Goal: Task Accomplishment & Management: Manage account settings

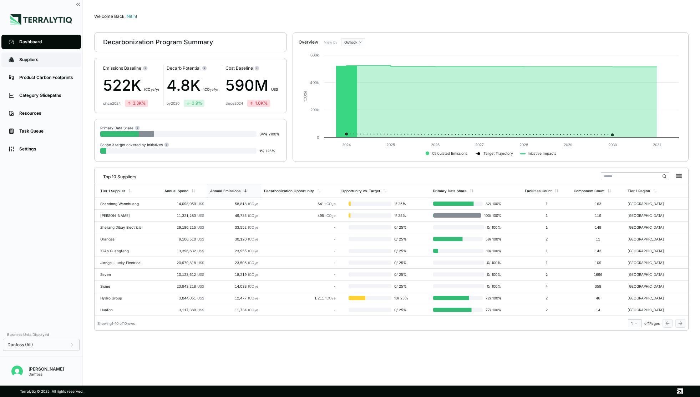
click at [34, 63] on link "Suppliers" at bounding box center [41, 59] width 80 height 14
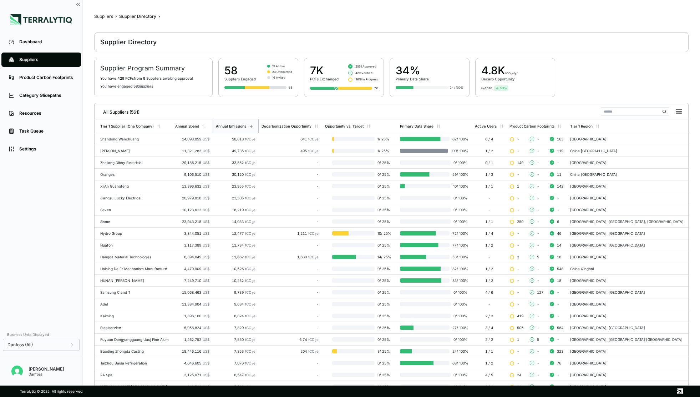
click at [623, 112] on input "text" at bounding box center [635, 111] width 69 height 8
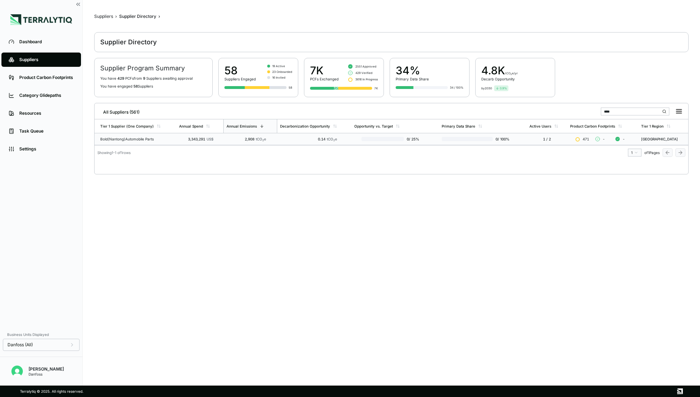
type input "****"
click at [156, 139] on div "Bold(Nantong)Automobile Parts" at bounding box center [136, 139] width 73 height 4
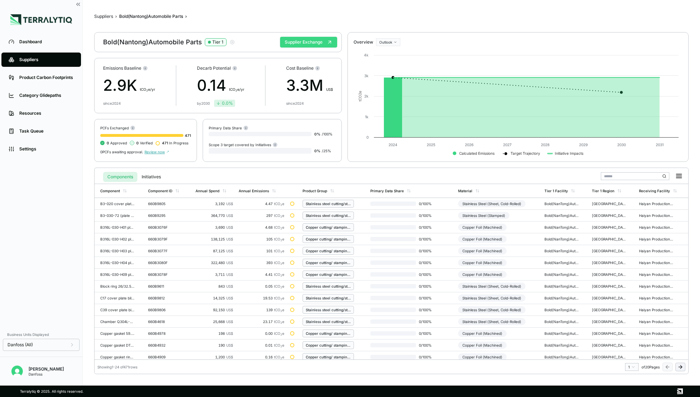
click at [306, 46] on button "Supplier Exchange" at bounding box center [308, 42] width 57 height 11
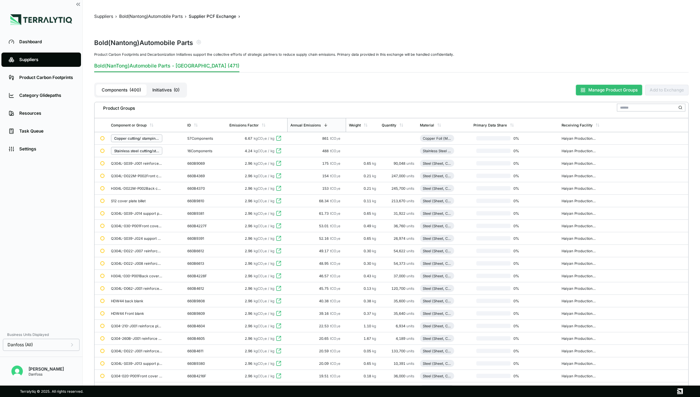
click at [597, 91] on button "Manage Product Groups" at bounding box center [609, 90] width 66 height 11
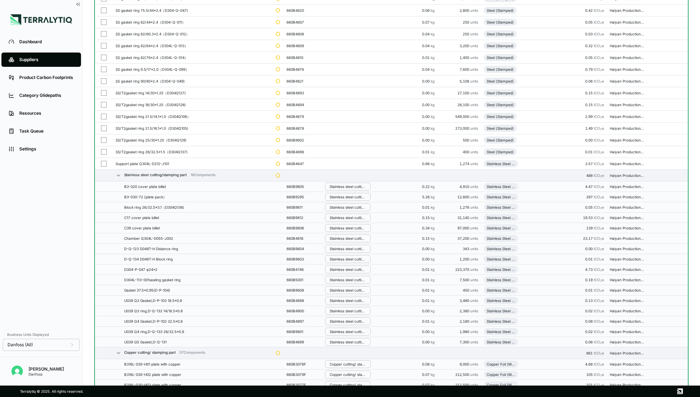
scroll to position [4648, 0]
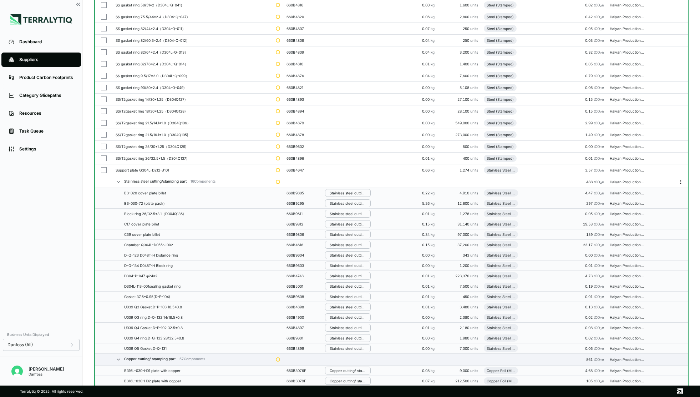
click at [681, 182] on icon "Menu" at bounding box center [681, 182] width 6 height 6
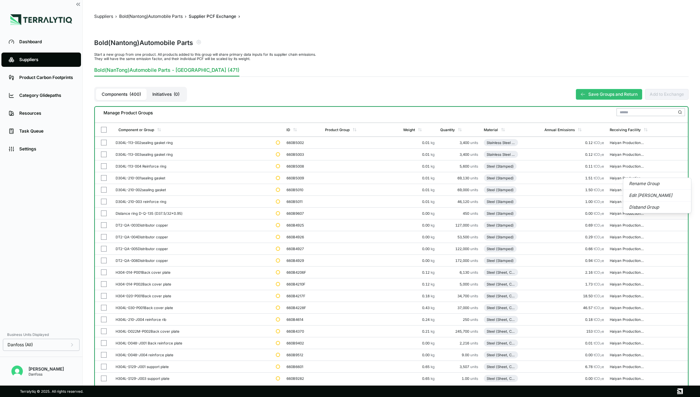
scroll to position [4648, 0]
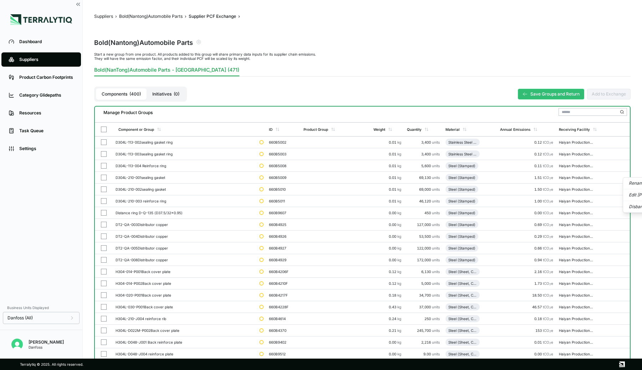
scroll to position [4648, 0]
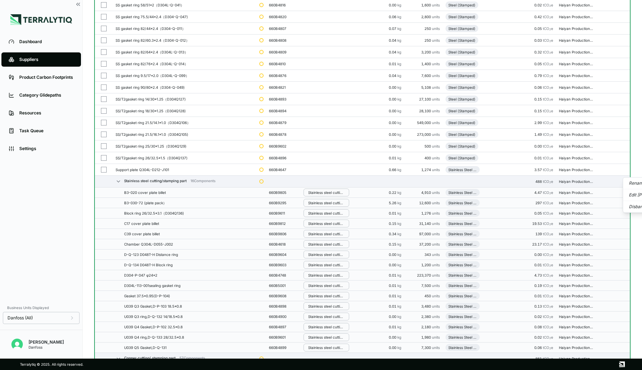
drag, startPoint x: 39, startPoint y: 197, endPoint x: 39, endPoint y: 102, distance: 94.6
click at [39, 197] on div "Dashboard Suppliers Product Carbon Footprints Category Glidepaths Resources Tas…" at bounding box center [41, 167] width 82 height 268
click at [38, 58] on div "Suppliers" at bounding box center [46, 60] width 55 height 6
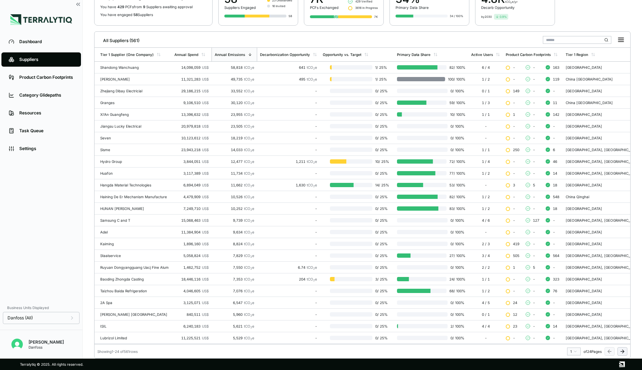
scroll to position [2, 0]
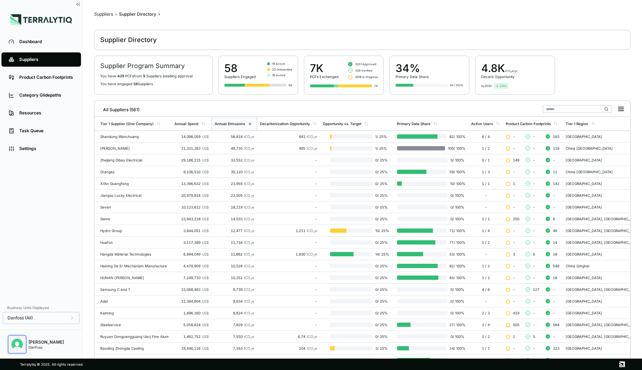
click at [15, 347] on img "Open user button" at bounding box center [16, 344] width 11 height 11
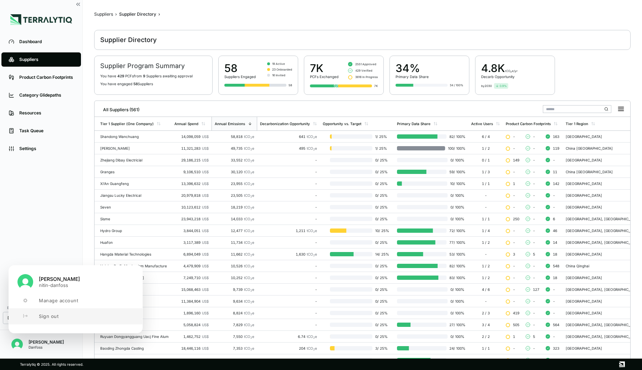
click at [42, 312] on button "Sign out" at bounding box center [75, 317] width 133 height 16
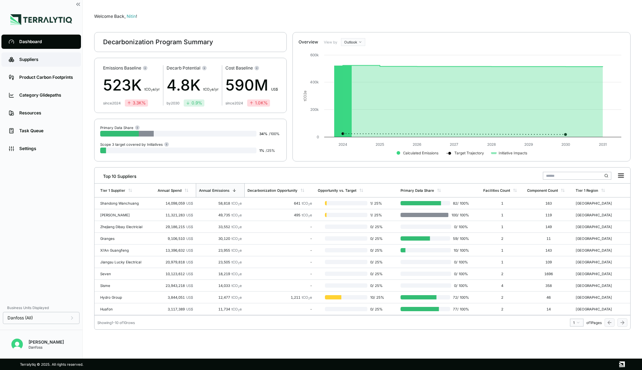
click at [57, 60] on div "Suppliers" at bounding box center [46, 60] width 55 height 6
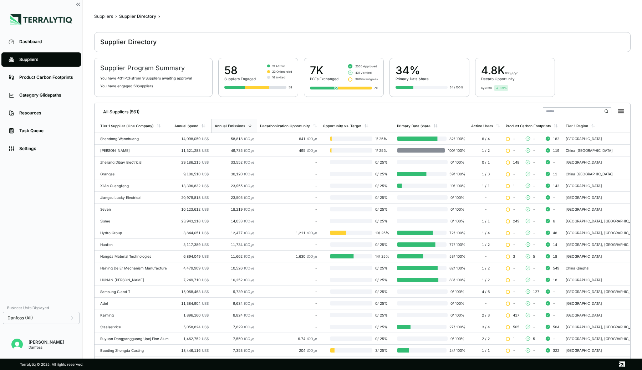
click at [568, 112] on input "text" at bounding box center [577, 111] width 69 height 8
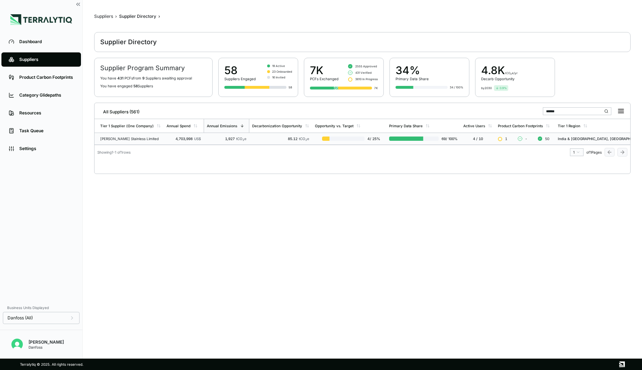
type input "******"
click at [243, 140] on span "tCO 2 e" at bounding box center [241, 139] width 10 height 4
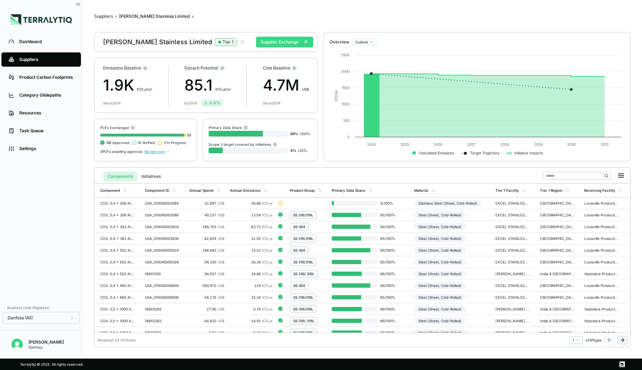
click at [299, 42] on button "Supplier Exchange" at bounding box center [284, 42] width 57 height 11
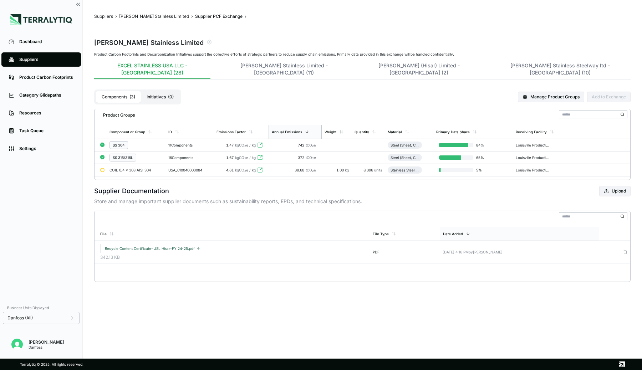
click at [172, 143] on div "11 Components" at bounding box center [189, 145] width 42 height 4
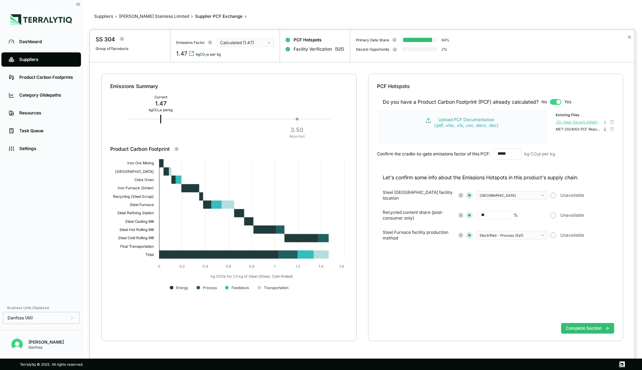
click at [605, 122] on icon at bounding box center [605, 122] width 4 height 4
click at [605, 128] on icon at bounding box center [605, 128] width 0 height 2
click at [569, 324] on button "Complete Section" at bounding box center [587, 328] width 53 height 11
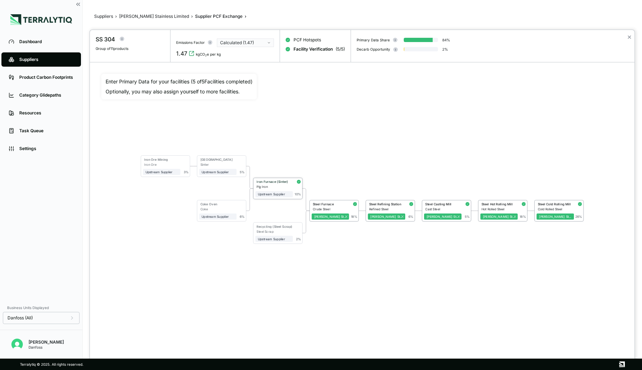
click at [289, 185] on div "Pig Iron" at bounding box center [275, 187] width 36 height 4
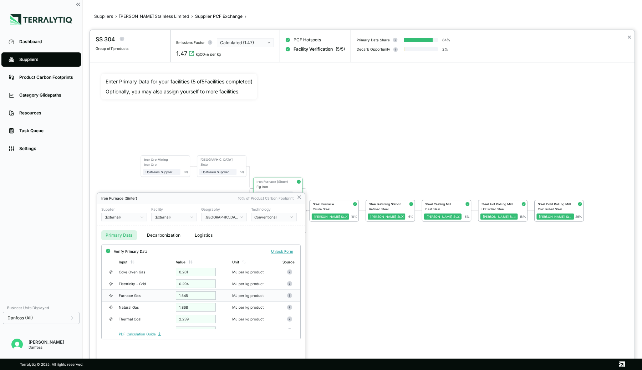
scroll to position [20, 0]
click at [361, 304] on div at bounding box center [362, 200] width 545 height 340
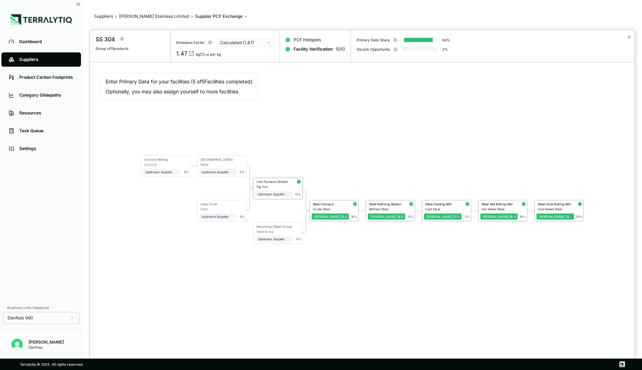
click at [279, 182] on div "Iron Furnace (Sinter)" at bounding box center [274, 182] width 34 height 4
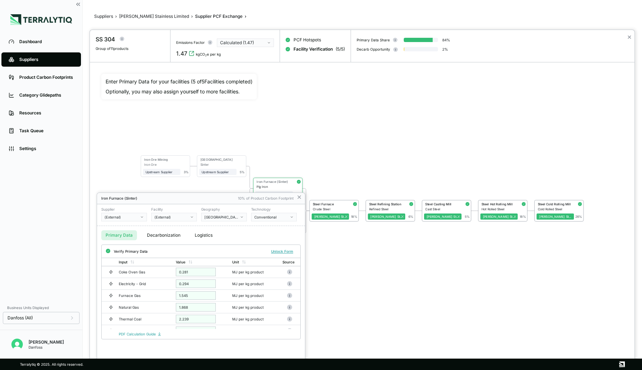
click at [161, 239] on button "Decarbonization" at bounding box center [164, 236] width 42 height 10
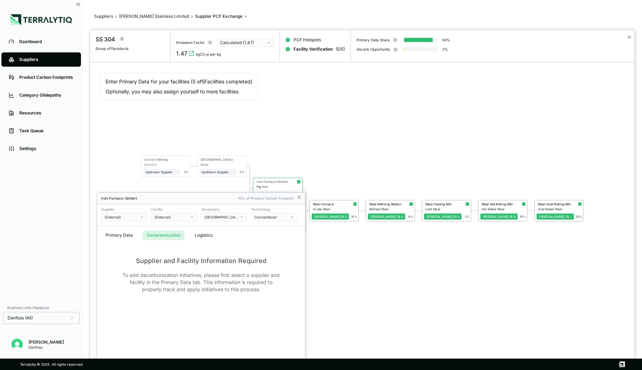
click at [331, 203] on div at bounding box center [362, 200] width 545 height 340
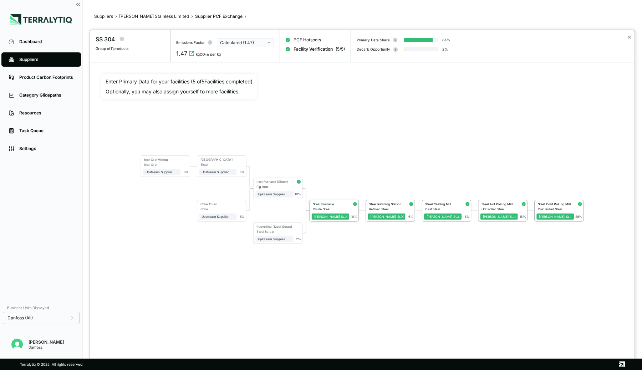
click at [329, 203] on div "Steel Furnace" at bounding box center [330, 204] width 34 height 4
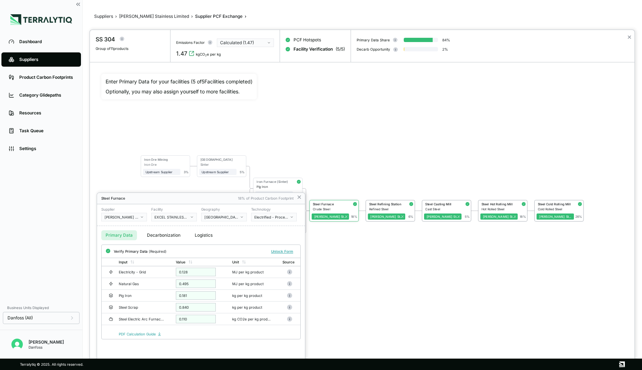
click at [172, 233] on button "Decarbonization" at bounding box center [164, 236] width 42 height 10
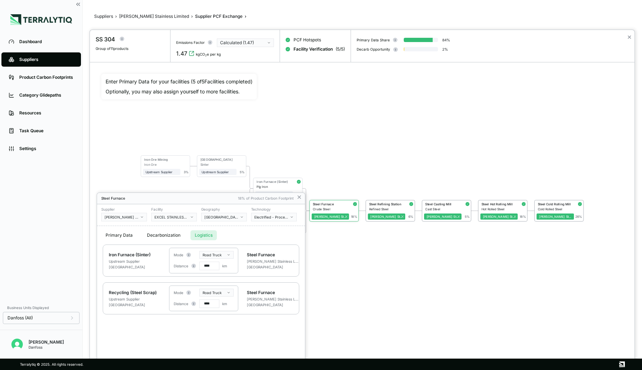
click at [204, 235] on button "Logistics" at bounding box center [204, 236] width 26 height 10
click at [362, 253] on div at bounding box center [362, 200] width 545 height 340
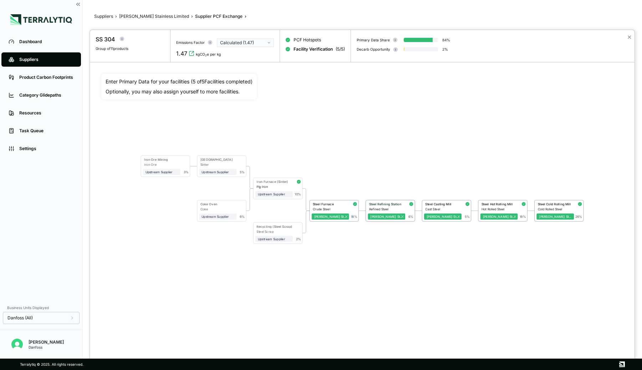
click at [383, 205] on div "Steel Refining Station" at bounding box center [386, 204] width 34 height 4
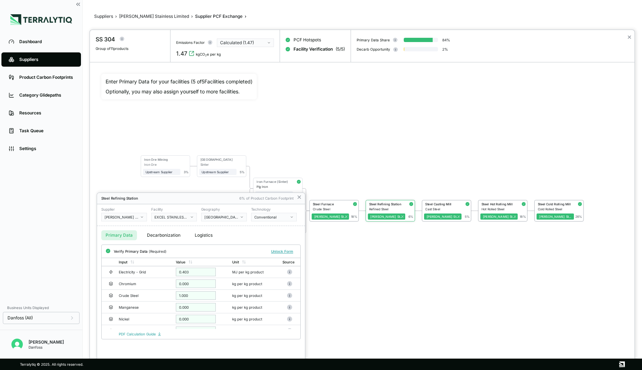
click at [369, 264] on div at bounding box center [362, 200] width 545 height 340
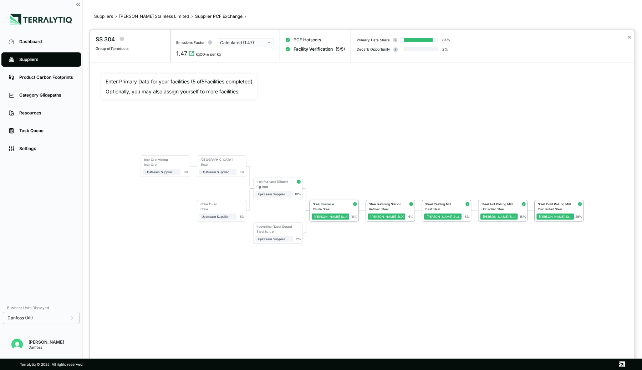
click at [337, 208] on div "Crude Steel" at bounding box center [331, 209] width 36 height 4
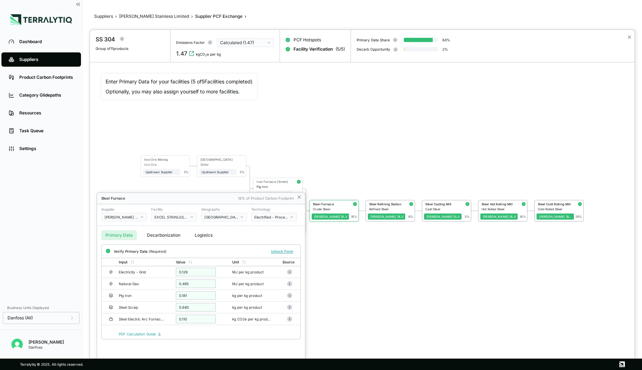
click at [406, 298] on div at bounding box center [362, 200] width 545 height 340
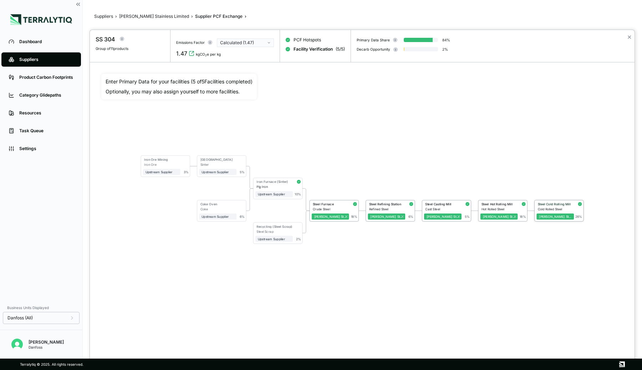
click at [547, 207] on div "Cold Rolled Steel" at bounding box center [556, 209] width 36 height 4
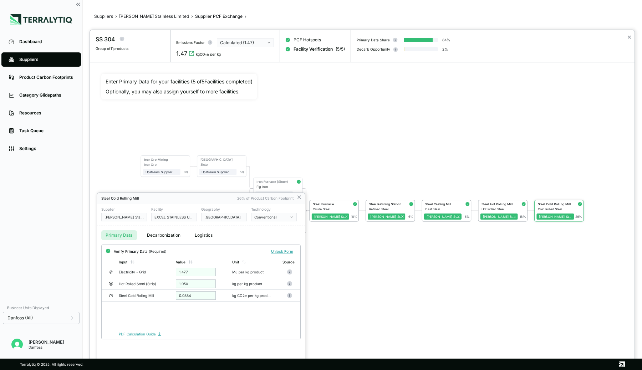
click at [164, 232] on button "Decarbonization" at bounding box center [164, 236] width 42 height 10
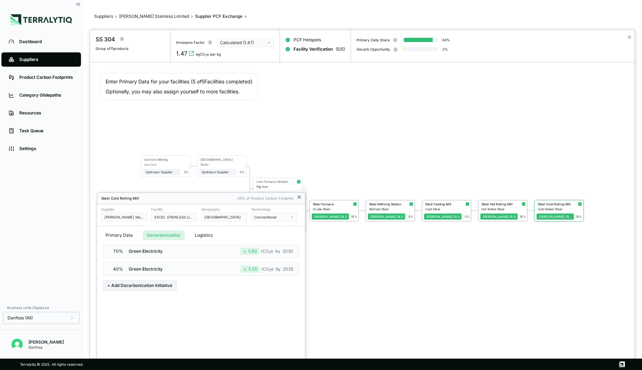
click at [299, 197] on icon at bounding box center [299, 197] width 3 height 3
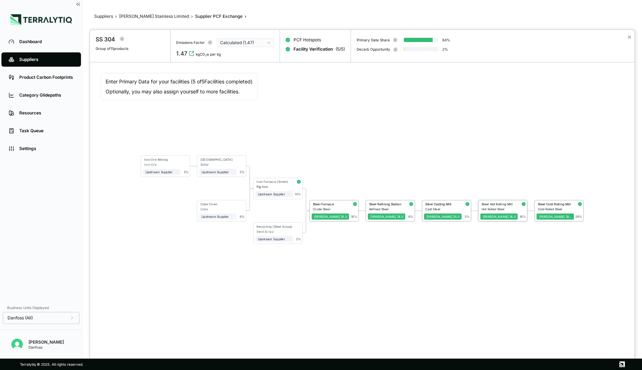
click at [495, 206] on div "Steel Hot Rolling Mill" at bounding box center [498, 204] width 35 height 5
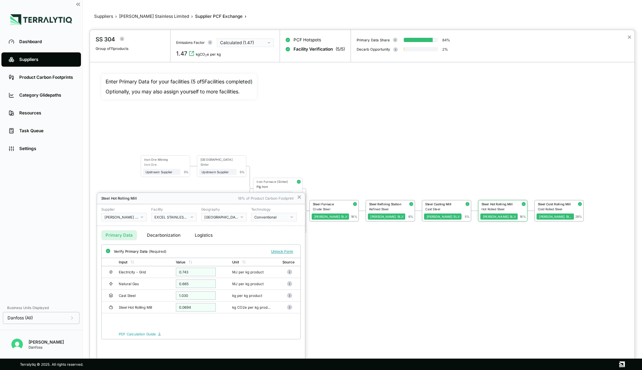
click at [439, 201] on div at bounding box center [362, 200] width 545 height 340
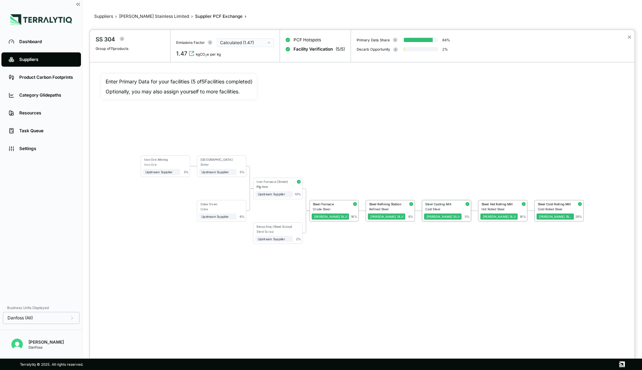
click at [437, 203] on div "Steel Casting Mill" at bounding box center [442, 204] width 34 height 4
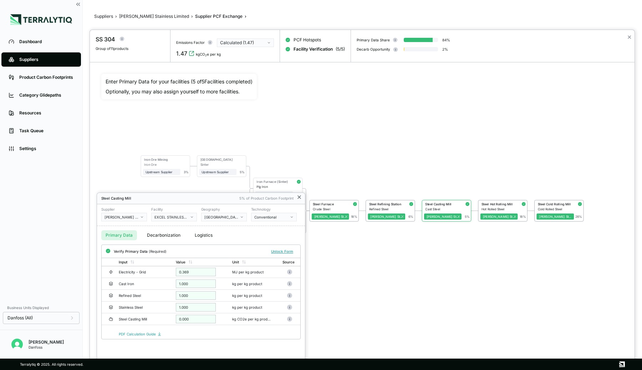
click at [298, 198] on icon at bounding box center [299, 197] width 3 height 3
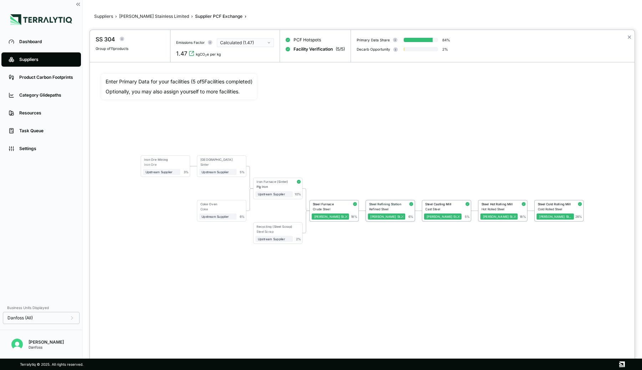
click at [391, 203] on div "Steel Refining Station" at bounding box center [386, 204] width 34 height 4
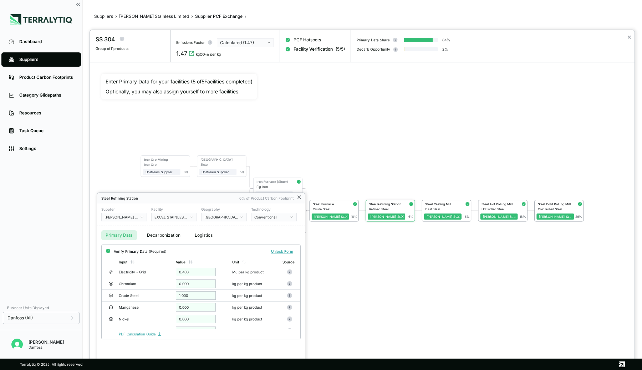
click at [301, 195] on icon at bounding box center [300, 198] width 6 height 6
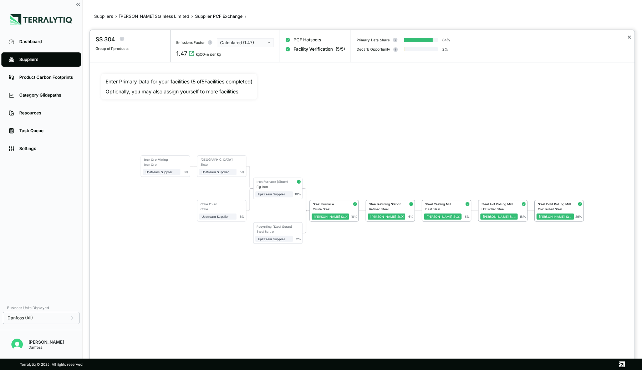
click at [630, 35] on button "✕" at bounding box center [629, 37] width 5 height 9
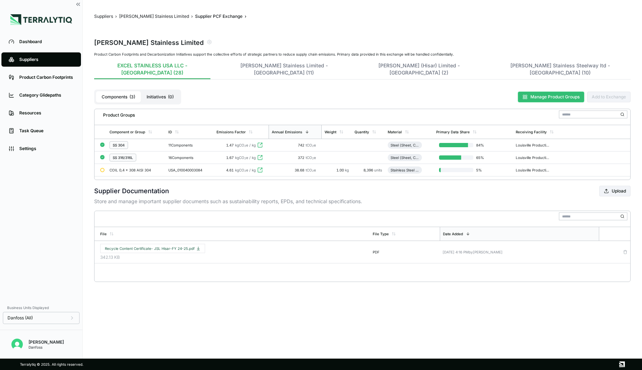
click at [526, 97] on rect at bounding box center [526, 97] width 1 height 1
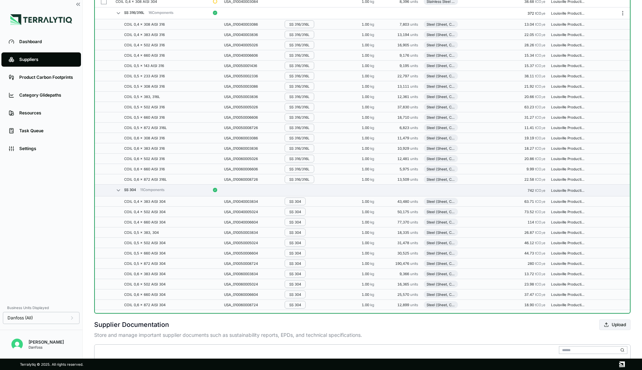
scroll to position [214, 0]
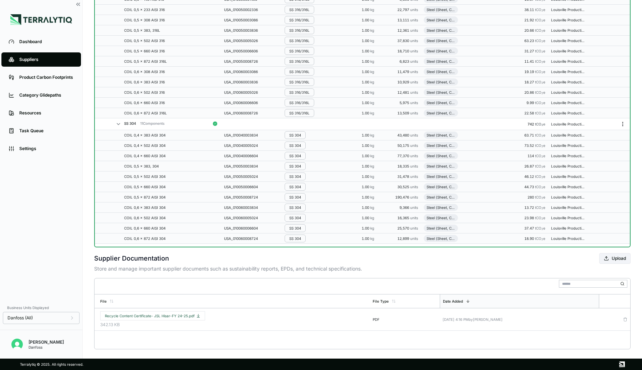
click at [622, 121] on icon "Menu" at bounding box center [623, 124] width 6 height 6
click at [602, 130] on button "Edit Group Material" at bounding box center [600, 131] width 68 height 12
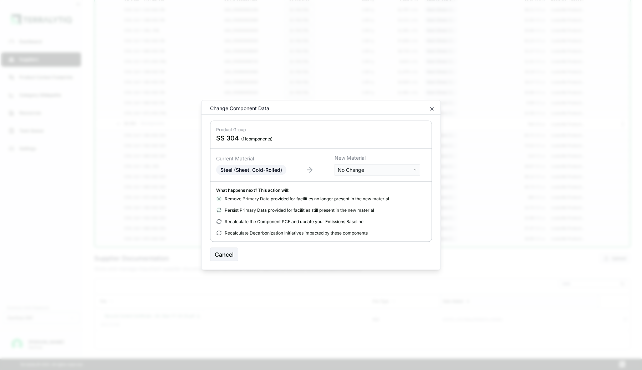
click at [377, 172] on body "Dashboard Suppliers Product Carbon Footprints Category Glidepaths Resources Tas…" at bounding box center [321, 185] width 642 height 370
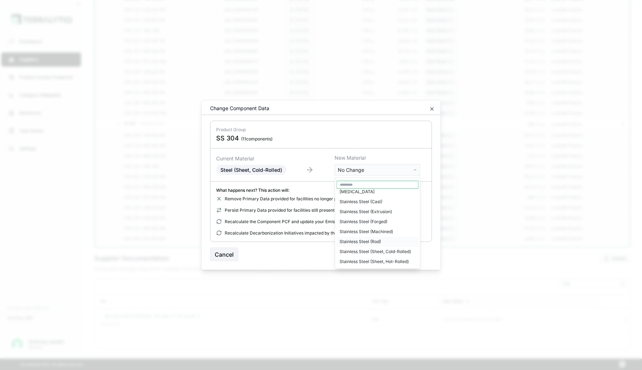
scroll to position [1615, 0]
click at [388, 242] on div "Stainless Steel (Sheet, Cold-Rolled)" at bounding box center [378, 247] width 82 height 10
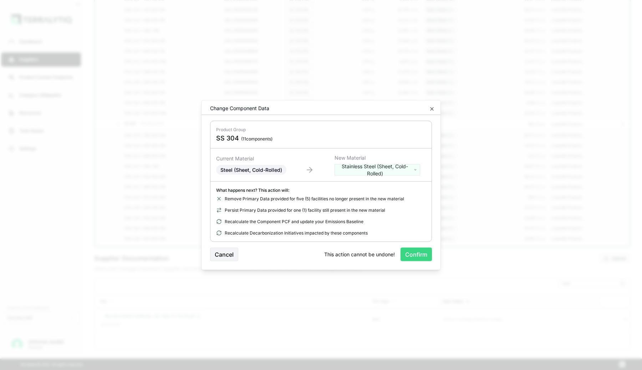
click at [413, 257] on button "Confirm" at bounding box center [416, 255] width 31 height 14
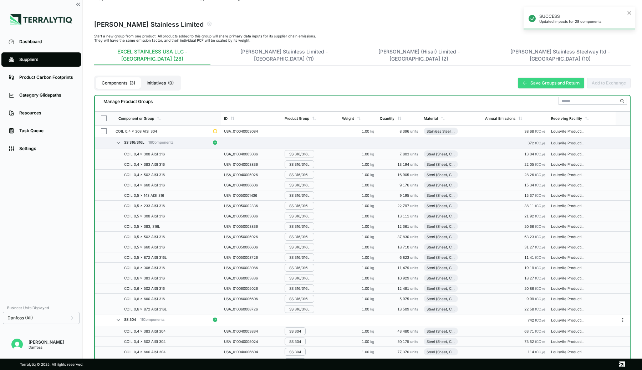
scroll to position [17, 0]
click at [104, 130] on button "button" at bounding box center [104, 133] width 6 height 6
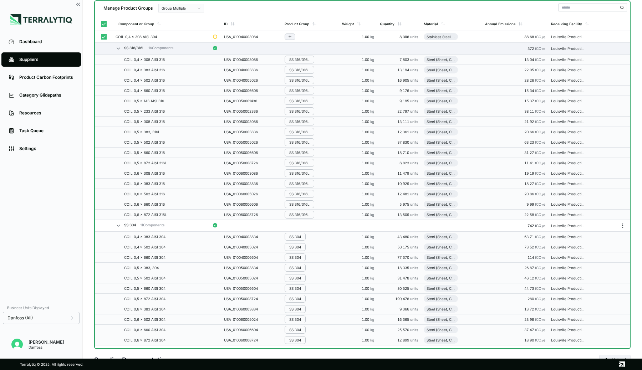
scroll to position [0, 0]
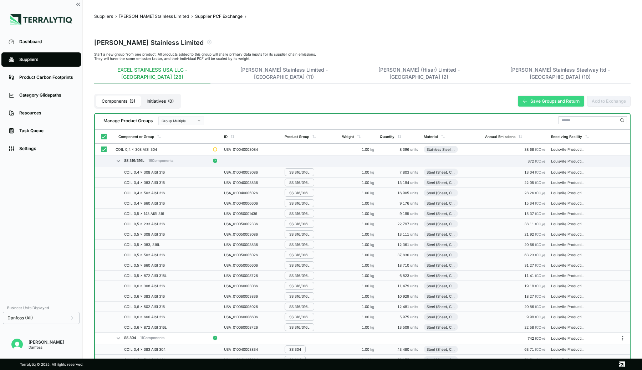
click at [174, 119] on div "Group Multiple" at bounding box center [179, 121] width 34 height 4
click at [177, 139] on div "Add To SS 304" at bounding box center [181, 139] width 39 height 4
click at [527, 99] on icon at bounding box center [525, 101] width 5 height 5
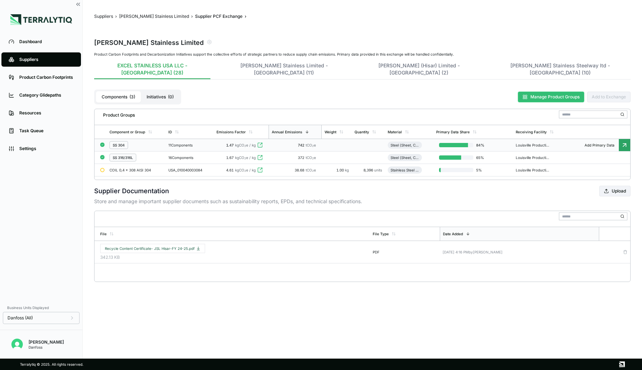
click at [339, 139] on td at bounding box center [337, 145] width 30 height 12
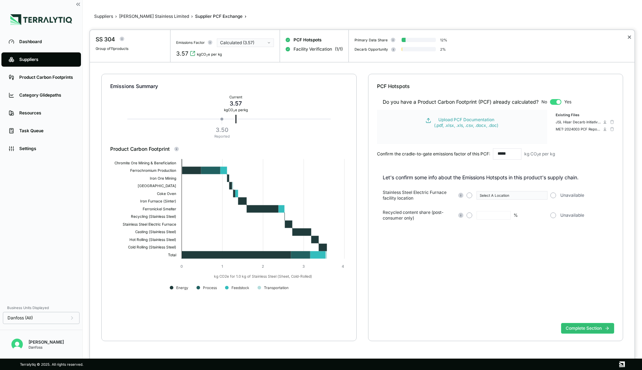
click at [630, 37] on button "✕" at bounding box center [629, 37] width 5 height 9
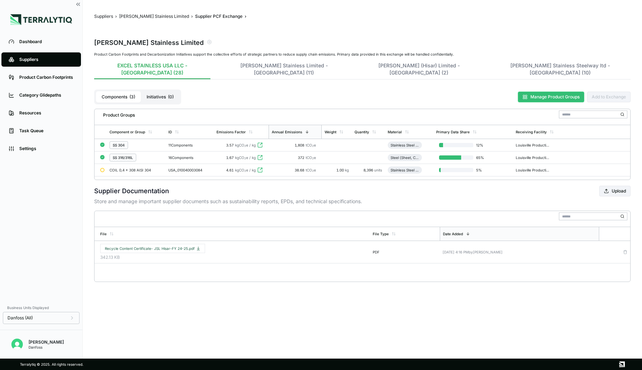
click at [558, 92] on button "Manage Product Groups" at bounding box center [551, 97] width 66 height 11
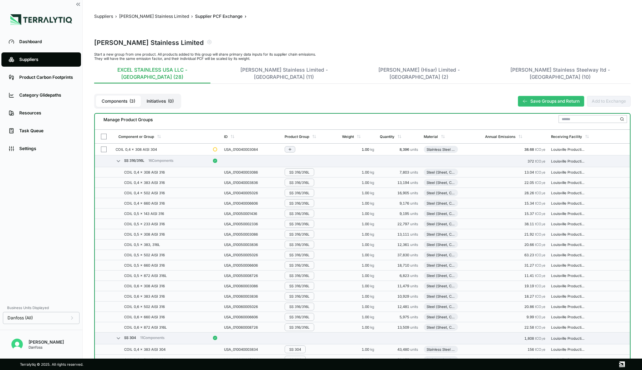
click at [104, 147] on button "button" at bounding box center [104, 150] width 6 height 6
click at [196, 119] on div "Group Multiple" at bounding box center [179, 121] width 34 height 4
click at [187, 138] on div "Add To SS 304" at bounding box center [181, 139] width 39 height 4
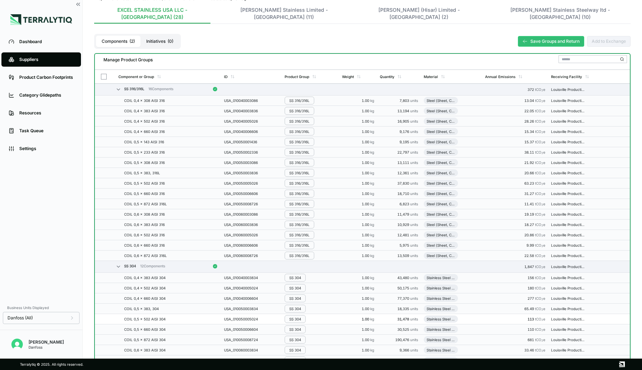
scroll to position [53, 0]
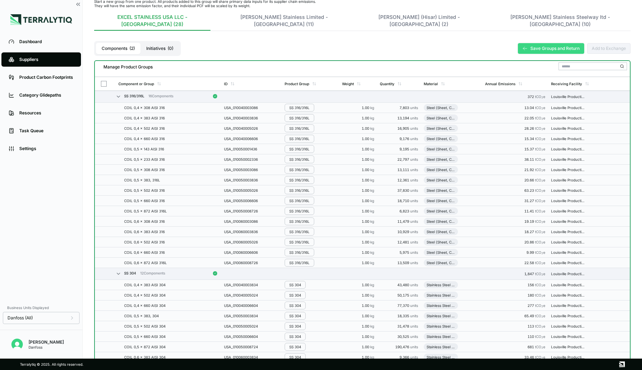
click at [536, 43] on button "Save Groups and Return" at bounding box center [551, 48] width 66 height 11
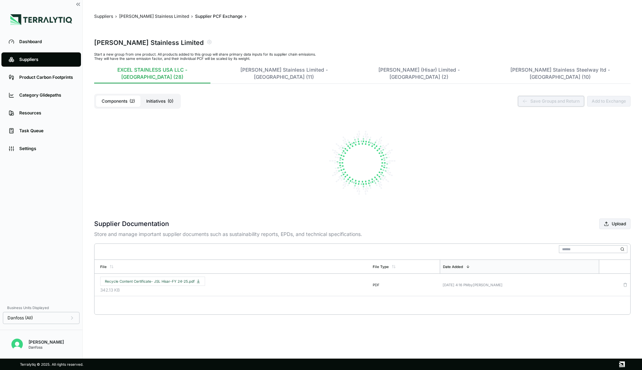
scroll to position [0, 0]
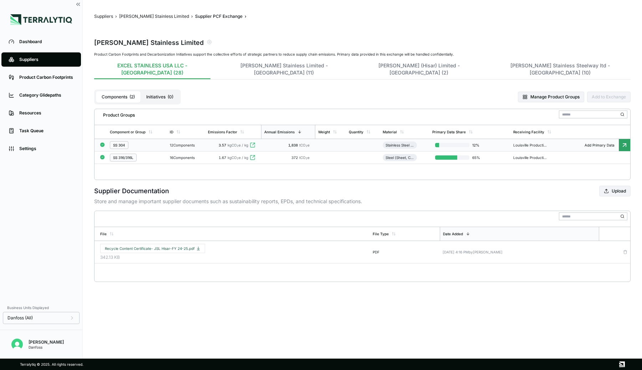
click at [208, 139] on td "3.57 kgCO 2 e / kg" at bounding box center [233, 145] width 56 height 12
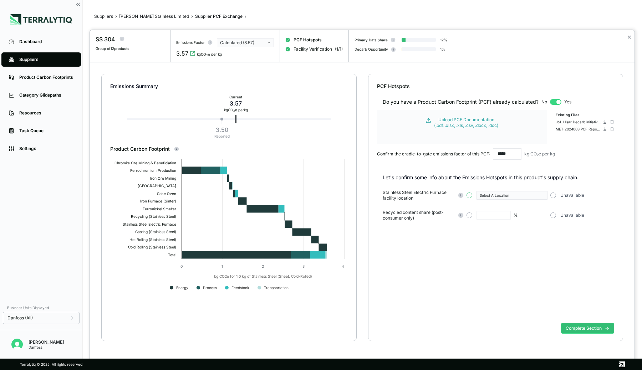
click at [470, 194] on button "button" at bounding box center [470, 196] width 6 height 6
click at [494, 195] on div "Select A Location" at bounding box center [510, 195] width 60 height 4
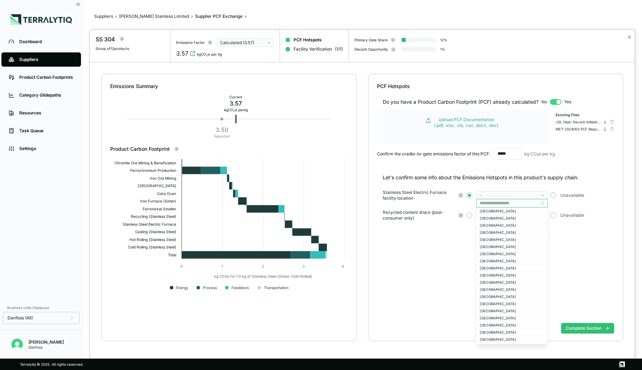
scroll to position [241, 0]
click at [492, 233] on div "[GEOGRAPHIC_DATA]" at bounding box center [512, 235] width 65 height 4
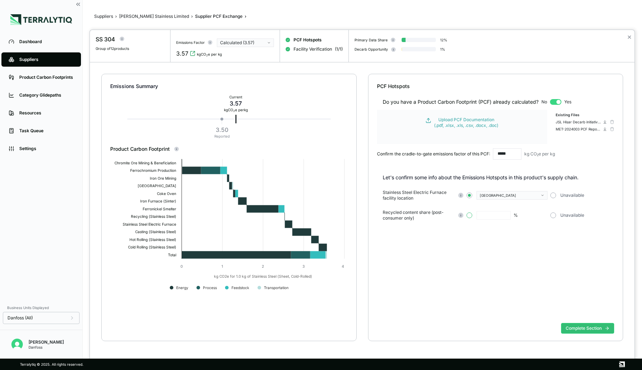
click at [469, 216] on button "button" at bounding box center [470, 216] width 6 height 6
click at [484, 217] on input "text" at bounding box center [494, 215] width 34 height 9
type input "**"
click at [508, 287] on div "Do you have a Product Carbon Footprint (PCF) already calculated? No Yes Upload …" at bounding box center [496, 205] width 238 height 231
click at [579, 328] on button "Complete Section" at bounding box center [587, 328] width 53 height 11
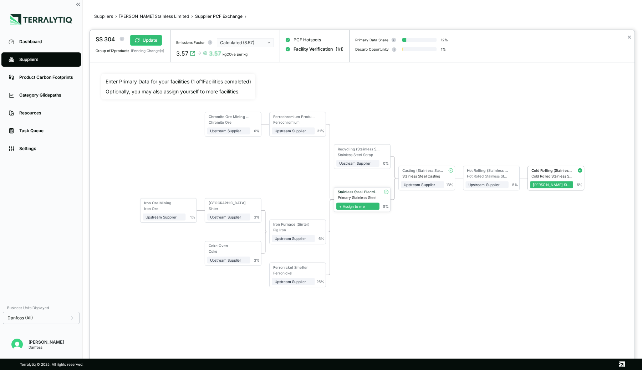
click at [359, 206] on span "+ Assign to me" at bounding box center [358, 206] width 43 height 7
click at [419, 185] on span "+ Assign to me" at bounding box center [422, 184] width 43 height 7
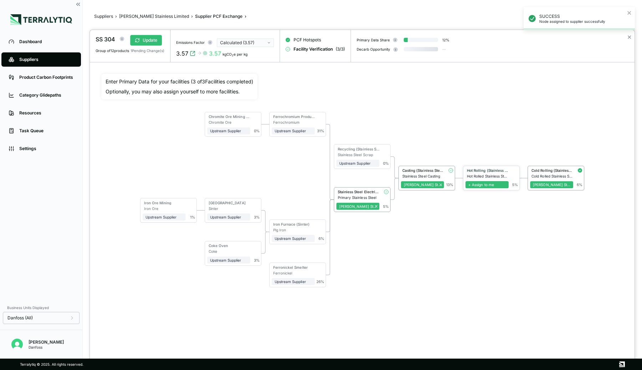
click at [488, 185] on span "+ Assign to me" at bounding box center [487, 184] width 43 height 7
click at [366, 195] on div "Stainless Steel Electric Furnace" at bounding box center [358, 193] width 43 height 6
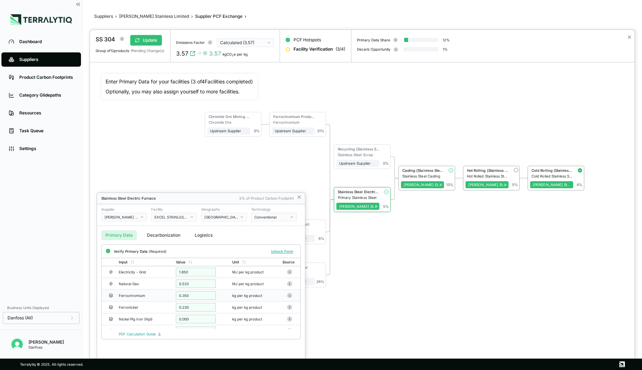
scroll to position [8, 0]
click at [427, 257] on div at bounding box center [362, 200] width 545 height 340
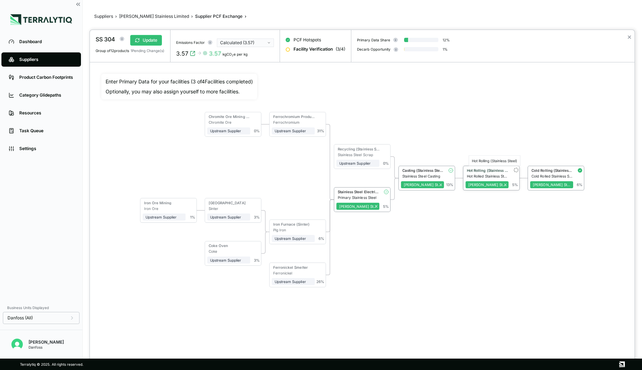
click at [493, 170] on div "Hot Rolling (Stainless Steel)" at bounding box center [488, 170] width 42 height 4
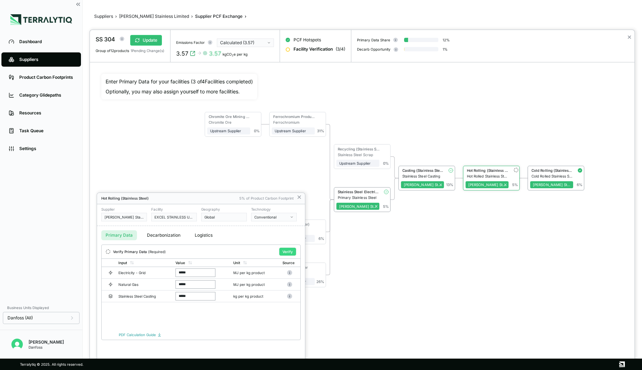
click at [283, 249] on button "Verify" at bounding box center [287, 252] width 17 height 8
click at [439, 170] on div at bounding box center [362, 200] width 545 height 340
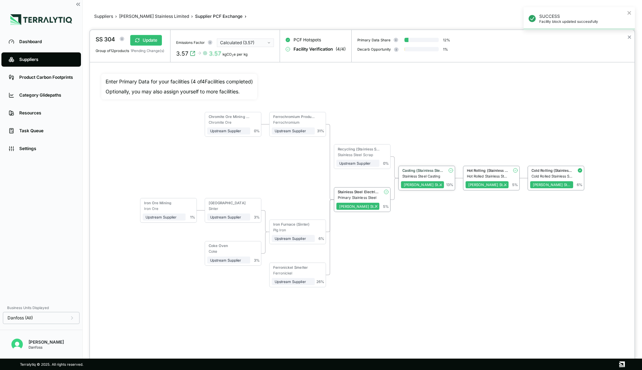
click at [428, 171] on div "Casting (Stainless Steel)" at bounding box center [424, 170] width 42 height 4
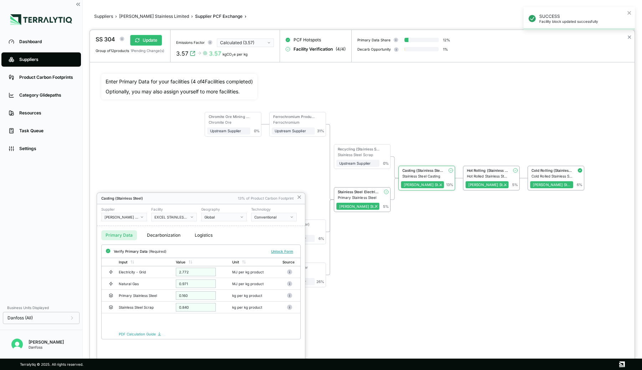
click at [373, 192] on div at bounding box center [362, 200] width 545 height 340
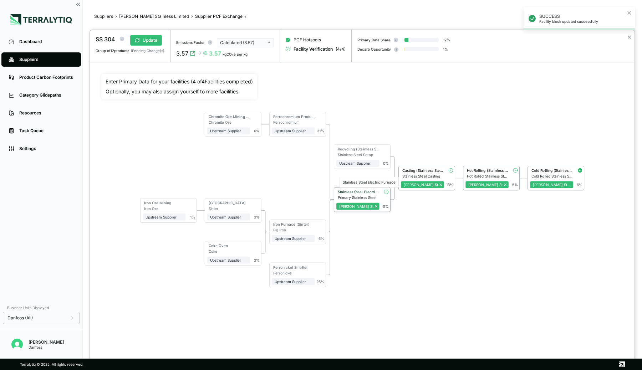
click at [373, 191] on div "Stainless Steel Electric Furnace" at bounding box center [359, 192] width 42 height 4
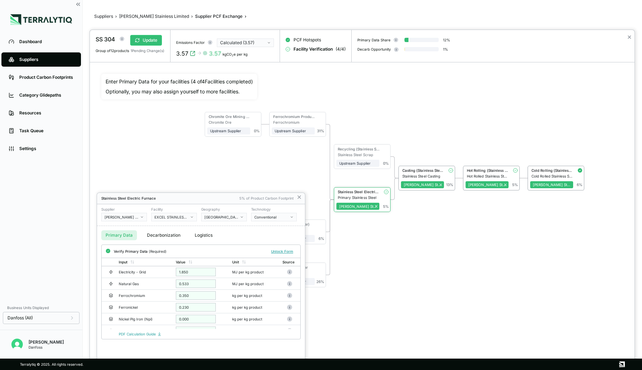
click at [466, 244] on div at bounding box center [362, 200] width 545 height 340
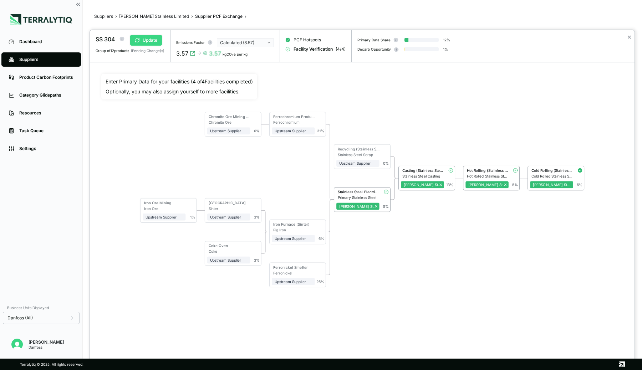
click at [144, 37] on button "Update" at bounding box center [146, 40] width 32 height 11
click at [194, 53] on icon "View audit trail" at bounding box center [193, 54] width 6 height 6
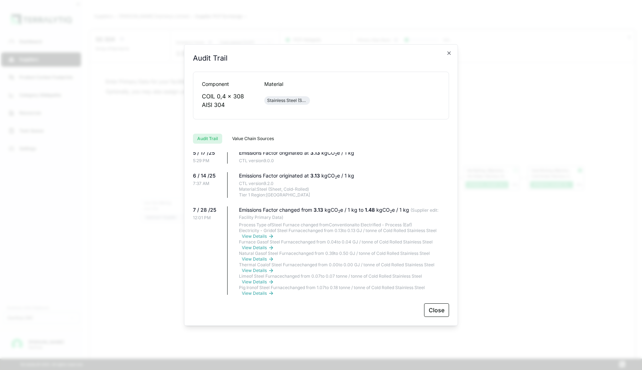
scroll to position [29, 0]
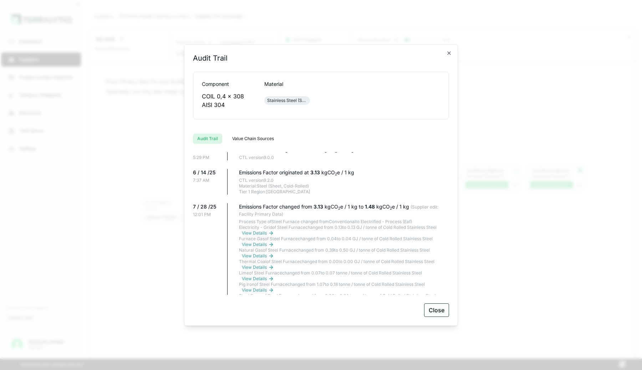
click at [429, 309] on button "Close" at bounding box center [436, 311] width 25 height 14
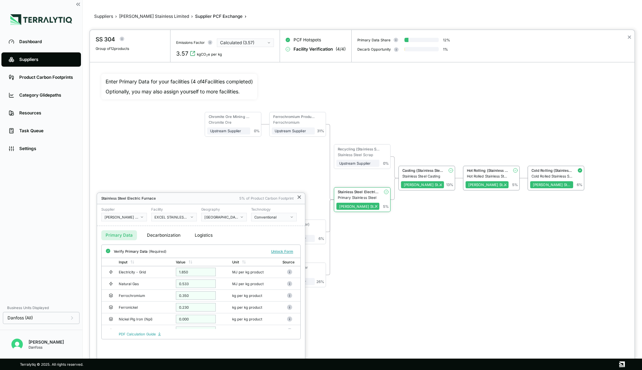
click at [299, 196] on icon at bounding box center [300, 198] width 6 height 6
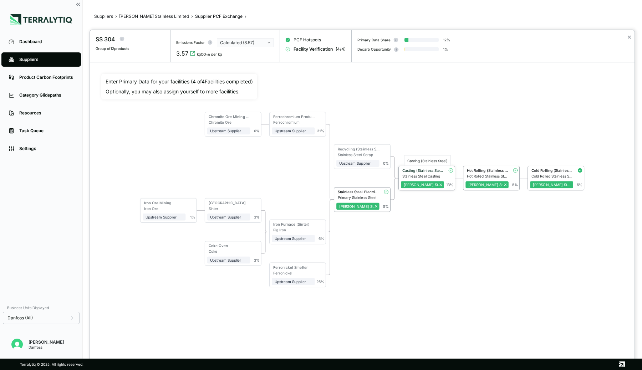
click at [409, 170] on div "Casting (Stainless Steel)" at bounding box center [424, 170] width 42 height 4
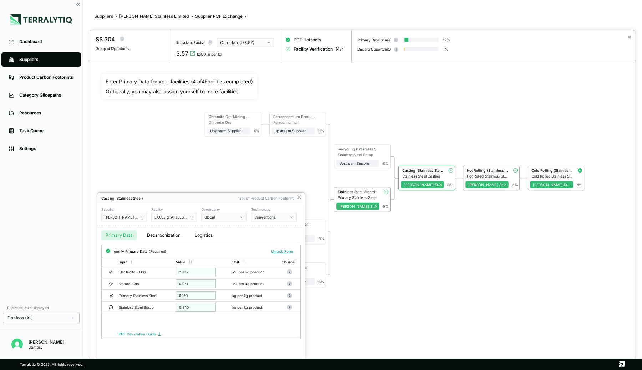
click at [481, 168] on div at bounding box center [362, 200] width 545 height 340
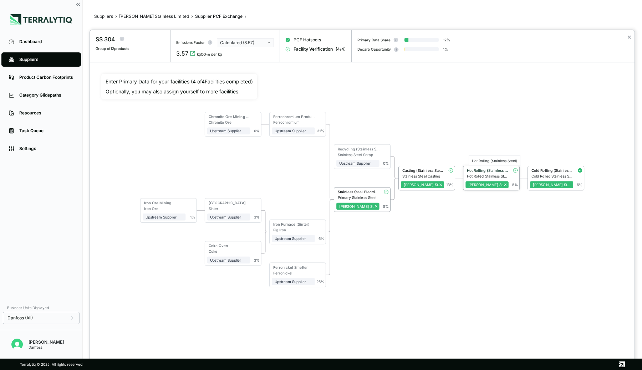
click at [490, 171] on div "Hot Rolling (Stainless Steel)" at bounding box center [488, 170] width 42 height 4
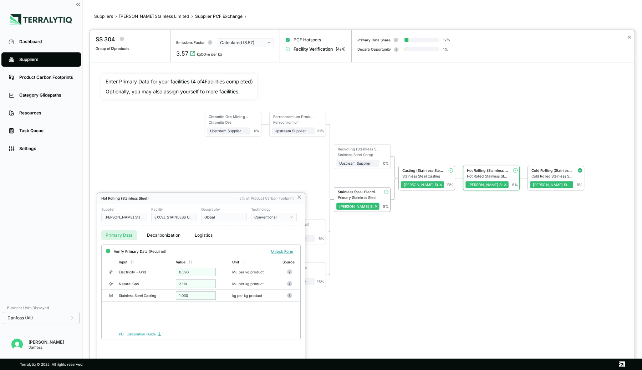
click at [303, 198] on div "Hot Rolling (Stainless Steel) 5% of Product Carbon Footprint" at bounding box center [201, 198] width 208 height 11
click at [297, 199] on icon at bounding box center [300, 198] width 6 height 6
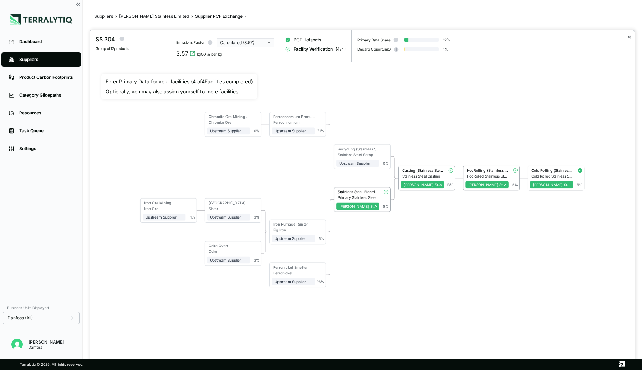
click at [628, 38] on button "✕" at bounding box center [629, 37] width 5 height 9
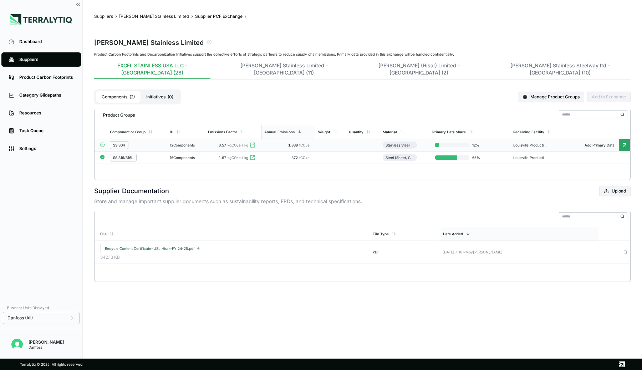
click at [170, 139] on td "12 Components" at bounding box center [186, 145] width 38 height 12
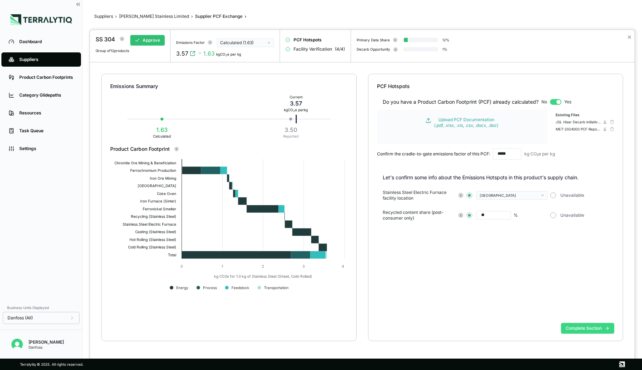
click at [572, 330] on button "Complete Section" at bounding box center [587, 328] width 53 height 11
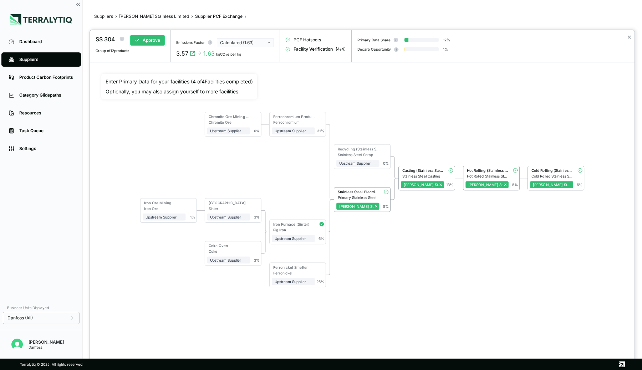
click at [264, 43] on div "Calculated (1.63)" at bounding box center [243, 43] width 46 height 6
click at [307, 224] on div "Iron Furnace (Sinter)" at bounding box center [292, 224] width 39 height 4
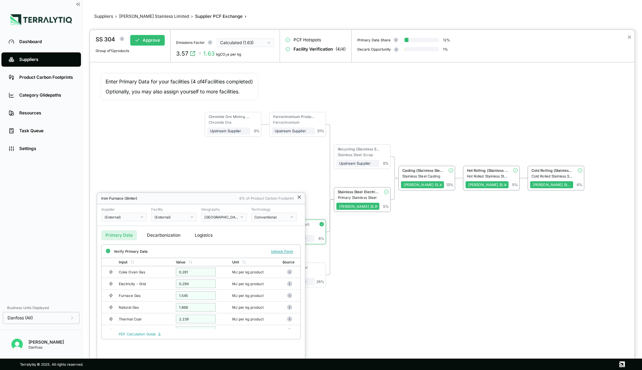
click at [297, 198] on icon at bounding box center [300, 198] width 6 height 6
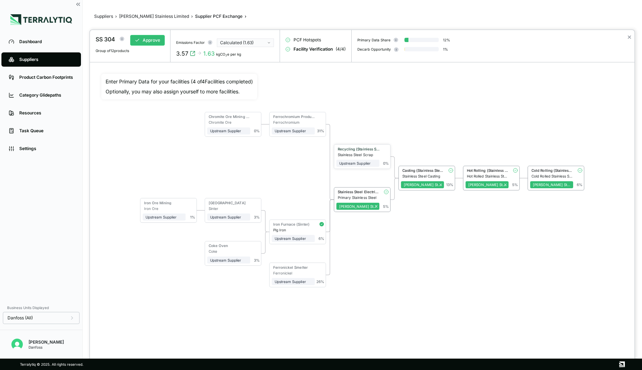
click at [368, 151] on div "Recycling (Stainless Steel)" at bounding box center [358, 150] width 43 height 6
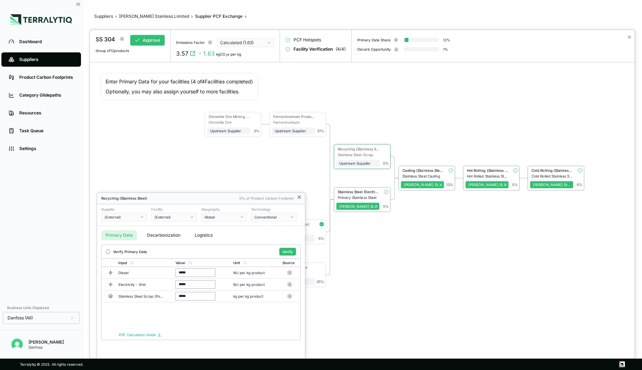
click at [299, 198] on icon at bounding box center [300, 198] width 6 height 6
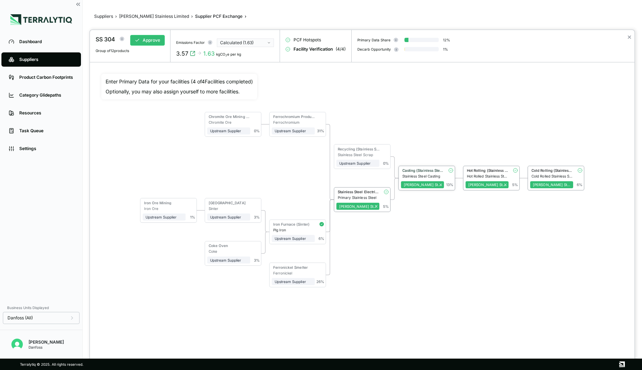
click at [426, 172] on div "Casting (Stainless Steel)" at bounding box center [422, 171] width 43 height 6
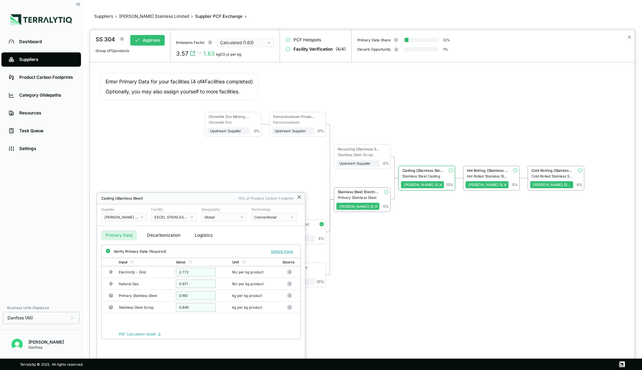
click at [298, 198] on icon at bounding box center [300, 198] width 6 height 6
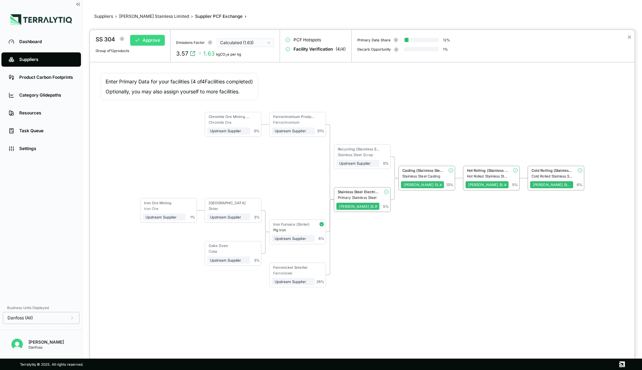
click at [151, 37] on button "Approve" at bounding box center [147, 40] width 35 height 11
click at [553, 170] on div "Cold Rolling (Stainless Steel)" at bounding box center [553, 170] width 42 height 4
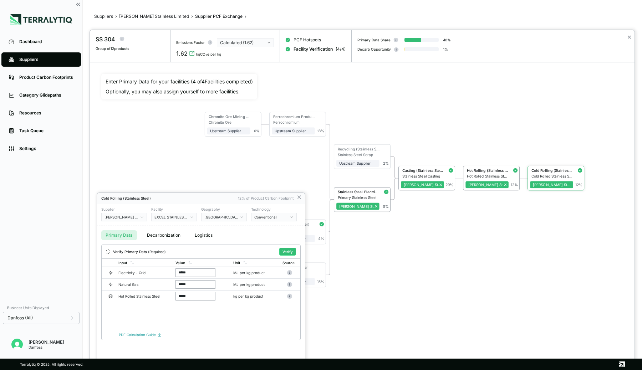
click at [165, 234] on button "Decarbonization" at bounding box center [164, 236] width 42 height 10
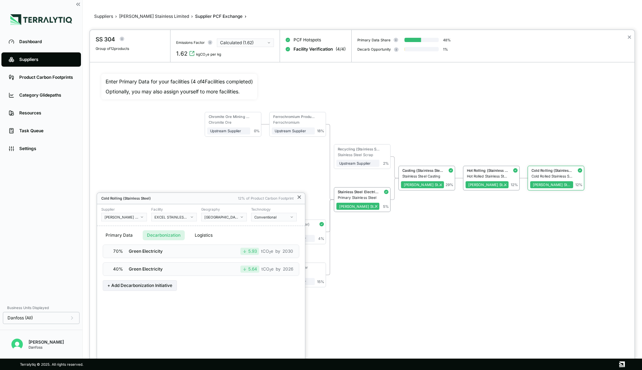
click at [301, 196] on icon at bounding box center [299, 197] width 3 height 3
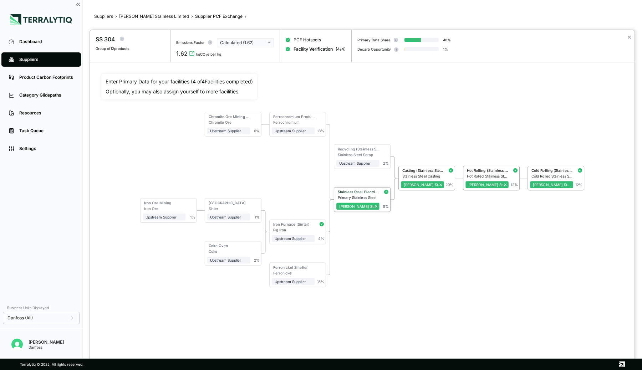
click at [373, 190] on div "Stainless Steel Electric Furnace" at bounding box center [359, 192] width 42 height 4
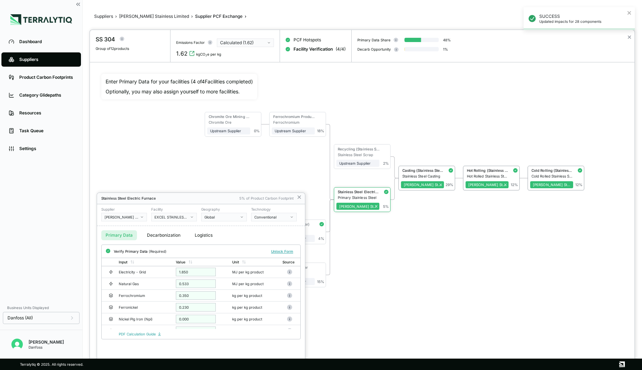
click at [166, 235] on button "Decarbonization" at bounding box center [164, 236] width 42 height 10
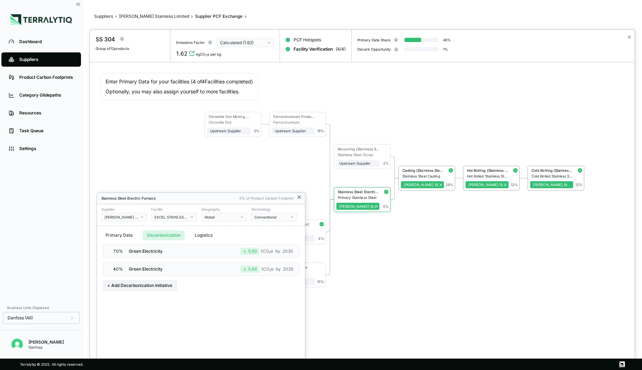
click at [299, 198] on icon at bounding box center [299, 197] width 3 height 3
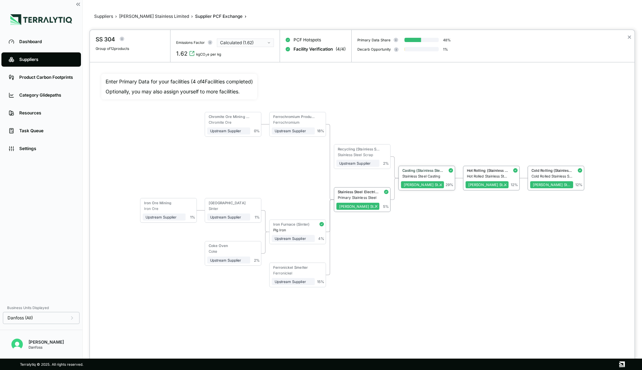
click at [438, 171] on div "Casting (Stainless Steel)" at bounding box center [424, 170] width 42 height 4
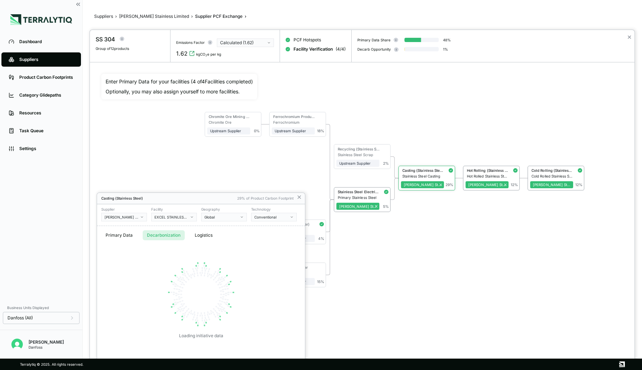
click at [167, 237] on button "Decarbonization" at bounding box center [164, 236] width 42 height 10
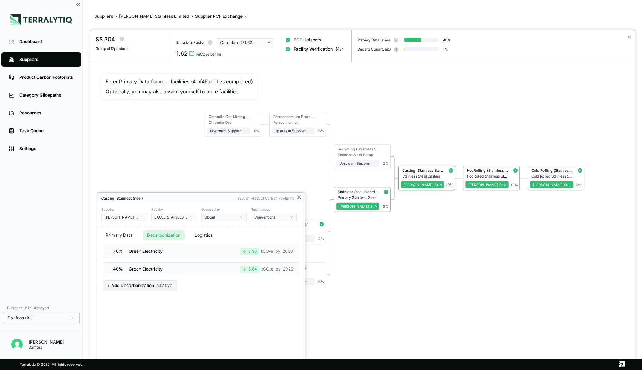
click at [299, 197] on icon at bounding box center [299, 197] width 3 height 3
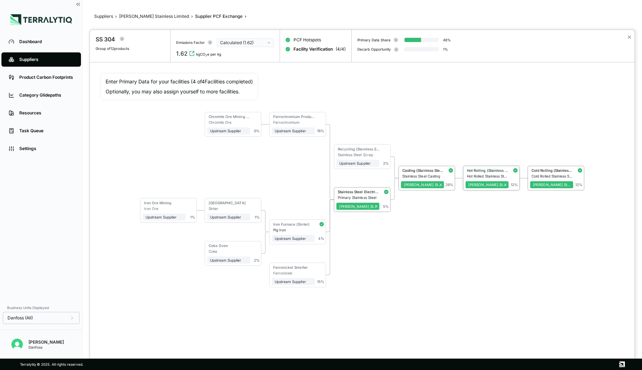
click at [499, 171] on div "Hot Rolling (Stainless Steel)" at bounding box center [488, 170] width 42 height 4
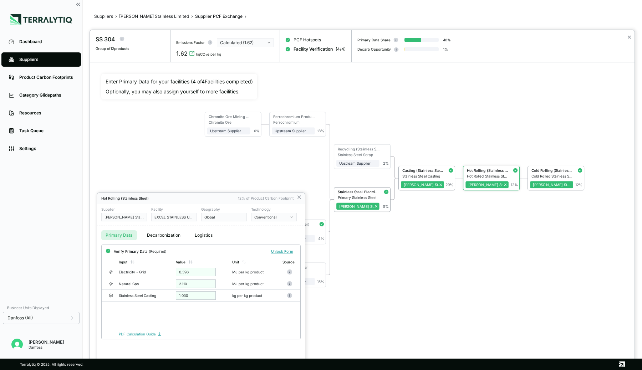
click at [173, 236] on button "Decarbonization" at bounding box center [164, 236] width 42 height 10
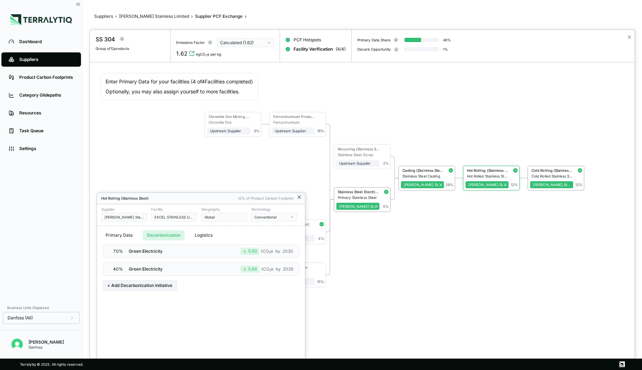
click at [300, 200] on icon at bounding box center [300, 198] width 6 height 6
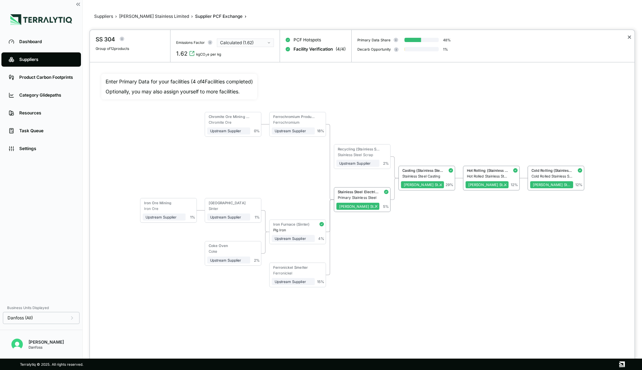
click at [628, 36] on button "✕" at bounding box center [629, 37] width 5 height 9
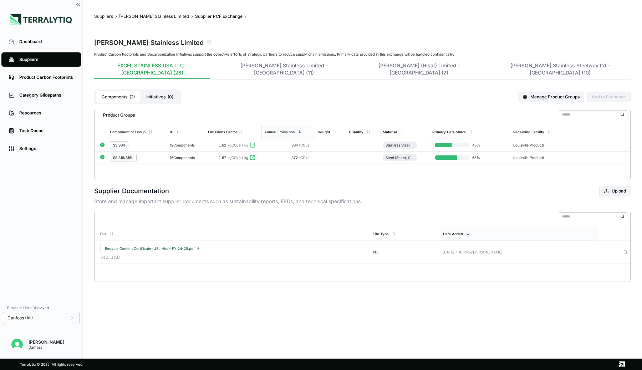
click at [163, 91] on button "Initiatives ( 0 )" at bounding box center [160, 96] width 39 height 11
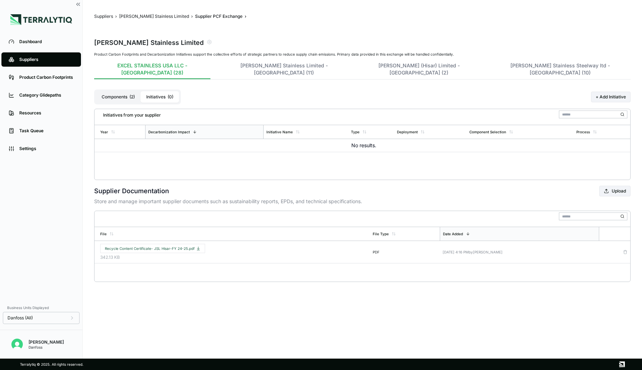
click at [125, 91] on button "Components ( 2 )" at bounding box center [118, 96] width 45 height 11
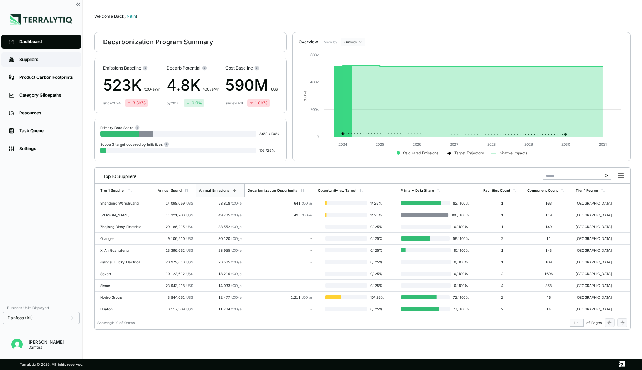
click at [33, 56] on link "Suppliers" at bounding box center [41, 59] width 80 height 14
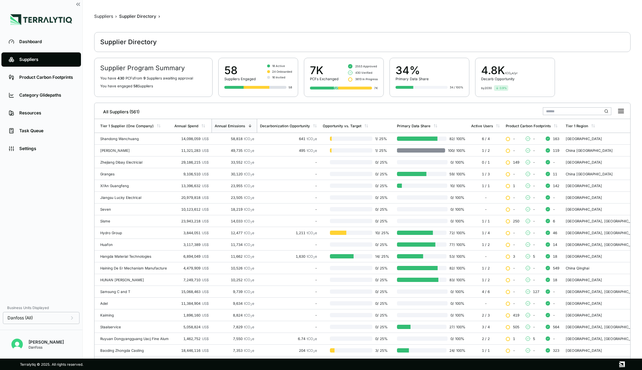
click at [570, 111] on input "text" at bounding box center [577, 111] width 69 height 8
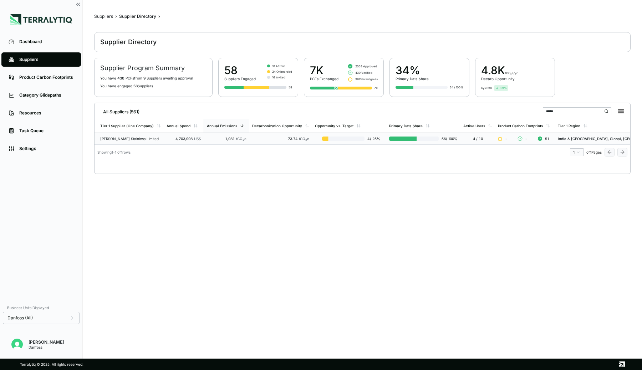
type input "*****"
click at [269, 141] on td "73.74 tCO 2 e" at bounding box center [280, 139] width 63 height 12
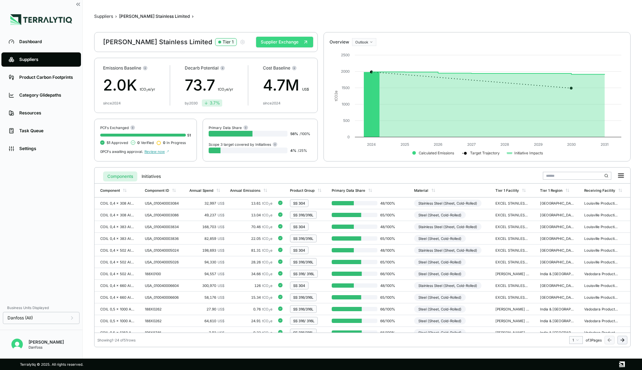
click at [278, 40] on button "Supplier Exchange" at bounding box center [284, 42] width 57 height 11
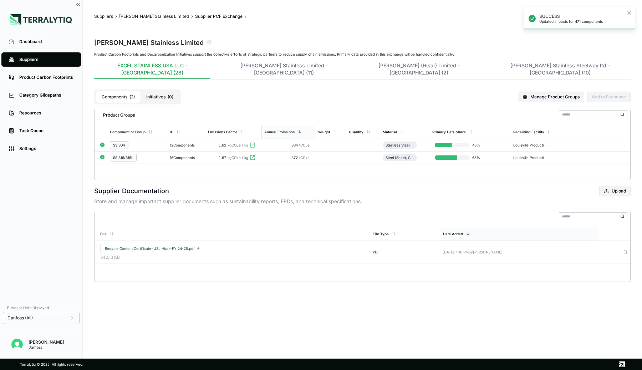
click at [201, 143] on div "12 Components" at bounding box center [186, 145] width 32 height 4
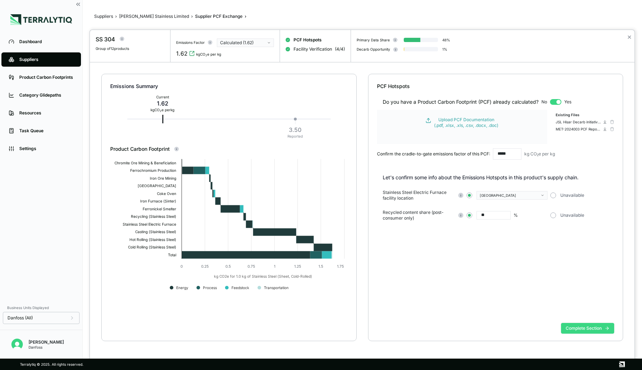
click at [583, 327] on button "Complete Section" at bounding box center [587, 328] width 53 height 11
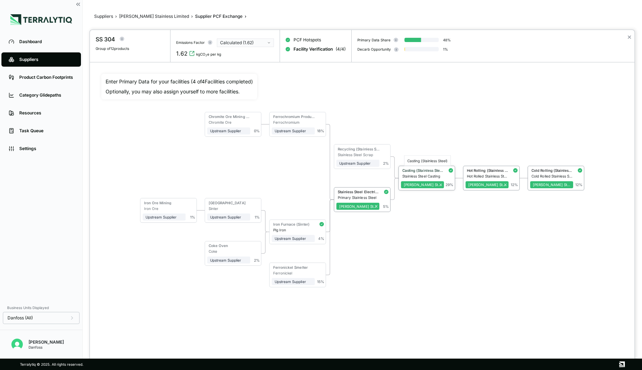
click at [432, 169] on div "Casting (Stainless Steel)" at bounding box center [424, 170] width 42 height 4
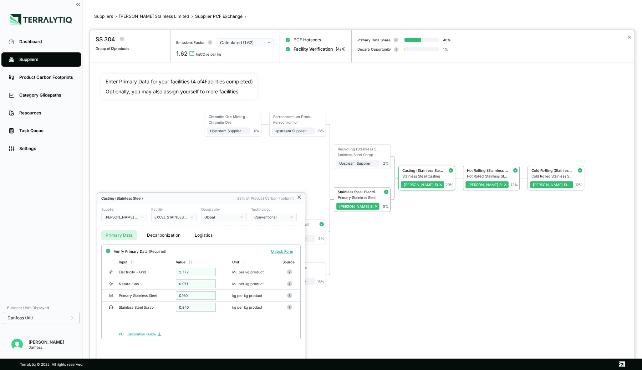
click at [300, 195] on icon at bounding box center [300, 198] width 6 height 6
click at [297, 197] on icon at bounding box center [300, 198] width 6 height 6
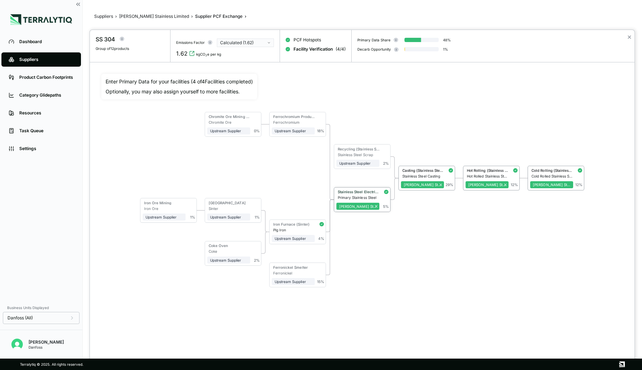
click at [371, 195] on div "Stainless Steel Electric Furnace" at bounding box center [358, 193] width 43 height 6
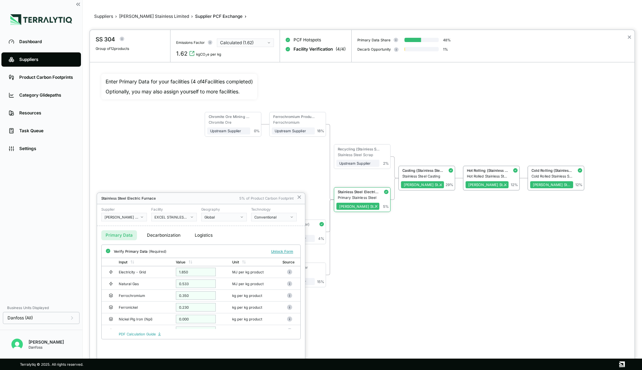
click at [168, 237] on button "Decarbonization" at bounding box center [164, 236] width 42 height 10
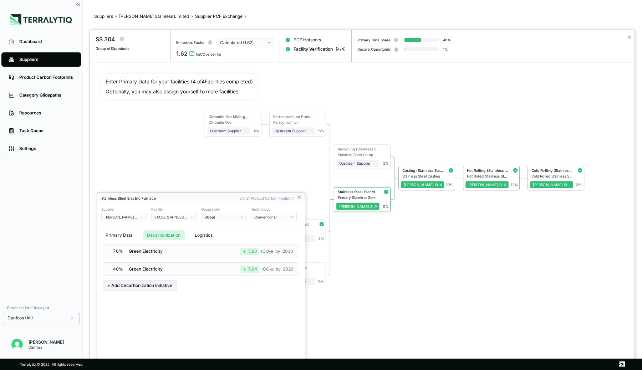
click at [549, 166] on div at bounding box center [362, 200] width 545 height 340
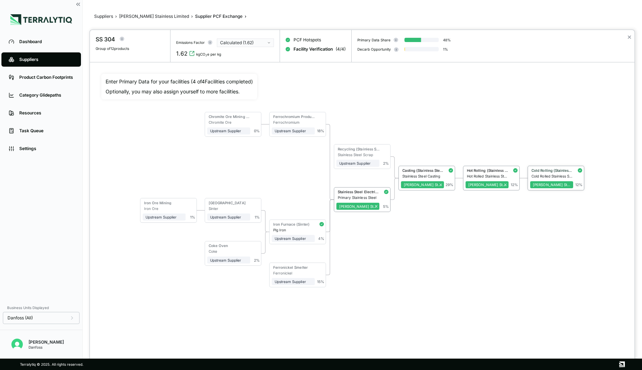
click at [547, 168] on div "Cold Rolling (Stainless Steel)" at bounding box center [553, 170] width 42 height 4
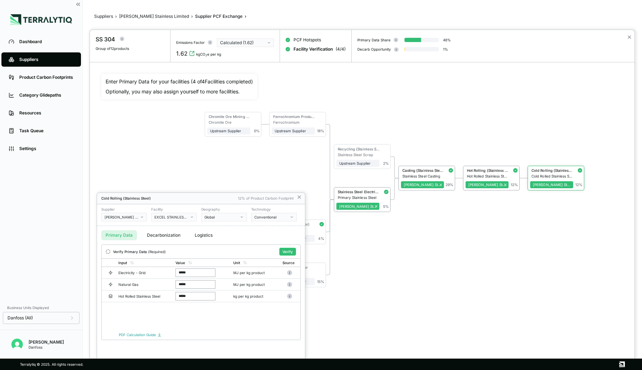
click at [233, 216] on div "Global" at bounding box center [221, 217] width 34 height 4
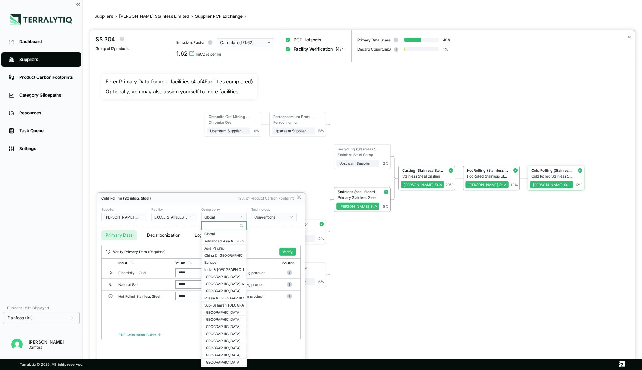
click at [224, 226] on input "text" at bounding box center [224, 226] width 45 height 9
click at [358, 143] on div at bounding box center [362, 200] width 545 height 340
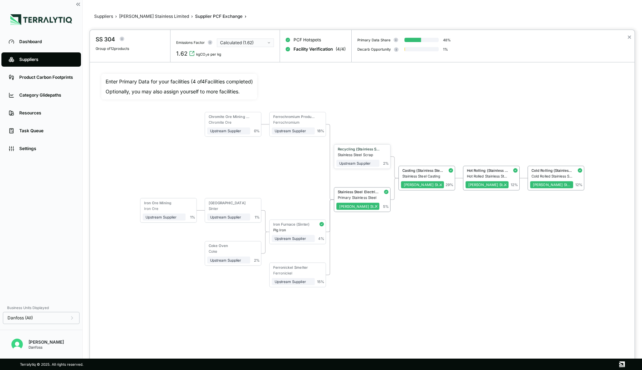
click at [358, 147] on div "Recycling (Stainless Steel)" at bounding box center [359, 149] width 42 height 4
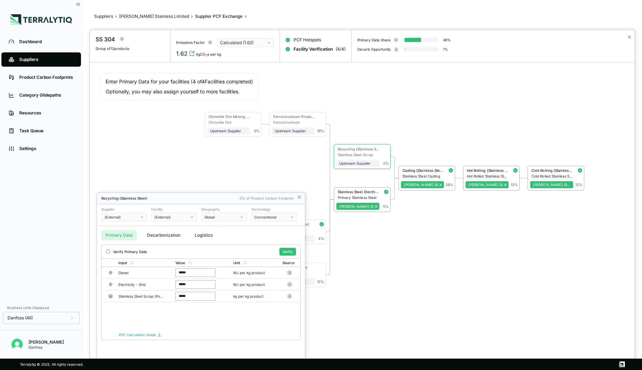
click at [417, 135] on div at bounding box center [362, 200] width 545 height 340
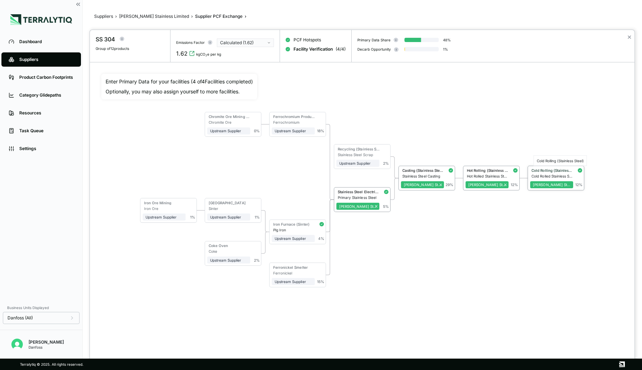
click at [535, 169] on div "Cold Rolling (Stainless Steel)" at bounding box center [553, 170] width 42 height 4
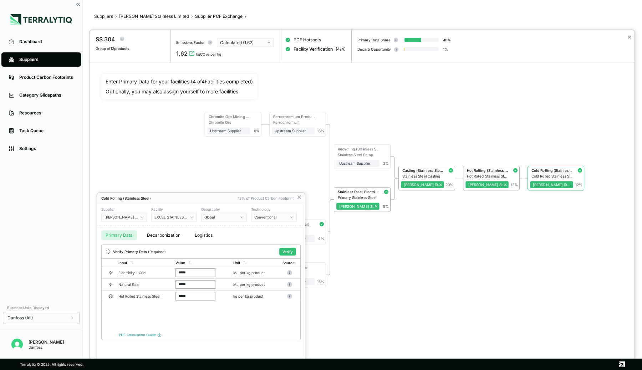
click at [499, 205] on div at bounding box center [362, 200] width 545 height 340
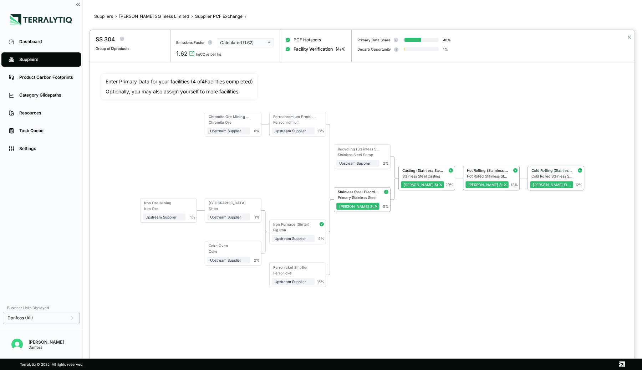
click at [557, 172] on div "Cold Rolling (Stainless Steel)" at bounding box center [551, 171] width 43 height 6
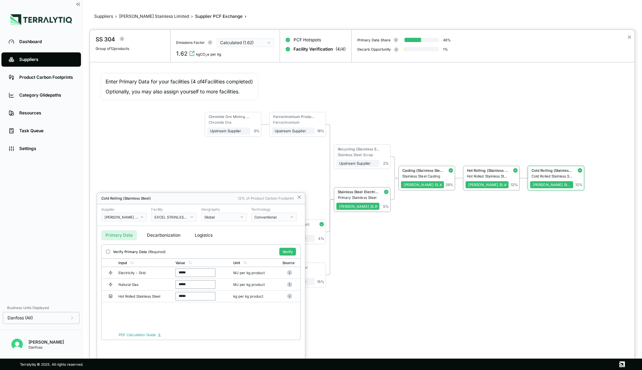
click at [241, 218] on icon "button" at bounding box center [242, 218] width 4 height 4
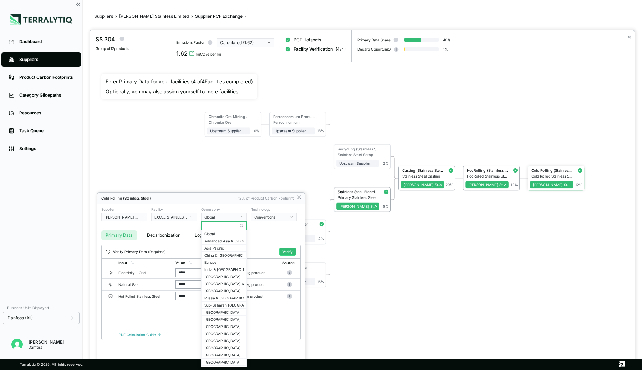
click at [223, 228] on input "text" at bounding box center [224, 226] width 45 height 9
type input "****"
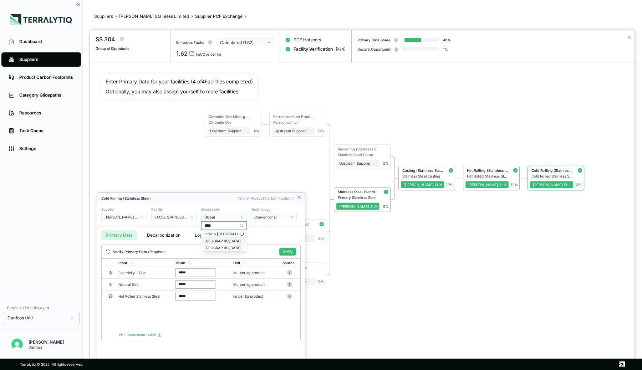
click at [212, 240] on div "[GEOGRAPHIC_DATA]" at bounding box center [223, 241] width 39 height 4
click at [287, 251] on button "Verify" at bounding box center [287, 252] width 17 height 8
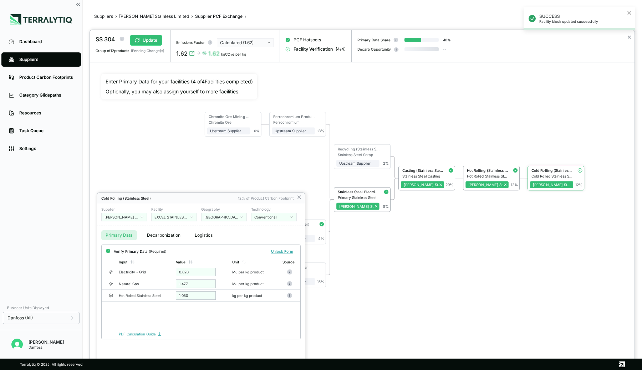
click at [428, 280] on div at bounding box center [362, 200] width 545 height 340
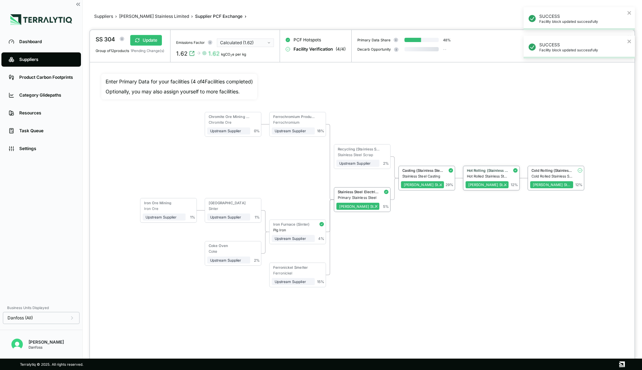
click at [490, 172] on div "Hot Rolling (Stainless Steel)" at bounding box center [487, 171] width 43 height 6
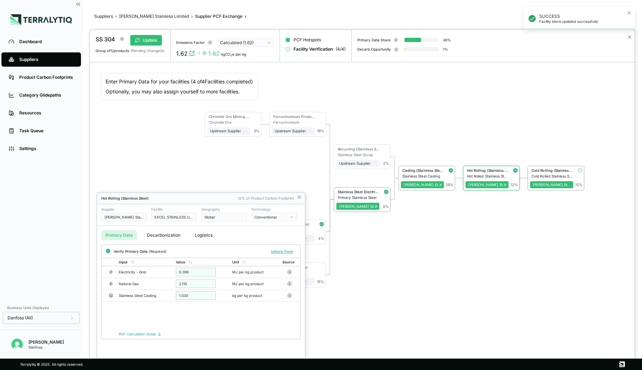
click at [520, 263] on div at bounding box center [362, 200] width 545 height 340
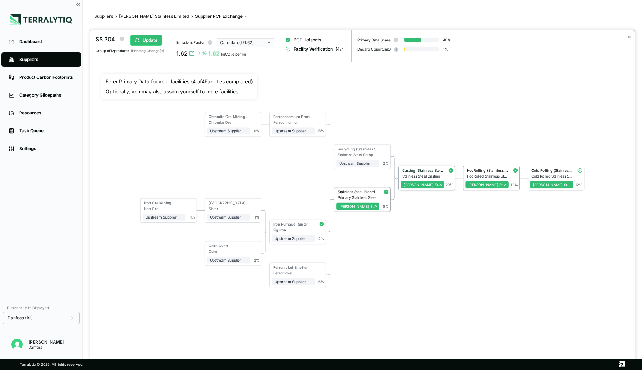
click at [424, 176] on div "Stainless Steel Casting" at bounding box center [424, 176] width 42 height 4
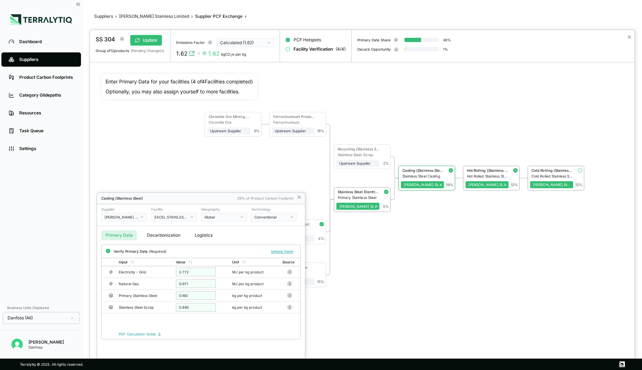
click at [240, 216] on icon "button" at bounding box center [242, 218] width 4 height 4
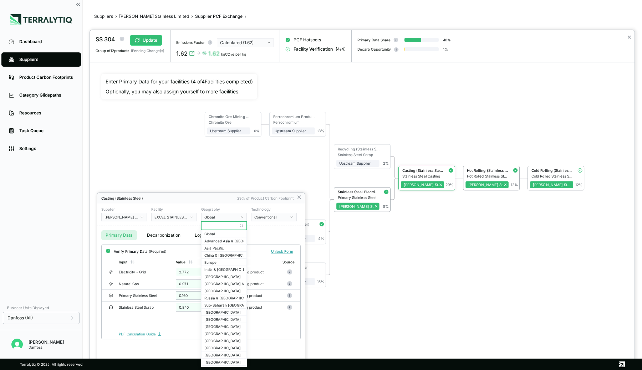
click at [218, 228] on input "text" at bounding box center [224, 226] width 45 height 9
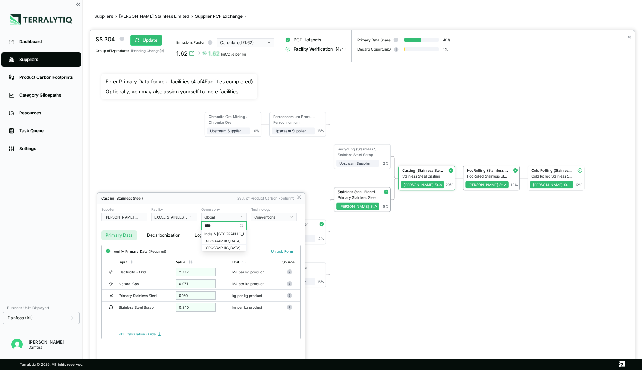
type input "*****"
click at [214, 238] on div "[GEOGRAPHIC_DATA]" at bounding box center [224, 241] width 45 height 7
click at [287, 249] on button "Verify" at bounding box center [287, 252] width 17 height 8
click at [467, 245] on div at bounding box center [362, 200] width 545 height 340
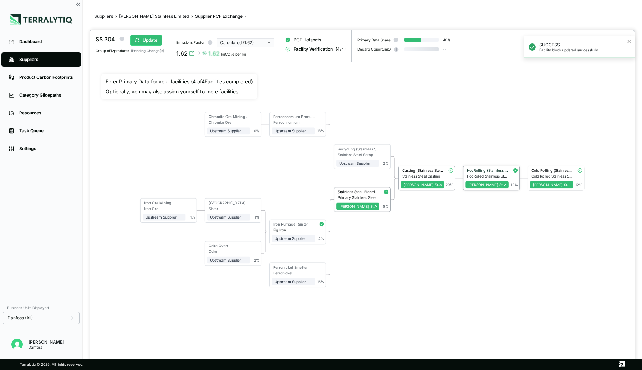
click at [497, 172] on div "Hot Rolling (Stainless Steel)" at bounding box center [487, 171] width 43 height 6
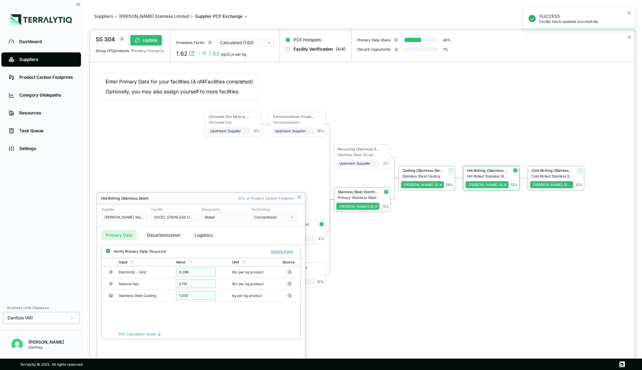
click at [493, 216] on div at bounding box center [362, 200] width 545 height 340
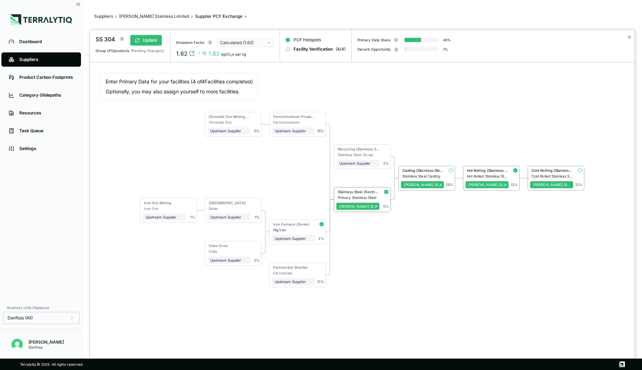
click at [369, 194] on div "Stainless Steel Electric Furnace" at bounding box center [358, 193] width 43 height 6
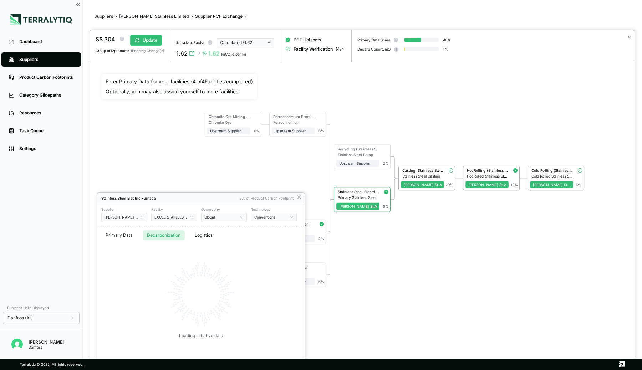
click at [169, 238] on button "Decarbonization" at bounding box center [164, 236] width 42 height 10
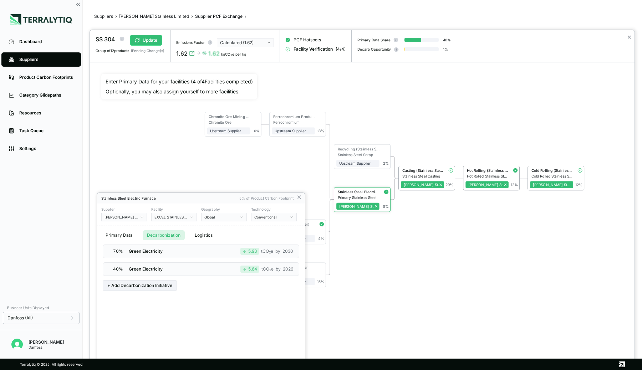
click at [117, 236] on button "Primary Data" at bounding box center [119, 236] width 36 height 10
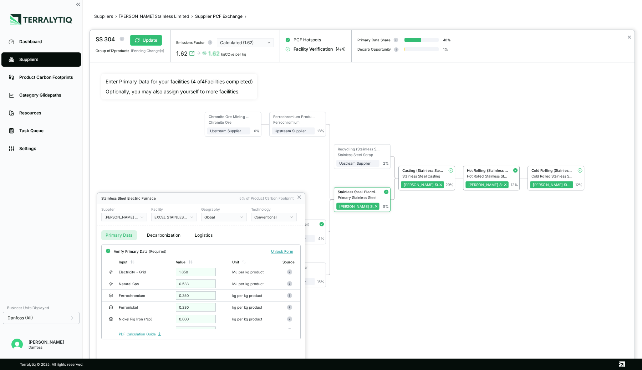
click at [220, 219] on button "Global" at bounding box center [224, 217] width 46 height 9
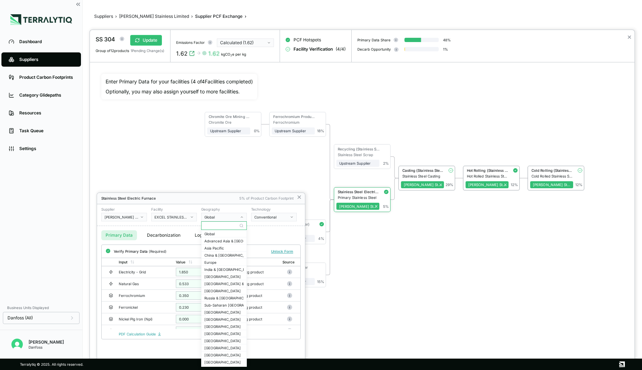
click at [217, 228] on input "text" at bounding box center [224, 226] width 45 height 9
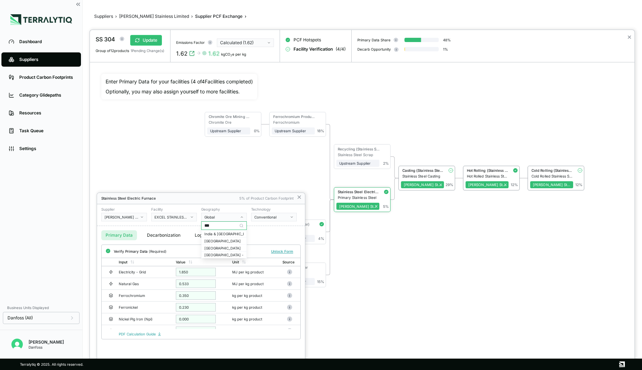
type input "****"
click at [213, 241] on div "[GEOGRAPHIC_DATA]" at bounding box center [223, 241] width 39 height 4
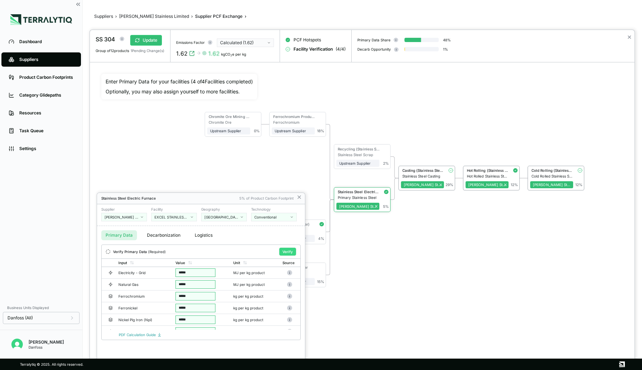
click at [289, 251] on button "Verify" at bounding box center [287, 252] width 17 height 8
click at [357, 145] on div at bounding box center [362, 200] width 545 height 340
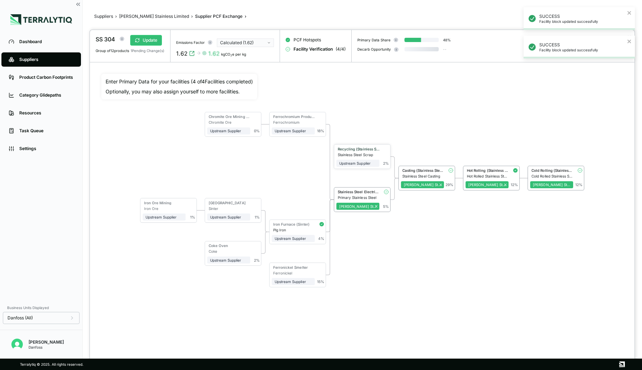
click at [353, 154] on div "Stainless Steel Scrap" at bounding box center [359, 154] width 42 height 4
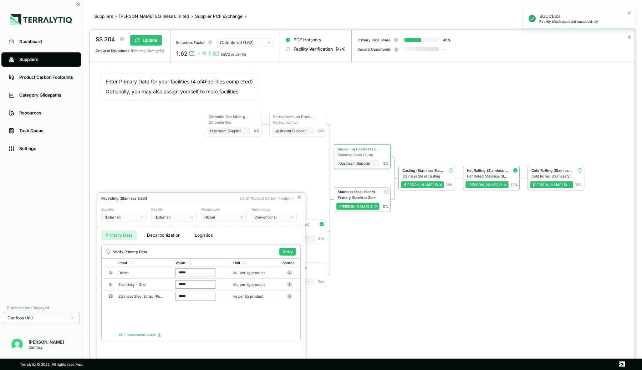
click at [231, 217] on div "Global" at bounding box center [221, 217] width 34 height 4
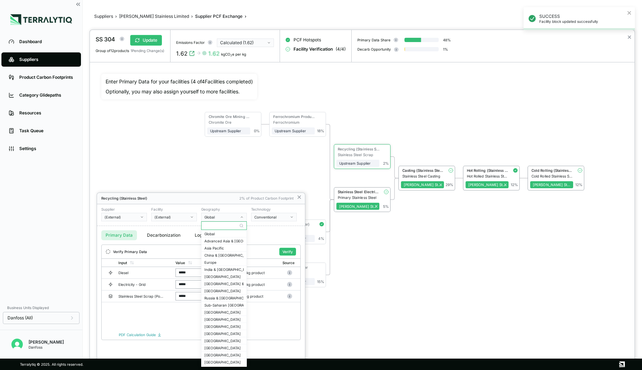
click at [217, 227] on input "text" at bounding box center [224, 226] width 45 height 9
type input "***"
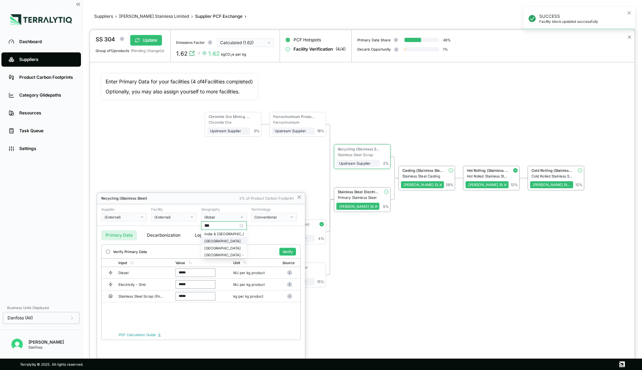
click at [215, 239] on div "[GEOGRAPHIC_DATA]" at bounding box center [223, 241] width 39 height 4
click at [291, 251] on button "Verify" at bounding box center [287, 252] width 17 height 8
click at [299, 198] on icon at bounding box center [300, 198] width 6 height 6
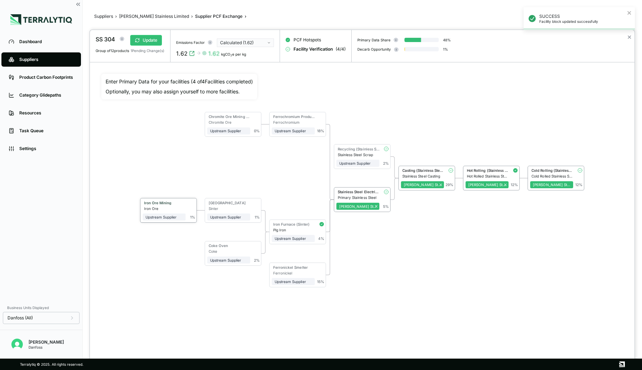
click at [156, 203] on div "Iron Ore Mining" at bounding box center [163, 203] width 39 height 4
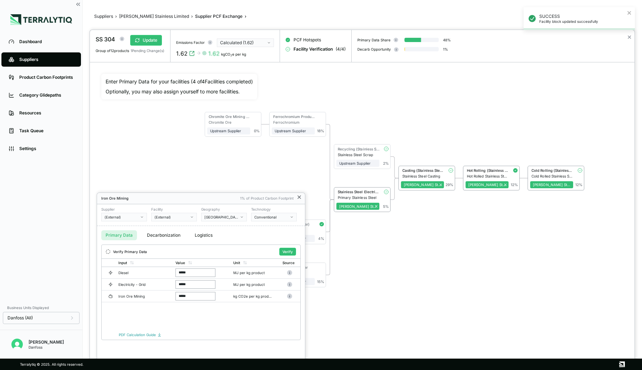
click at [297, 197] on icon at bounding box center [300, 198] width 6 height 6
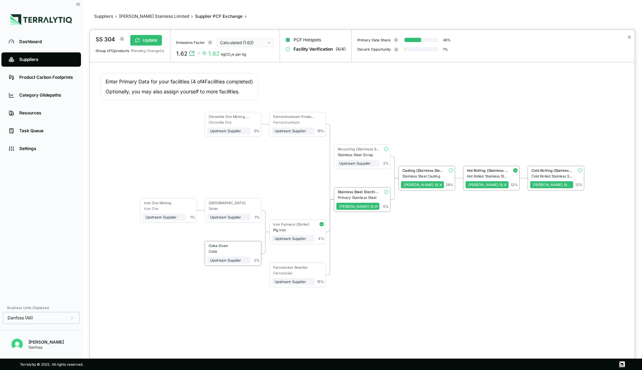
click at [228, 246] on div "Coke Oven" at bounding box center [228, 246] width 39 height 4
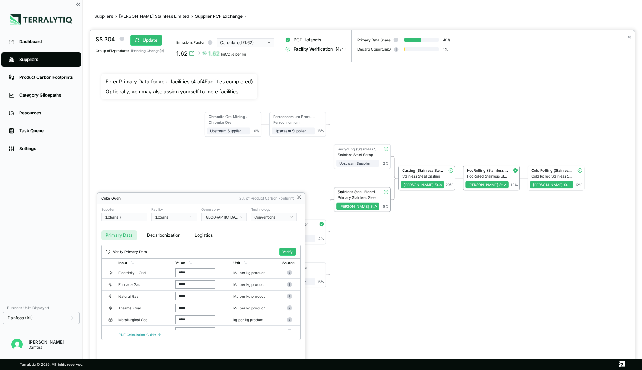
click at [300, 199] on icon at bounding box center [300, 198] width 6 height 6
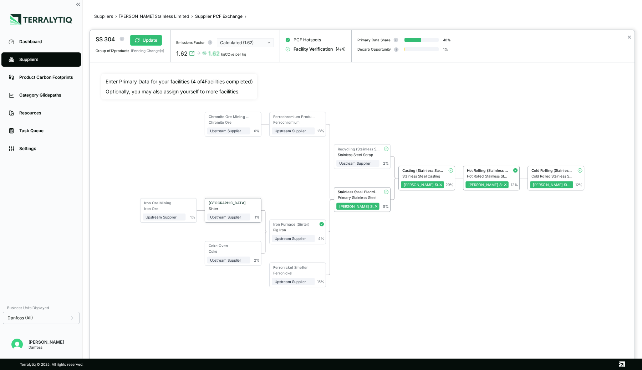
click at [243, 202] on div "[GEOGRAPHIC_DATA]" at bounding box center [228, 203] width 39 height 4
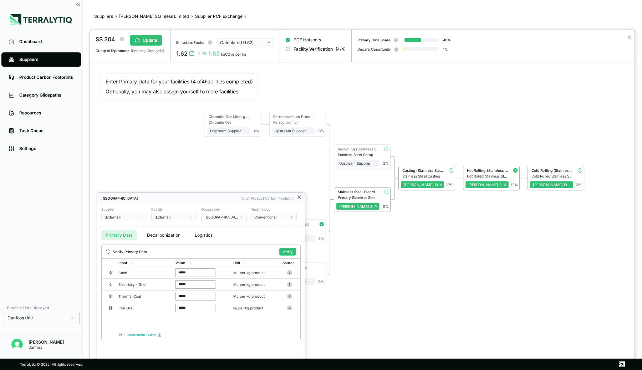
click at [298, 198] on icon at bounding box center [300, 198] width 6 height 6
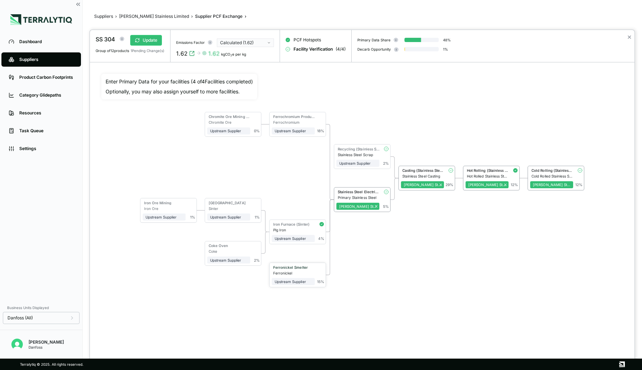
click at [290, 271] on div "Ferronickel" at bounding box center [294, 273] width 42 height 4
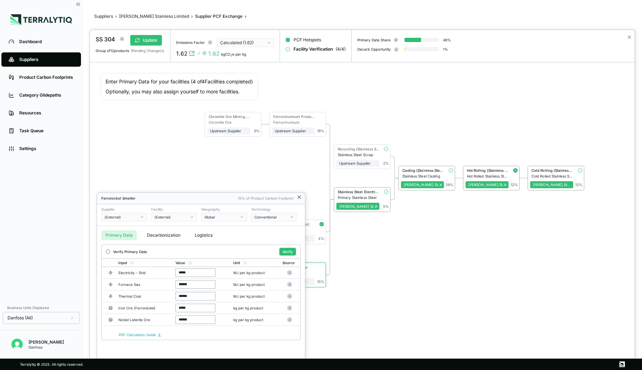
click at [300, 197] on icon at bounding box center [300, 198] width 6 height 6
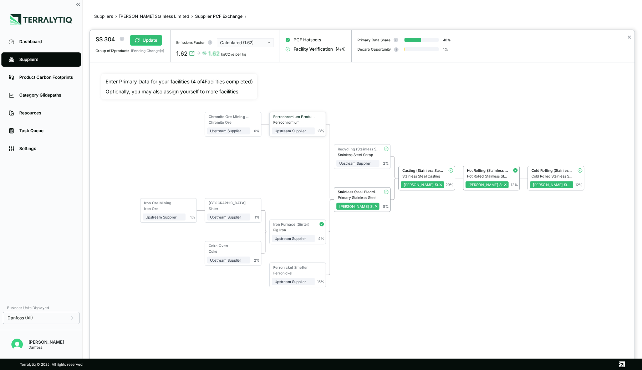
click at [293, 118] on div "Ferrochromium Production" at bounding box center [293, 118] width 43 height 6
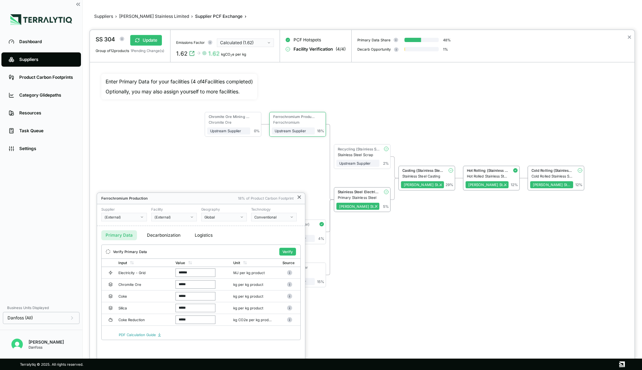
click at [298, 197] on icon at bounding box center [300, 198] width 6 height 6
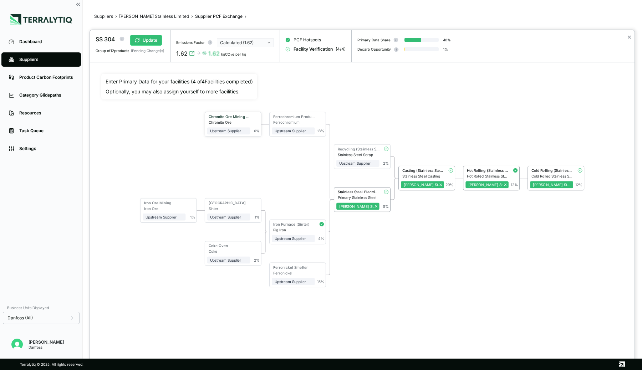
click at [250, 119] on div "Chromite Ore Mining & Beneficiation" at bounding box center [228, 118] width 43 height 6
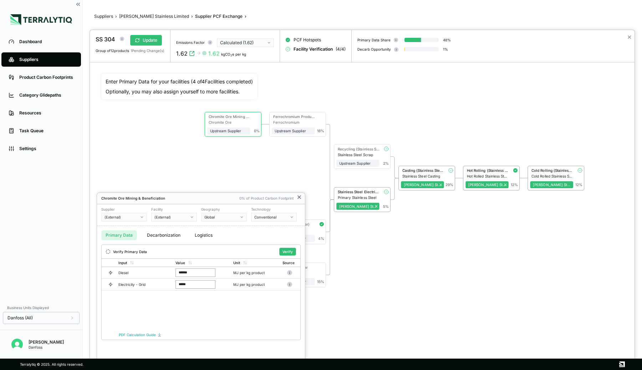
click at [298, 196] on icon at bounding box center [299, 197] width 3 height 3
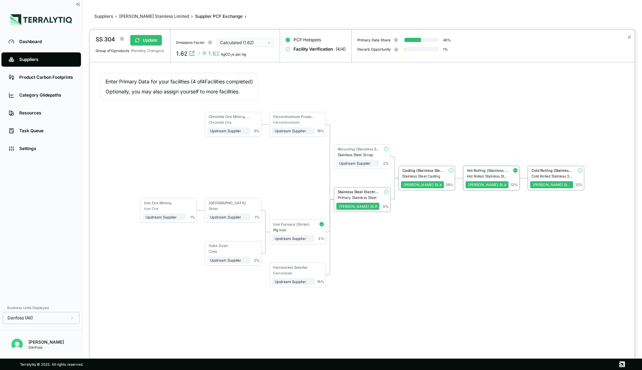
click at [470, 169] on div "Hot Rolling (Stainless Steel)" at bounding box center [488, 170] width 42 height 4
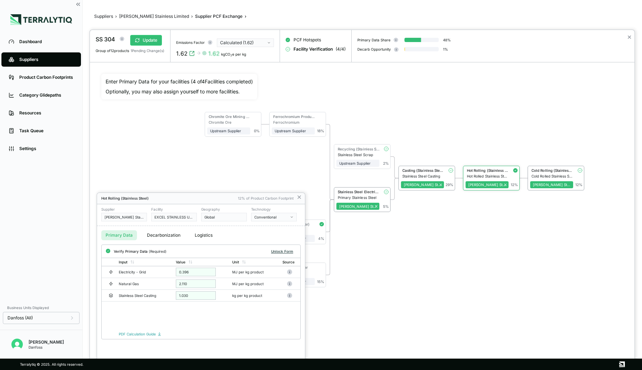
click at [273, 250] on button "Unlock Form" at bounding box center [282, 251] width 28 height 7
click at [299, 196] on icon at bounding box center [300, 198] width 6 height 6
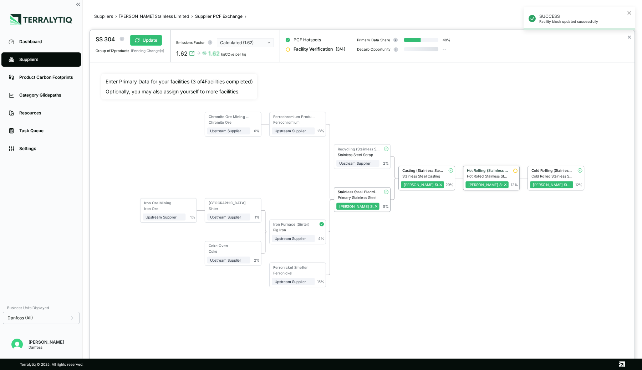
click at [478, 172] on div "Hot Rolling (Stainless Steel)" at bounding box center [487, 171] width 43 height 6
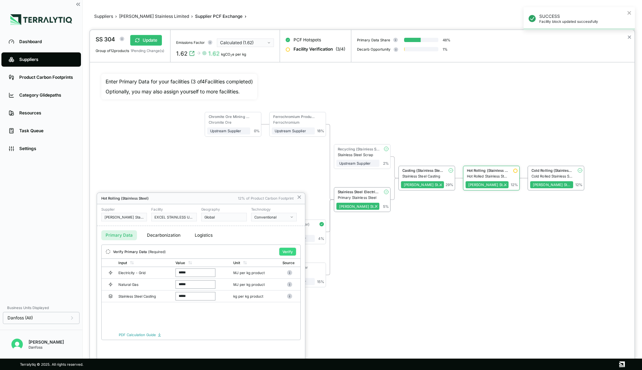
click at [284, 249] on button "Verify" at bounding box center [287, 252] width 17 height 8
click at [152, 41] on div at bounding box center [362, 200] width 545 height 340
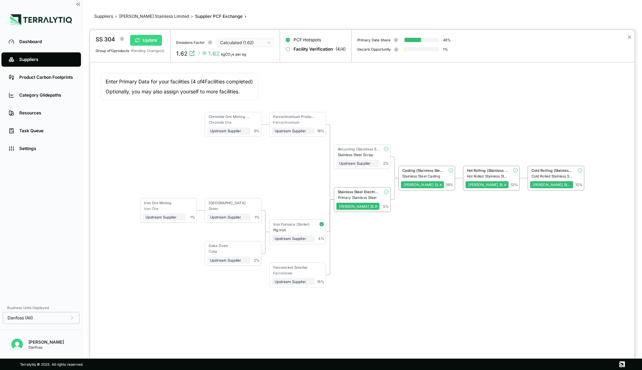
click at [148, 40] on button "Update" at bounding box center [146, 40] width 32 height 11
click at [194, 53] on icon "View audit trail" at bounding box center [192, 54] width 6 height 6
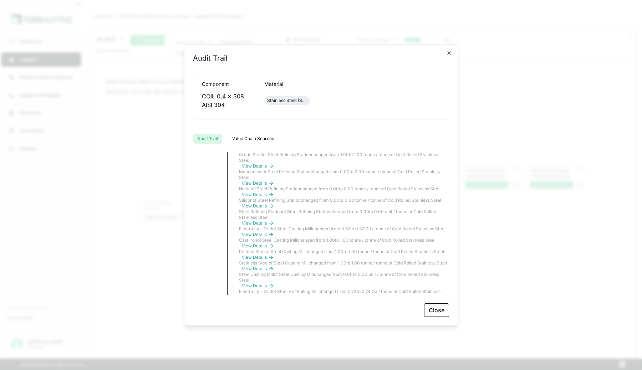
scroll to position [1787, 0]
click at [450, 53] on icon "button" at bounding box center [449, 53] width 3 height 3
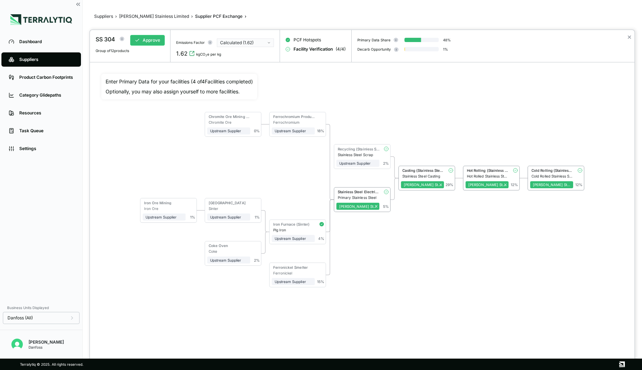
click at [632, 34] on div "✕" at bounding box center [630, 46] width 10 height 32
click at [630, 35] on button "✕" at bounding box center [629, 37] width 5 height 9
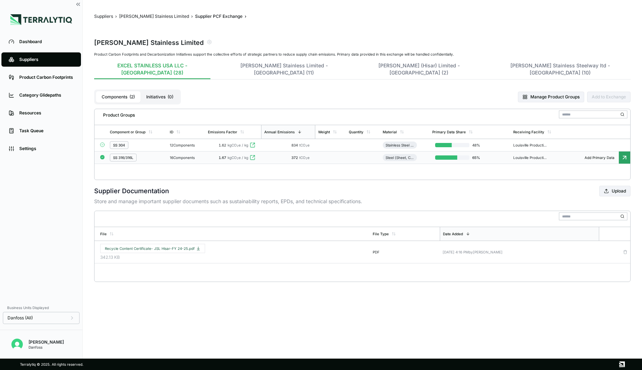
click at [156, 154] on div "SS 316/316L" at bounding box center [137, 158] width 54 height 8
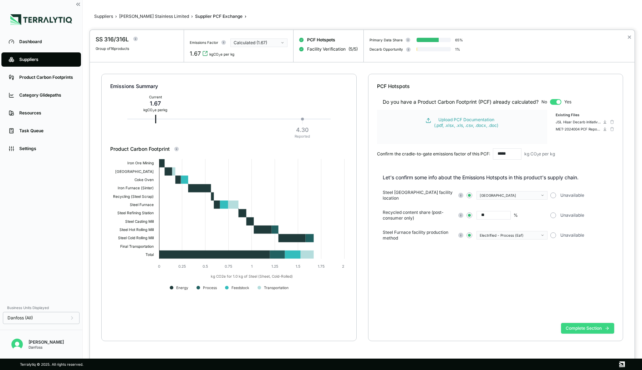
click at [590, 324] on button "Complete Section" at bounding box center [587, 328] width 53 height 11
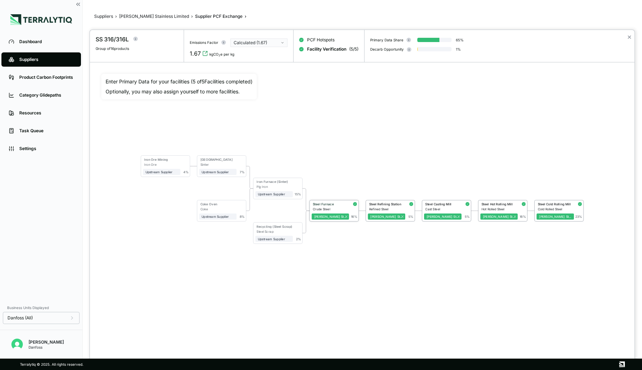
click at [325, 206] on div "Steel Furnace" at bounding box center [329, 204] width 35 height 5
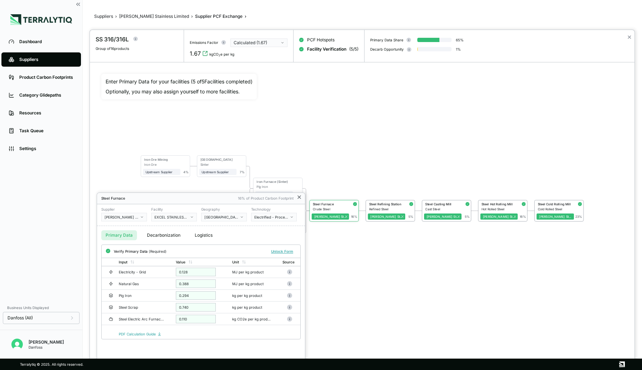
click at [300, 197] on icon at bounding box center [299, 197] width 3 height 3
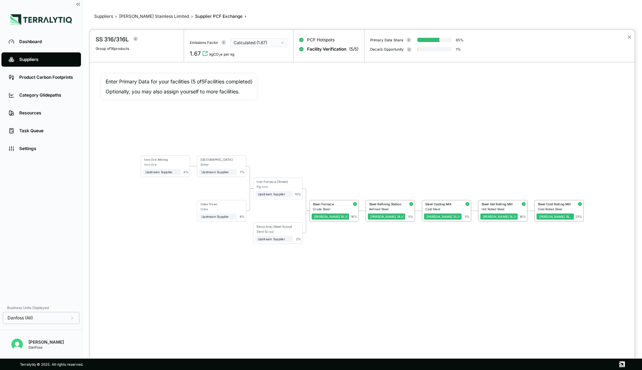
click at [207, 56] on div "1.67 kgCO 2 e per kg" at bounding box center [239, 53] width 98 height 9
click at [207, 55] on icon "View audit trail" at bounding box center [205, 54] width 6 height 6
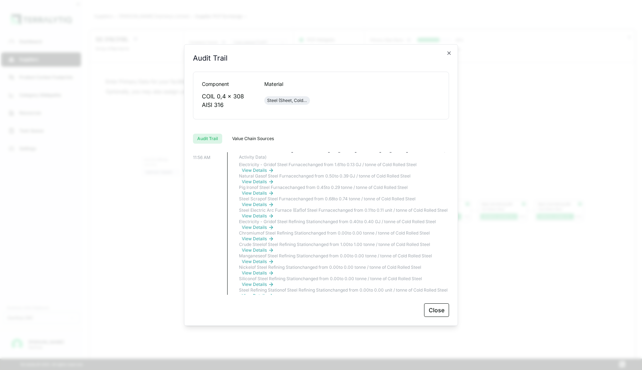
scroll to position [792, 0]
click at [432, 308] on button "Close" at bounding box center [436, 311] width 25 height 14
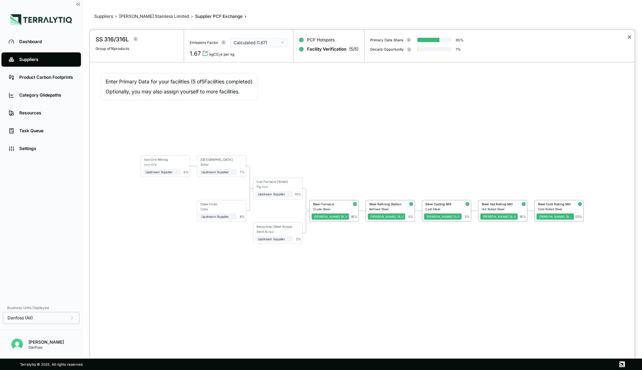
click at [630, 37] on button "✕" at bounding box center [629, 37] width 5 height 9
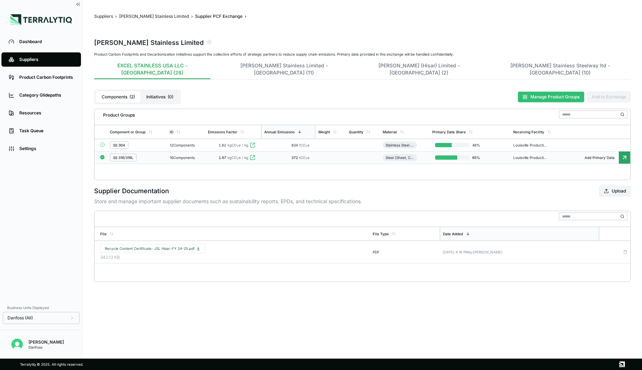
click at [534, 92] on button "Manage Product Groups" at bounding box center [551, 97] width 66 height 11
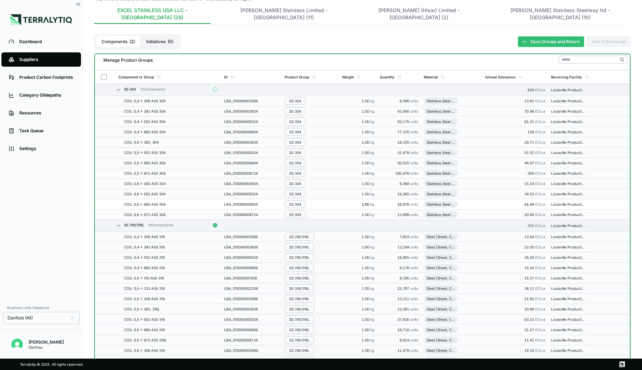
scroll to position [69, 0]
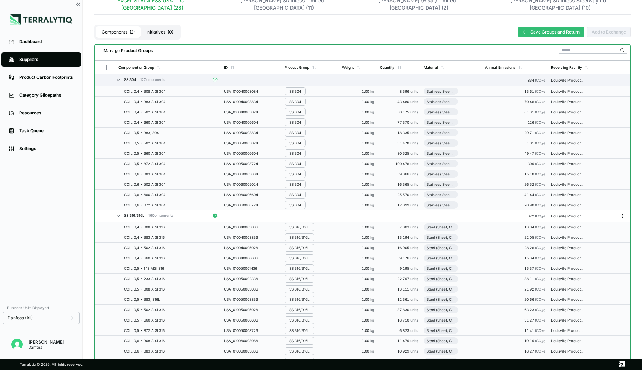
click at [624, 213] on icon "Menu" at bounding box center [623, 216] width 6 height 6
click at [597, 222] on button "Edit Group Material" at bounding box center [600, 223] width 68 height 12
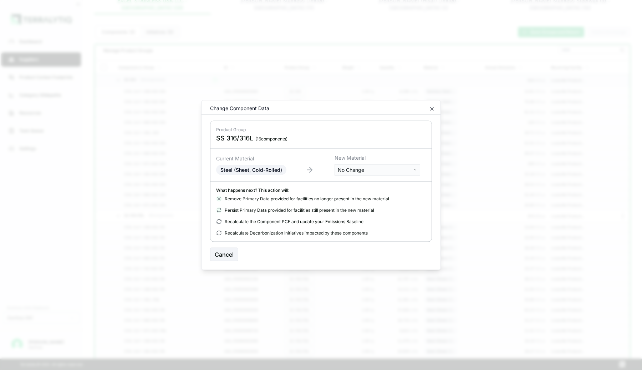
click at [371, 170] on body "Dashboard Suppliers Product Carbon Footprints Category Glidepaths Resources Tas…" at bounding box center [321, 185] width 642 height 370
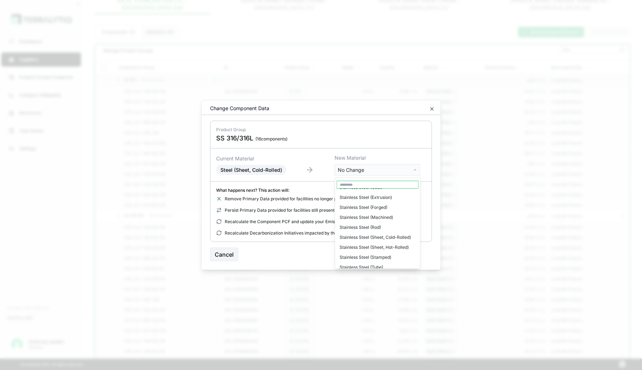
scroll to position [1624, 0]
click at [369, 233] on div "Stainless Steel (Sheet, Cold-Rolled)" at bounding box center [378, 238] width 82 height 10
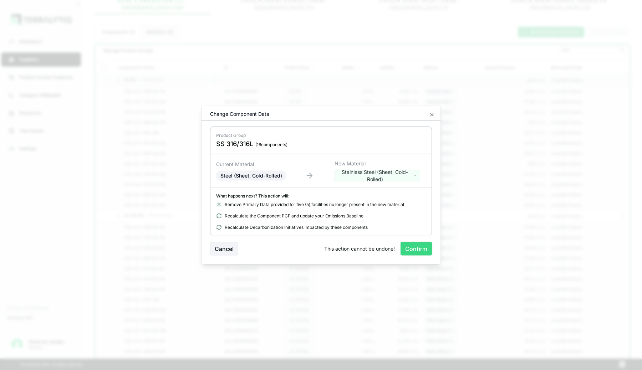
click at [417, 251] on button "Confirm" at bounding box center [416, 249] width 31 height 14
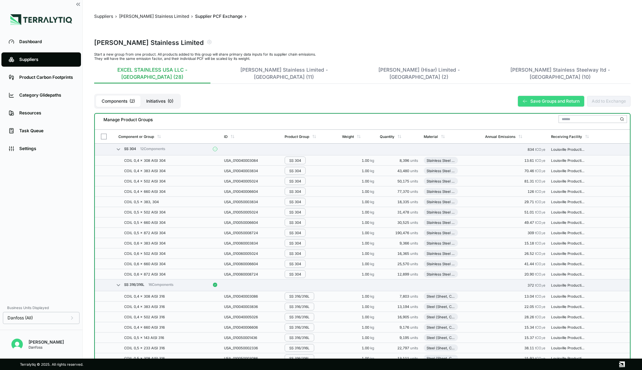
click at [532, 96] on button "Save Groups and Return" at bounding box center [551, 101] width 66 height 11
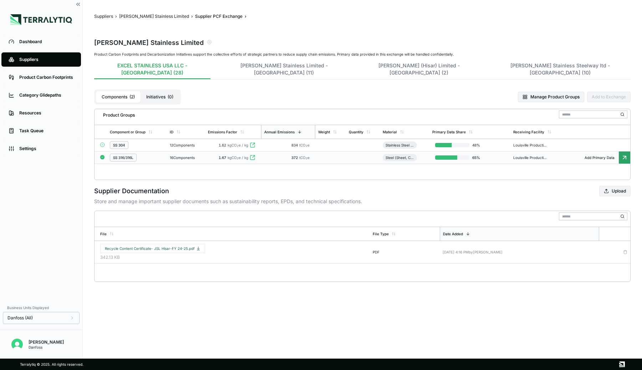
click at [151, 154] on div "SS 316/316L" at bounding box center [137, 158] width 54 height 8
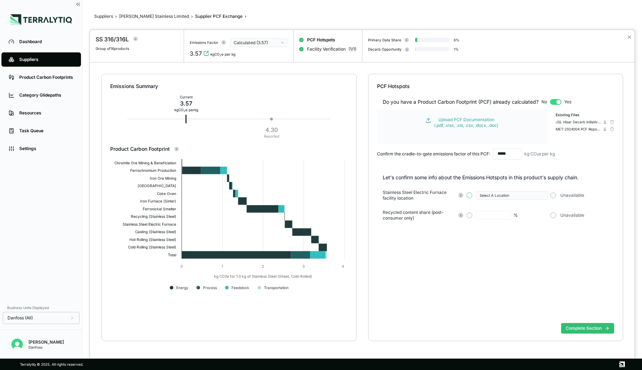
click at [469, 195] on button "button" at bounding box center [470, 196] width 6 height 6
click at [494, 195] on div "Select A Location" at bounding box center [510, 195] width 60 height 4
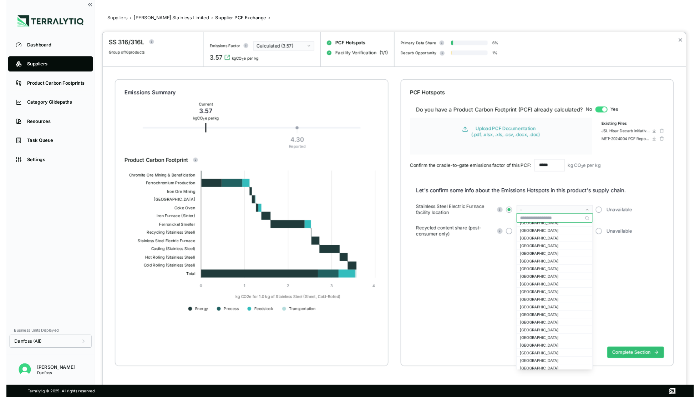
scroll to position [239, 0]
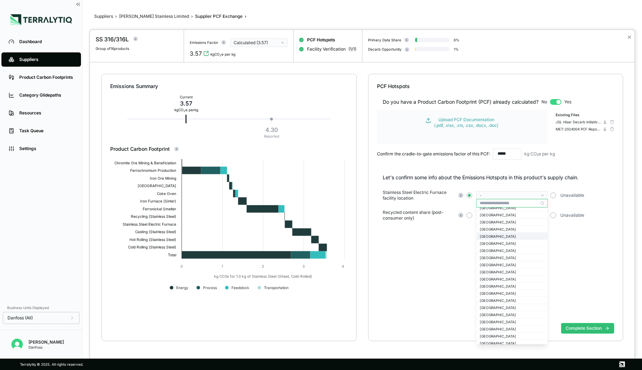
click at [492, 234] on div "[GEOGRAPHIC_DATA]" at bounding box center [512, 236] width 65 height 4
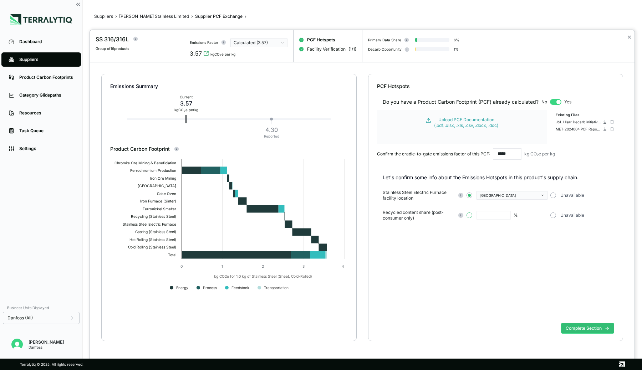
click at [470, 214] on button "button" at bounding box center [470, 216] width 6 height 6
click at [486, 216] on input "text" at bounding box center [494, 215] width 34 height 9
type input "**"
click at [485, 254] on div "Do you have a Product Carbon Footprint (PCF) already calculated? No Yes Upload …" at bounding box center [496, 205] width 238 height 231
click at [574, 327] on button "Complete Section" at bounding box center [587, 328] width 53 height 11
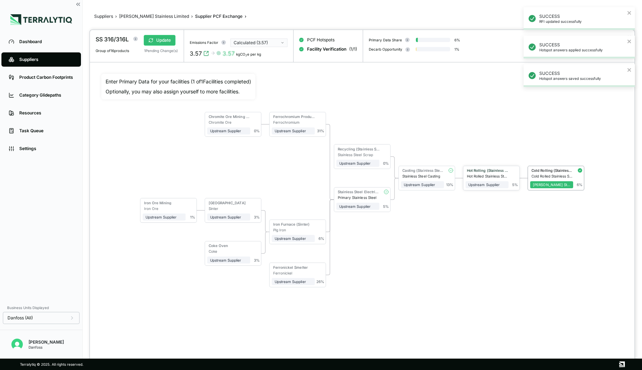
click at [491, 170] on div "Hot Rolling (Stainless Steel)" at bounding box center [488, 170] width 42 height 4
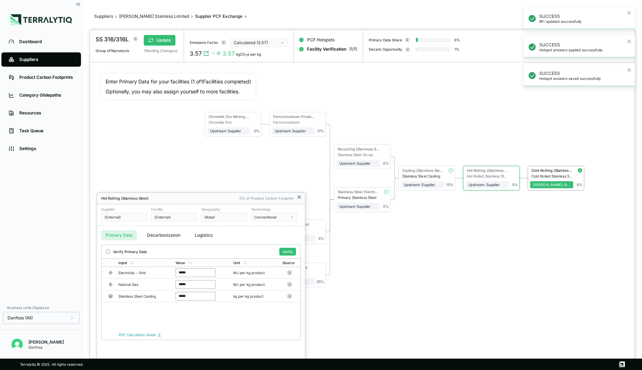
click at [298, 198] on icon at bounding box center [300, 198] width 6 height 6
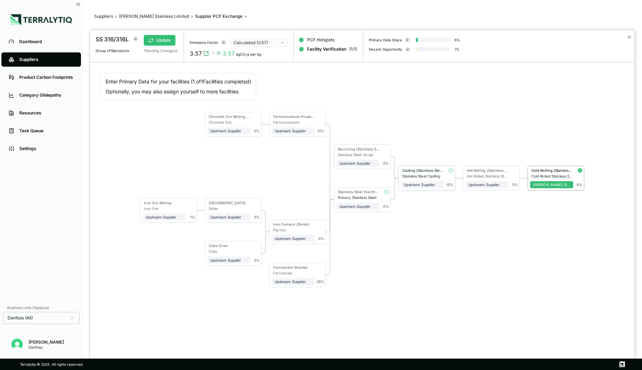
click at [422, 173] on div "Casting (Stainless Steel)" at bounding box center [422, 171] width 43 height 6
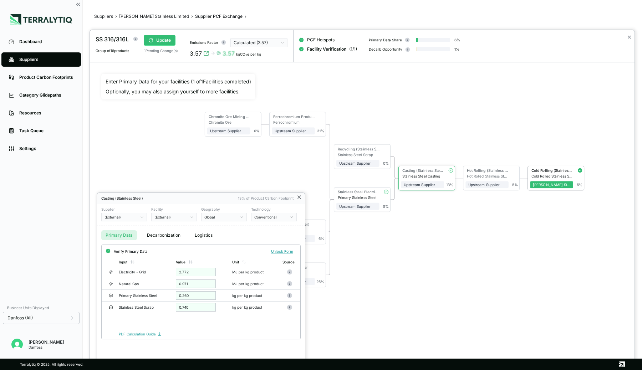
click at [299, 196] on icon at bounding box center [300, 198] width 6 height 6
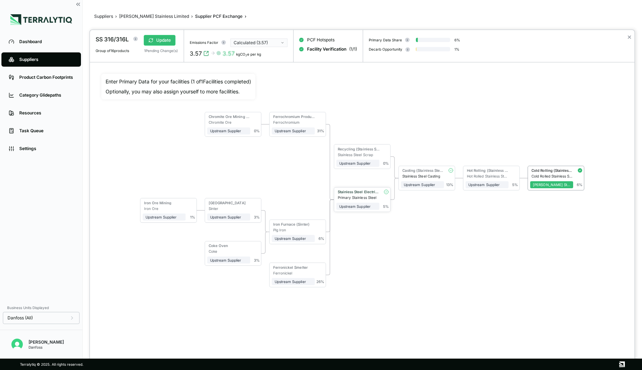
click at [361, 193] on div "Stainless Steel Electric Furnace" at bounding box center [359, 192] width 42 height 4
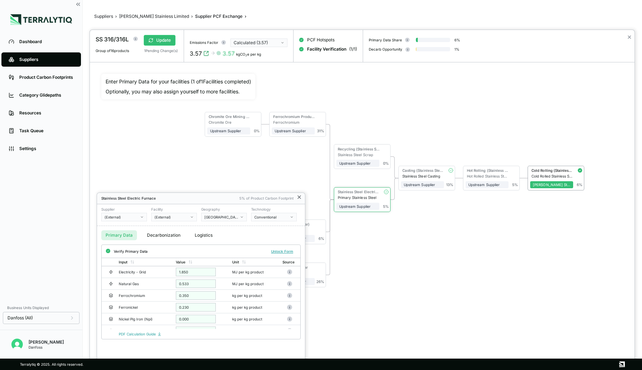
click at [299, 197] on icon at bounding box center [299, 197] width 3 height 3
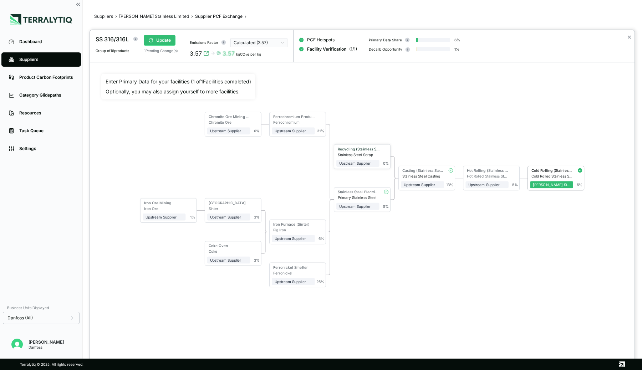
click at [360, 151] on div "Recycling (Stainless Steel)" at bounding box center [358, 150] width 43 height 6
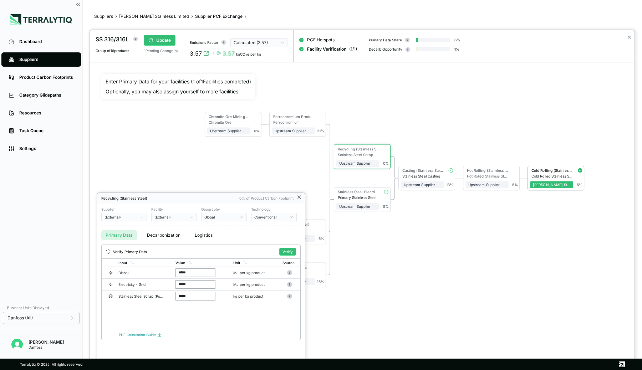
click at [298, 196] on icon at bounding box center [299, 197] width 3 height 3
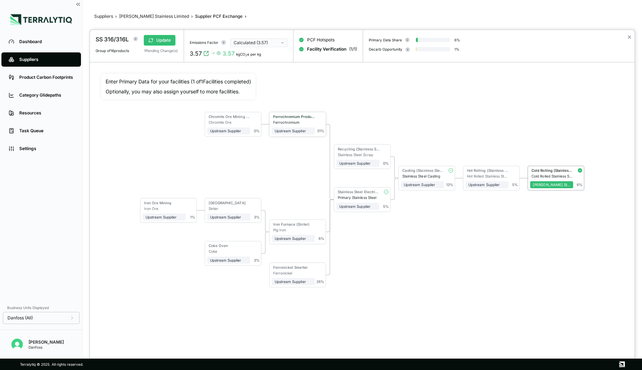
click at [285, 119] on div "Ferrochromium Production" at bounding box center [293, 118] width 43 height 6
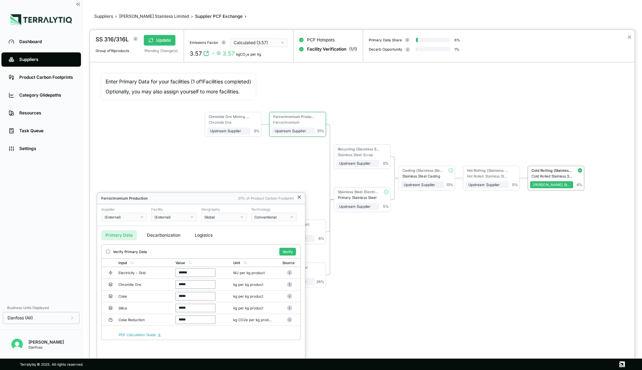
click at [302, 198] on icon at bounding box center [300, 198] width 6 height 6
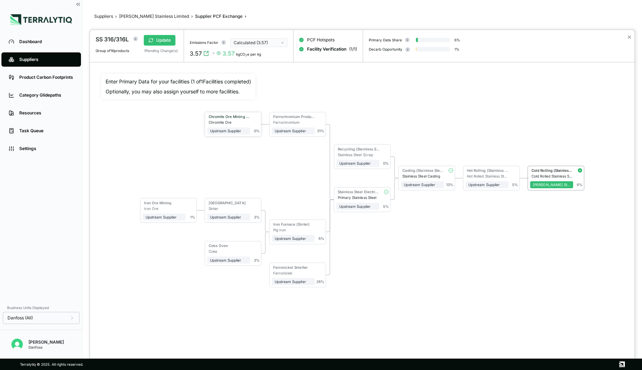
click at [242, 121] on div "Chromite Ore" at bounding box center [230, 122] width 42 height 4
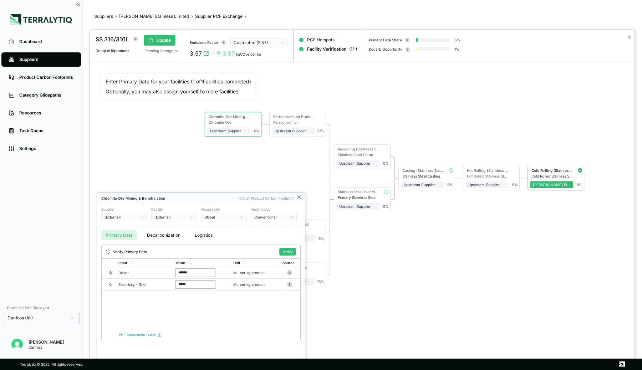
click at [300, 195] on icon at bounding box center [300, 198] width 6 height 6
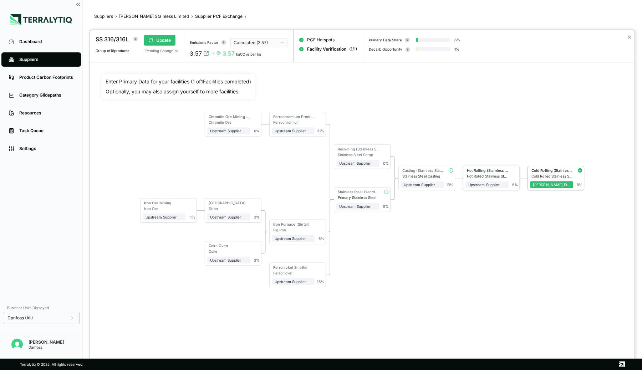
click at [486, 172] on div "Hot Rolling (Stainless Steel)" at bounding box center [488, 170] width 42 height 4
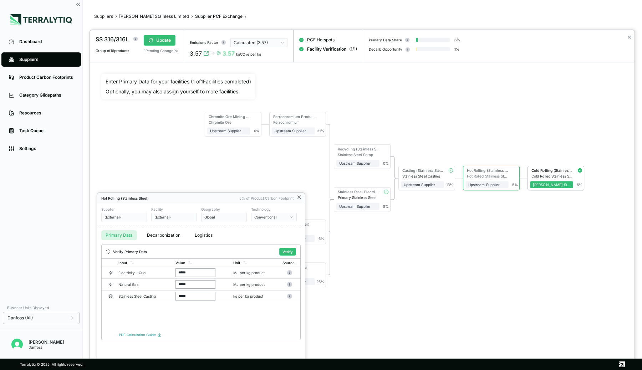
click at [302, 198] on icon at bounding box center [300, 198] width 6 height 6
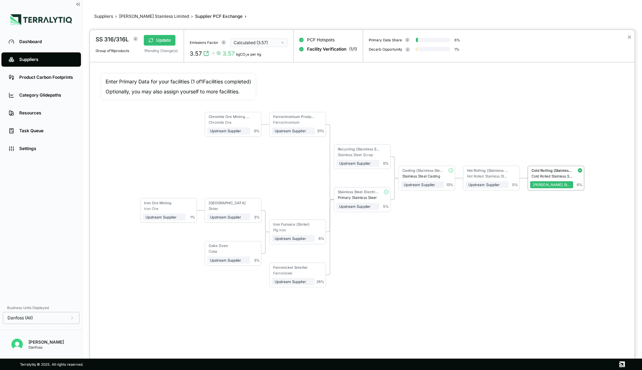
click at [498, 115] on div "Chromite Ore Mining & Beneficiation Chromite Ore Upstream Supplier + Assign to …" at bounding box center [362, 200] width 522 height 252
click at [630, 38] on button "✕" at bounding box center [629, 37] width 5 height 9
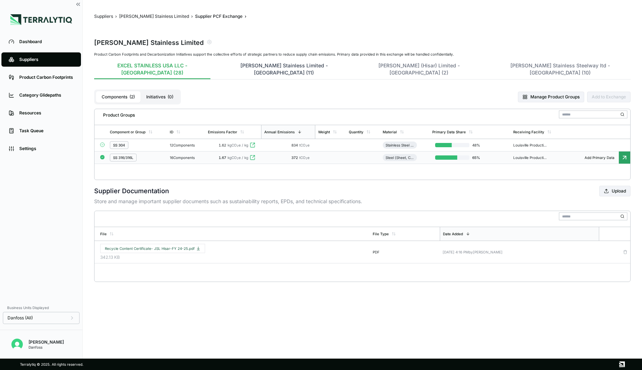
click at [232, 67] on button "Jindal Stainless Limited - India (11)" at bounding box center [284, 70] width 130 height 17
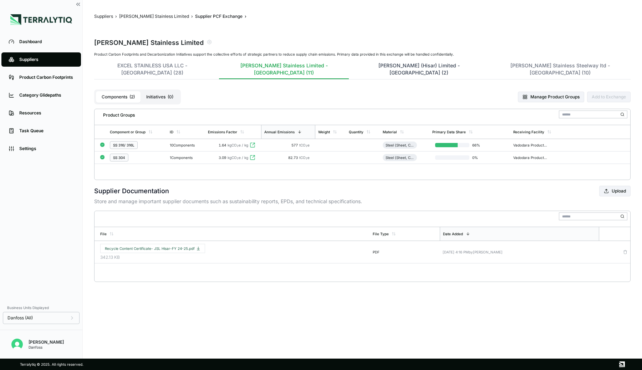
click at [358, 65] on button "Jindal Stainless (Hisar) Limited - India (2)" at bounding box center [419, 70] width 123 height 17
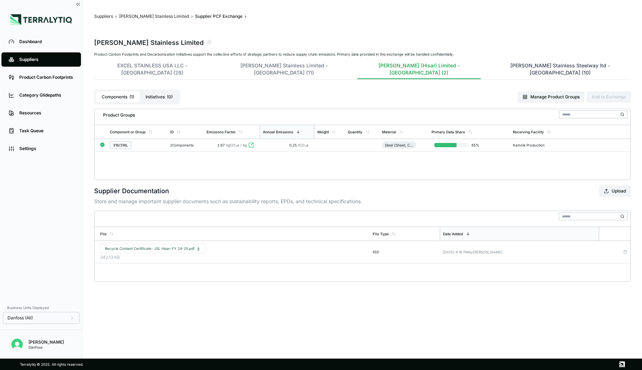
click at [490, 65] on button "Jindal Stainless Steelway ltd - India (10)" at bounding box center [560, 70] width 141 height 17
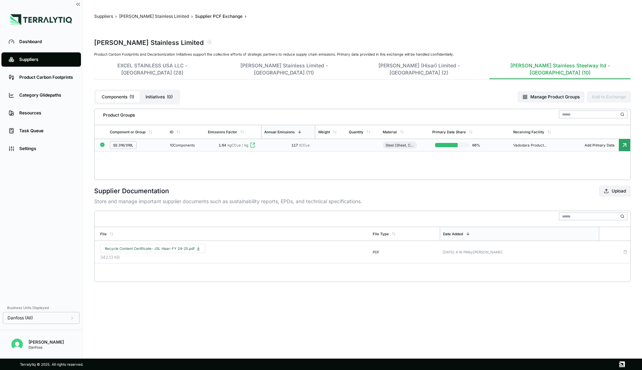
click at [192, 140] on td "10 Components" at bounding box center [186, 145] width 38 height 12
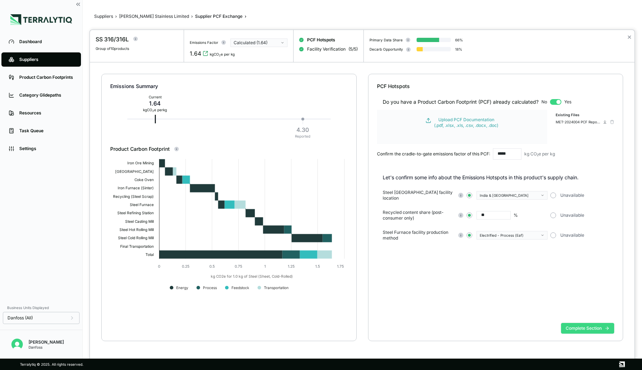
click at [580, 326] on button "Complete Section" at bounding box center [587, 328] width 53 height 11
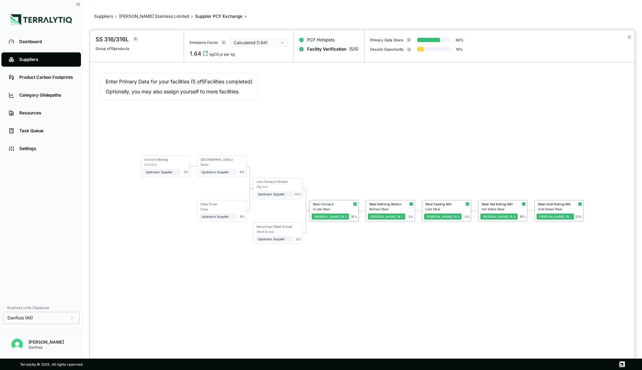
click at [326, 203] on div "Steel Furnace" at bounding box center [330, 204] width 34 height 4
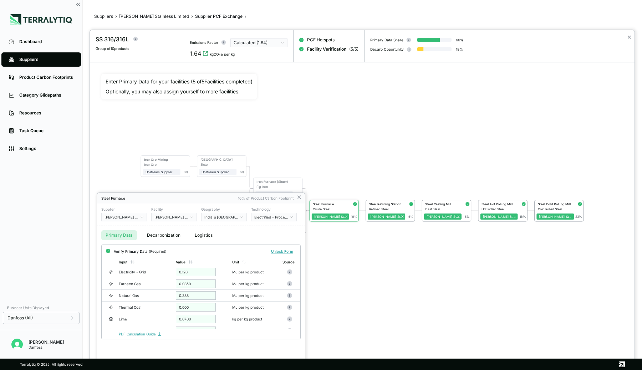
click at [161, 236] on button "Decarbonization" at bounding box center [164, 236] width 42 height 10
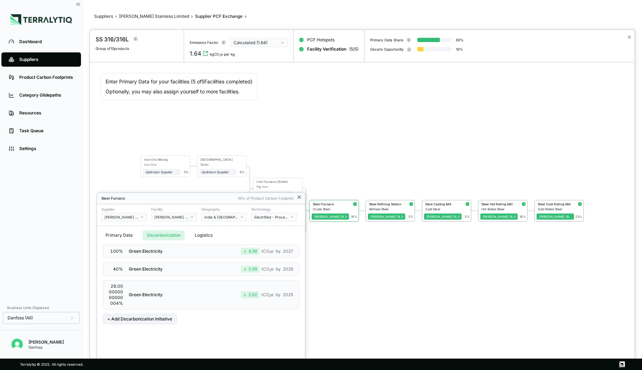
click at [300, 198] on icon at bounding box center [299, 197] width 3 height 3
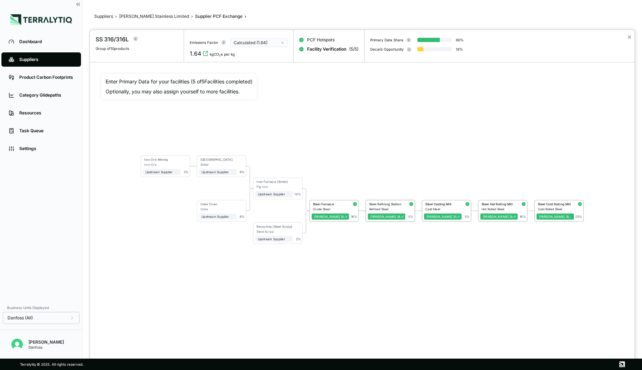
click at [387, 202] on div "Steel Refining Station" at bounding box center [386, 204] width 34 height 4
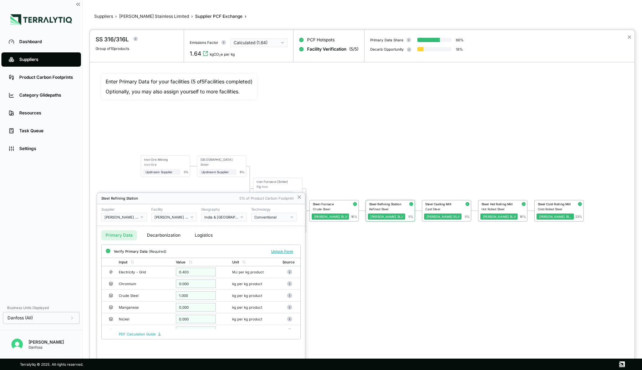
click at [163, 233] on button "Decarbonization" at bounding box center [164, 236] width 42 height 10
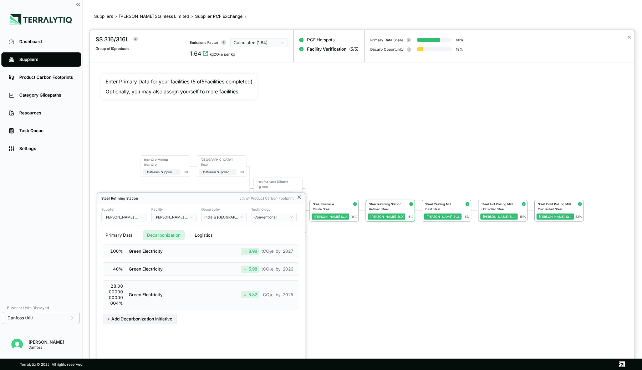
click at [300, 198] on icon at bounding box center [300, 198] width 6 height 6
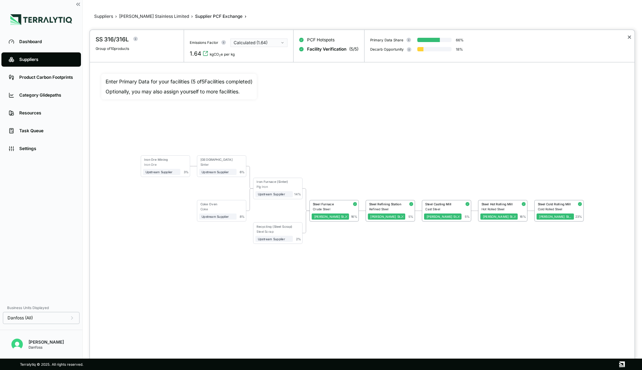
click at [630, 36] on button "✕" at bounding box center [629, 37] width 5 height 9
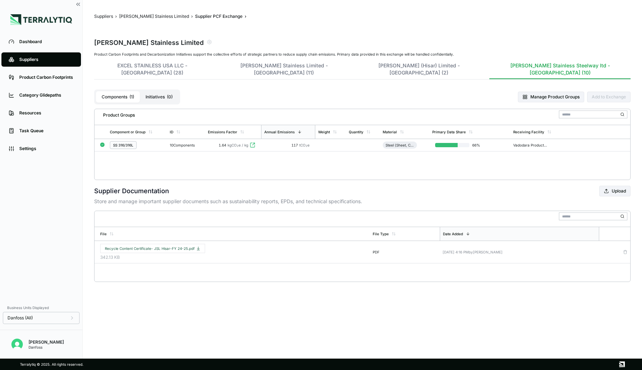
click at [341, 62] on div "Product Carbon Footprints and Decarbonization Initiatives support the collectiv…" at bounding box center [362, 116] width 537 height 128
click at [358, 64] on button "Jindal Stainless (Hisar) Limited - India (2)" at bounding box center [419, 70] width 123 height 17
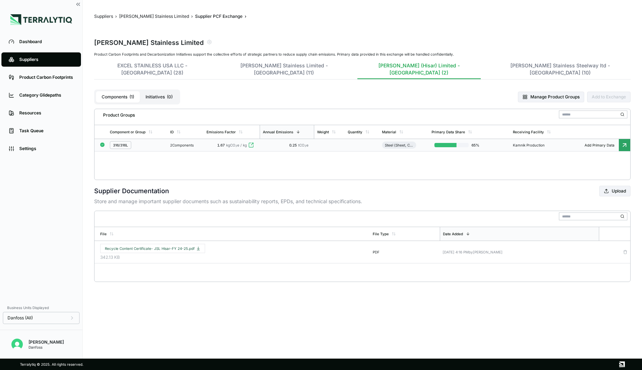
click at [318, 139] on td at bounding box center [329, 145] width 31 height 12
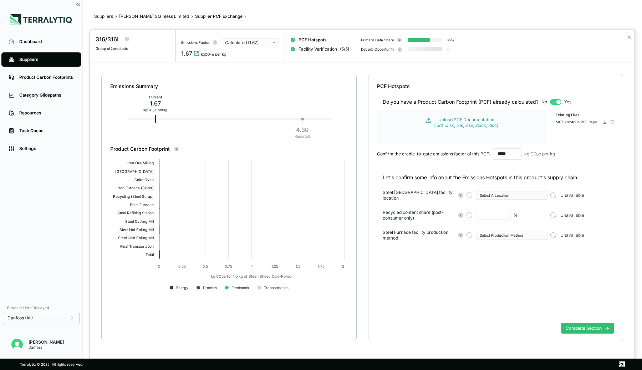
type input "**"
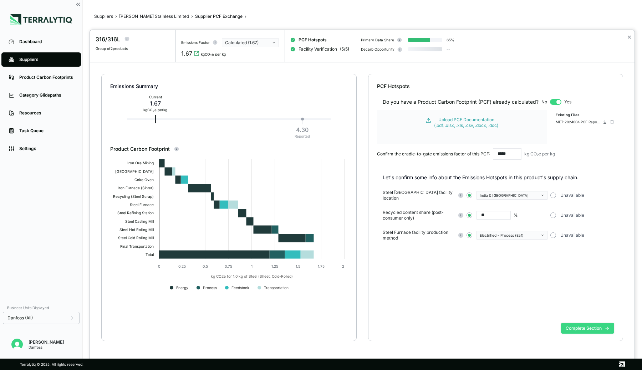
click at [572, 324] on button "Complete Section" at bounding box center [587, 328] width 53 height 11
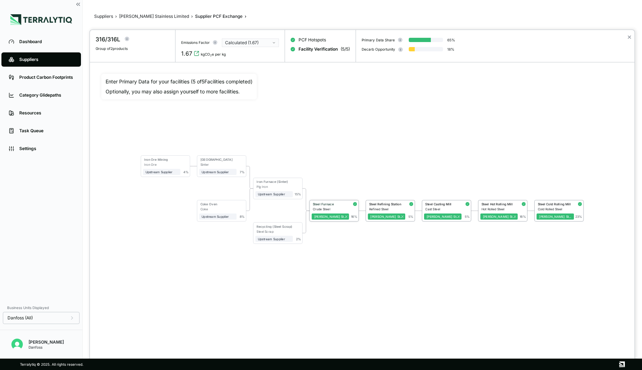
click at [336, 205] on div "Steel Furnace" at bounding box center [330, 204] width 34 height 4
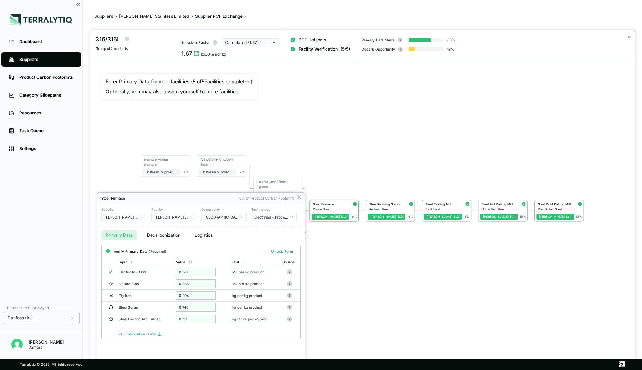
click at [171, 236] on button "Decarbonization" at bounding box center [164, 236] width 42 height 10
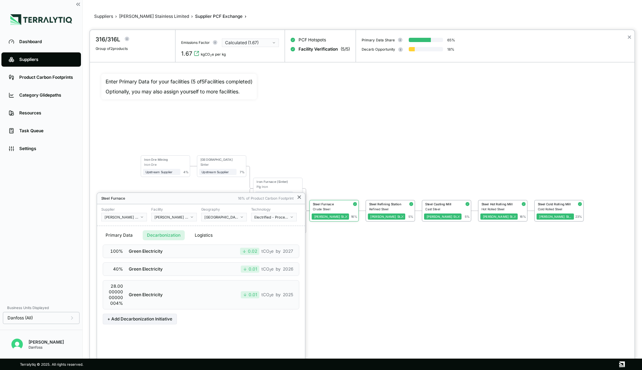
click at [298, 198] on icon at bounding box center [299, 197] width 3 height 3
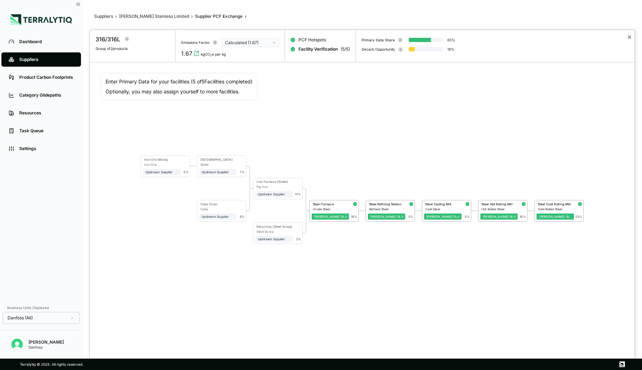
click at [630, 36] on button "✕" at bounding box center [629, 37] width 5 height 9
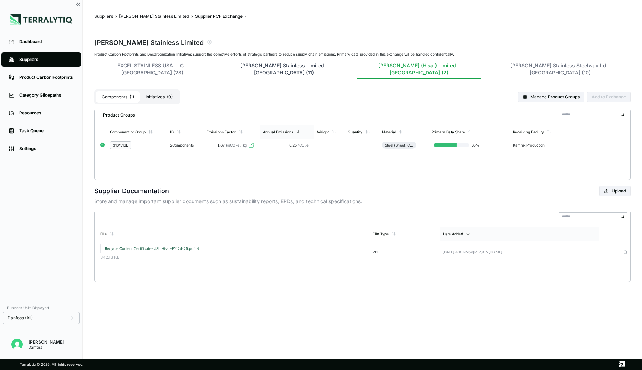
click at [238, 64] on button "Jindal Stainless Limited - India (11)" at bounding box center [284, 70] width 130 height 17
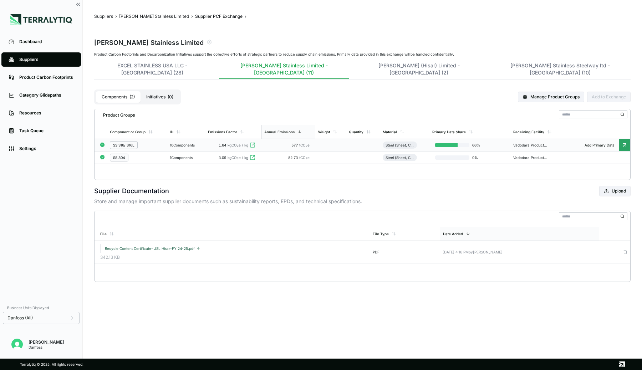
click at [274, 143] on div "577 tCO 2 e" at bounding box center [288, 145] width 49 height 4
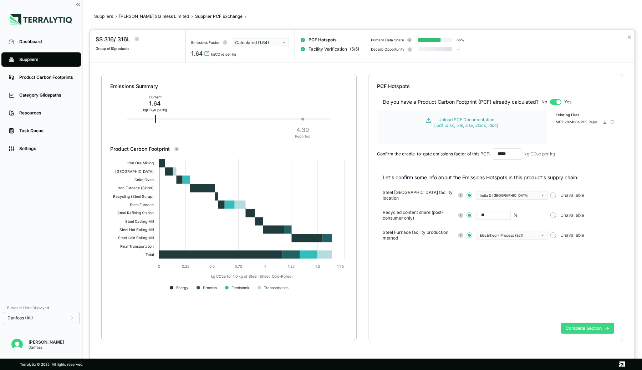
click at [579, 327] on button "Complete Section" at bounding box center [587, 328] width 53 height 11
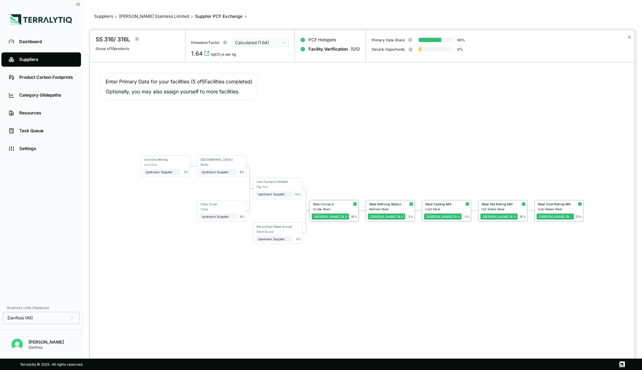
click at [343, 203] on div "Steel Furnace" at bounding box center [330, 204] width 34 height 4
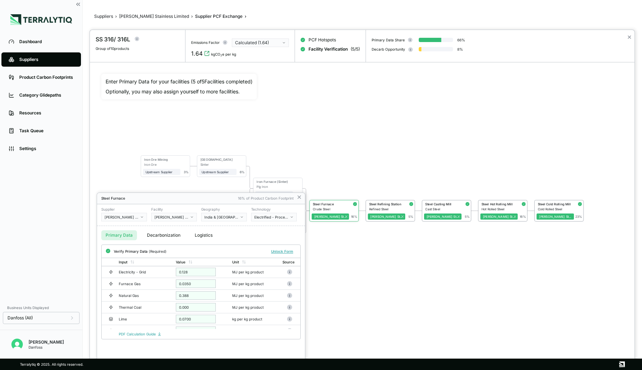
click at [156, 236] on button "Decarbonization" at bounding box center [164, 236] width 42 height 10
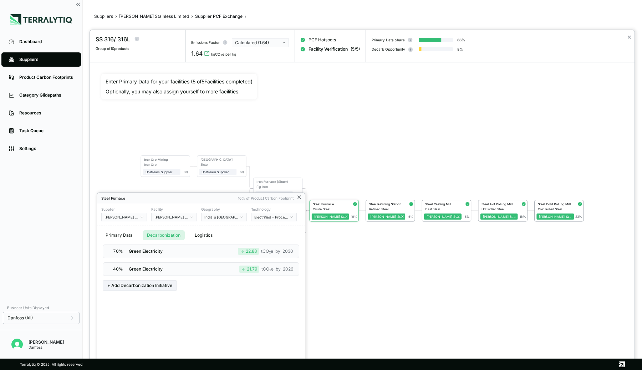
click at [299, 198] on icon at bounding box center [300, 198] width 6 height 6
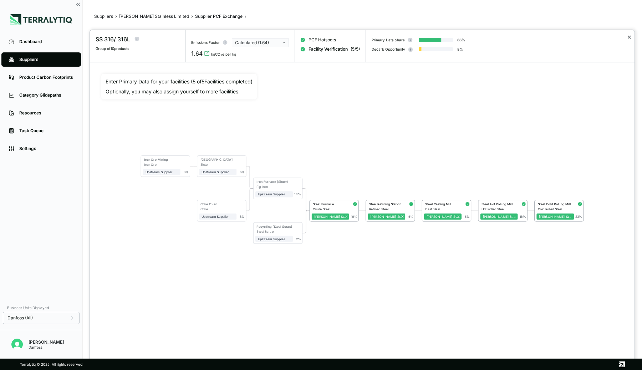
click at [629, 36] on button "✕" at bounding box center [629, 37] width 5 height 9
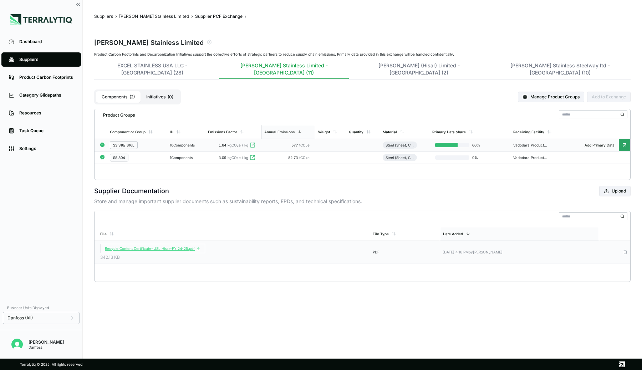
click at [162, 247] on span "Recycle Content Certificate- JSL Hisar-FY 24-25.pdf" at bounding box center [153, 249] width 96 height 4
click at [176, 68] on button "EXCEL STAINLESS USA LLC - India (28)" at bounding box center [152, 70] width 116 height 17
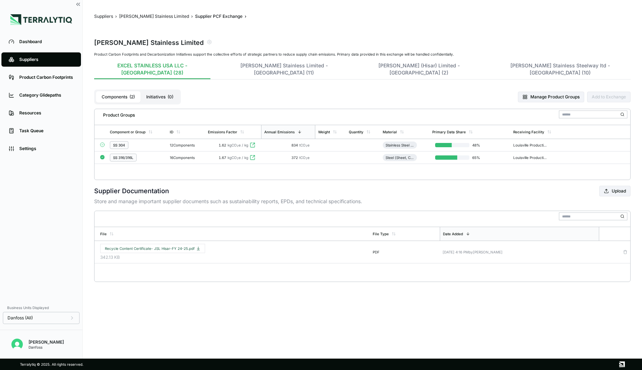
click at [40, 60] on div "Suppliers" at bounding box center [46, 60] width 55 height 6
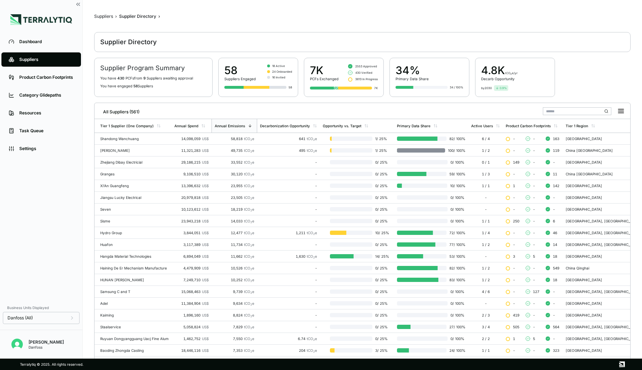
click at [561, 110] on input "text" at bounding box center [577, 111] width 69 height 8
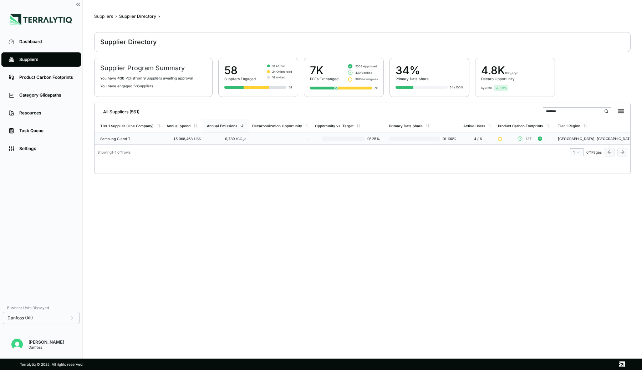
type input "*******"
click at [204, 137] on td "15,068,463 US$" at bounding box center [184, 139] width 40 height 12
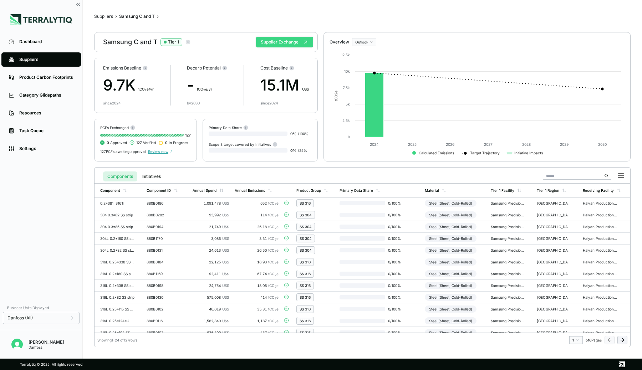
click at [294, 42] on button "Supplier Exchange" at bounding box center [284, 42] width 57 height 11
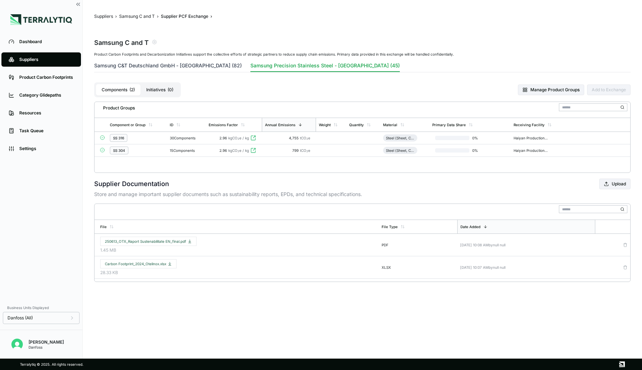
click at [200, 67] on button "Samsung C&T Deutschland GmbH - Romania (82)" at bounding box center [168, 67] width 148 height 10
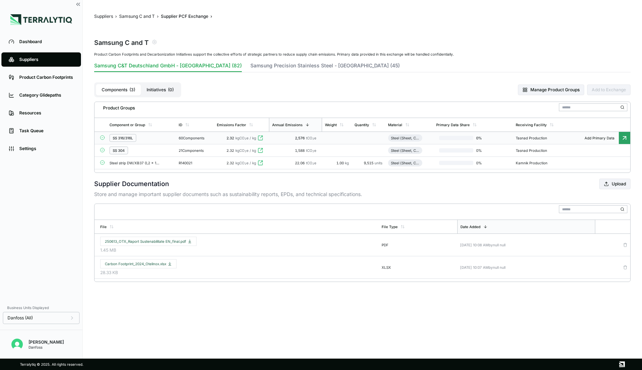
click at [362, 141] on td at bounding box center [368, 138] width 33 height 12
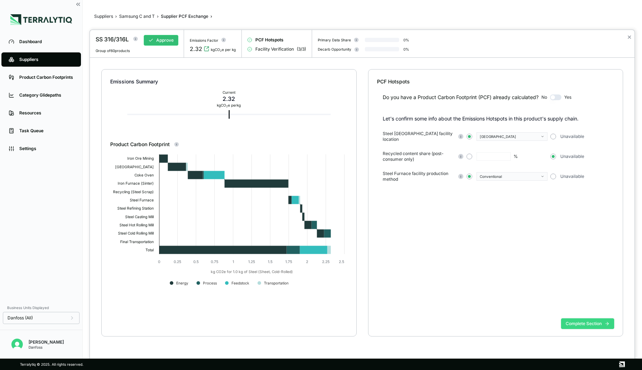
click at [570, 320] on button "Complete Section" at bounding box center [587, 324] width 53 height 11
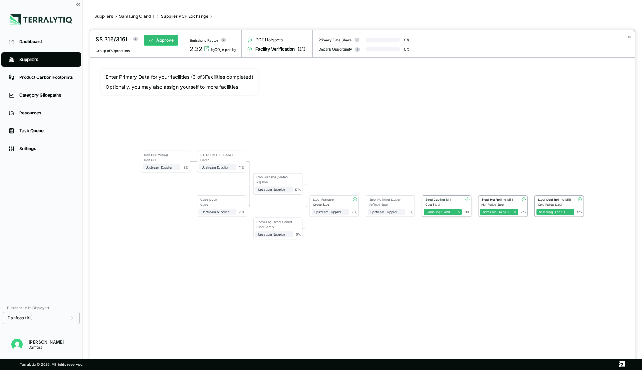
click at [436, 203] on div "Cast Steel" at bounding box center [443, 205] width 36 height 4
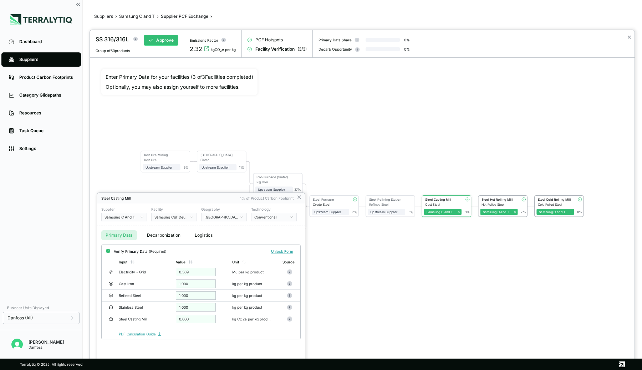
click at [148, 233] on button "Decarbonization" at bounding box center [164, 236] width 42 height 10
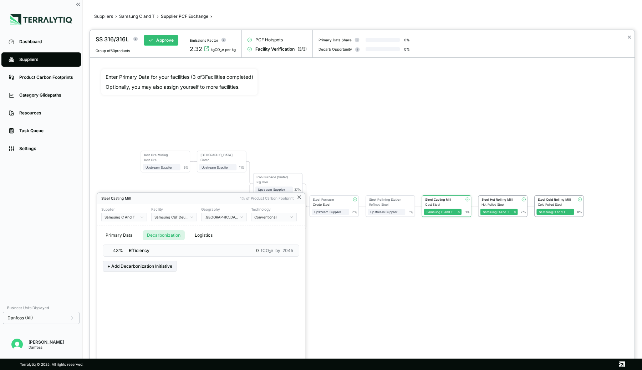
click at [299, 198] on icon at bounding box center [300, 198] width 6 height 6
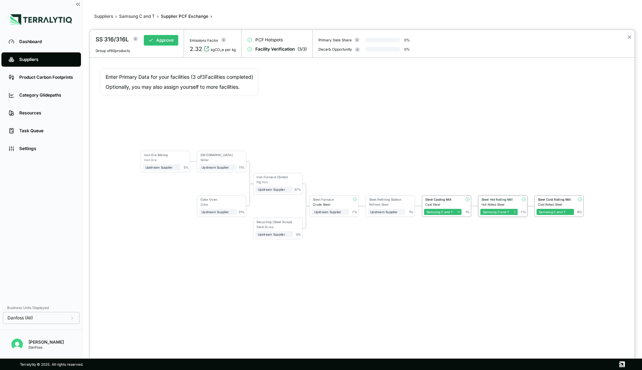
click at [503, 199] on div "Steel Hot Rolling Mill" at bounding box center [499, 200] width 34 height 4
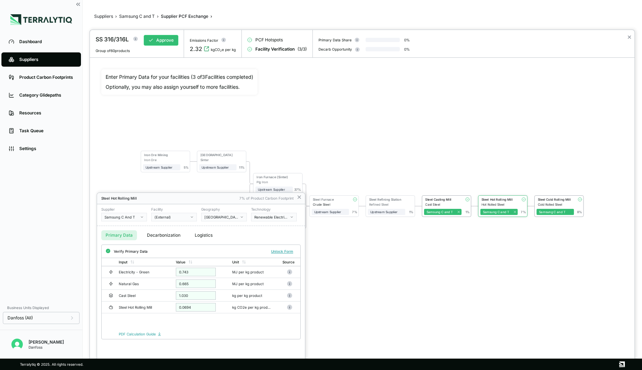
click at [162, 234] on button "Decarbonization" at bounding box center [164, 236] width 42 height 10
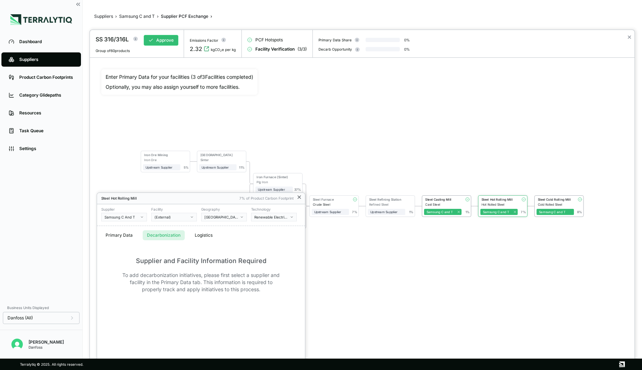
click at [299, 197] on icon at bounding box center [300, 198] width 6 height 6
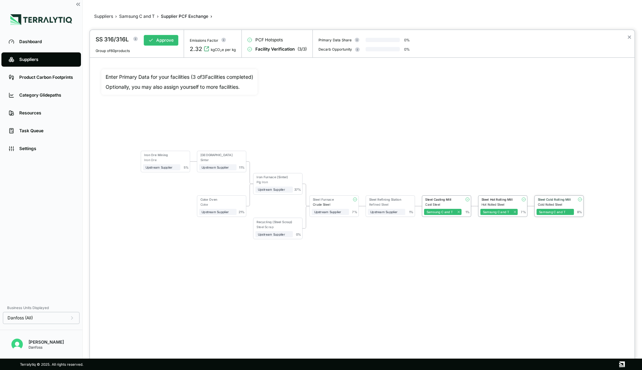
click at [543, 199] on div "Steel Cold Rolling Mill" at bounding box center [555, 200] width 34 height 4
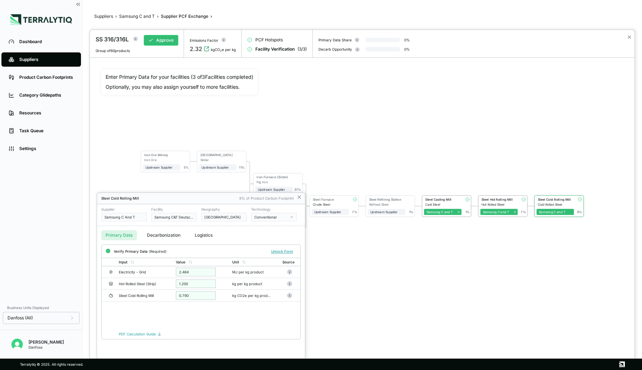
click at [156, 235] on button "Decarbonization" at bounding box center [164, 236] width 42 height 10
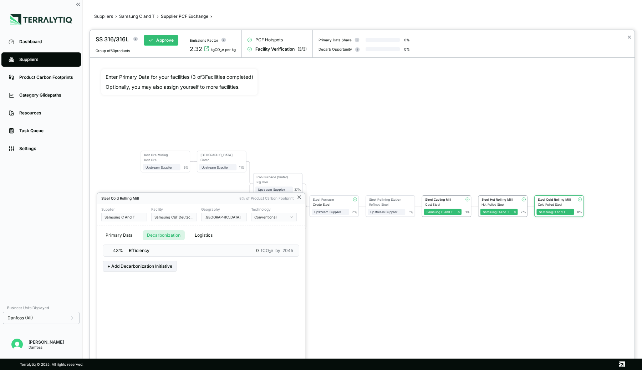
click at [301, 197] on icon at bounding box center [300, 198] width 6 height 6
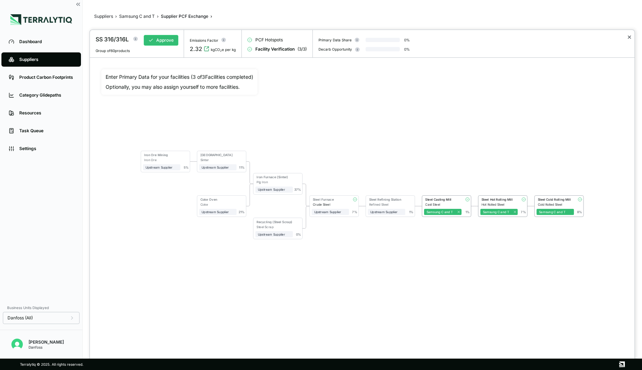
click at [629, 36] on button "✕" at bounding box center [629, 37] width 5 height 9
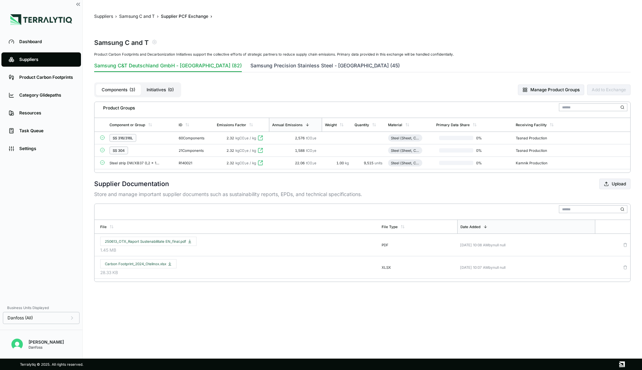
click at [257, 69] on button "Samsung Precision Stainless Steel - China (45)" at bounding box center [326, 67] width 150 height 10
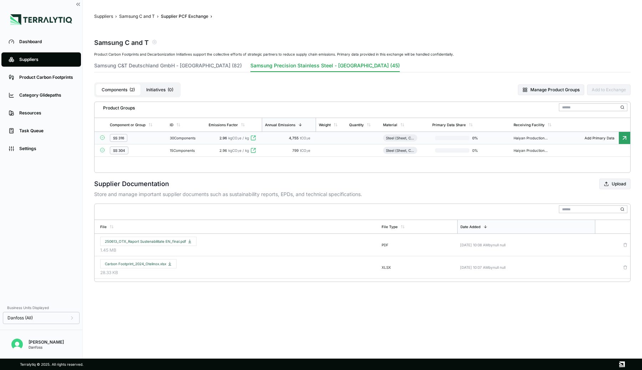
click at [176, 137] on div "30 Components" at bounding box center [186, 138] width 33 height 4
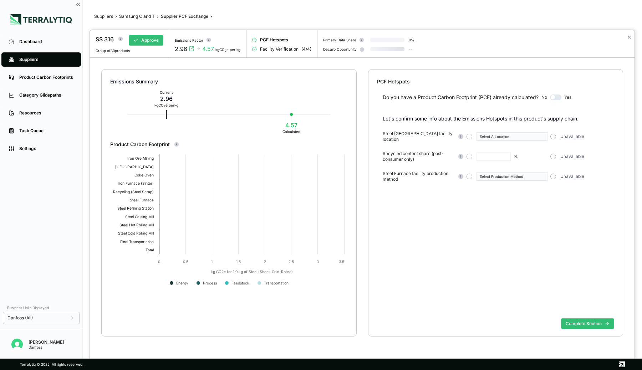
type input "**"
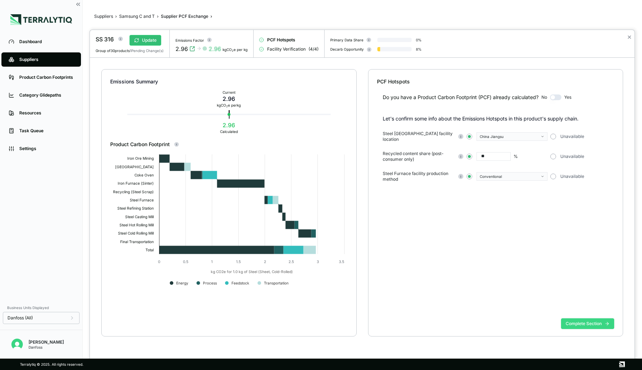
click at [578, 323] on button "Complete Section" at bounding box center [587, 324] width 53 height 11
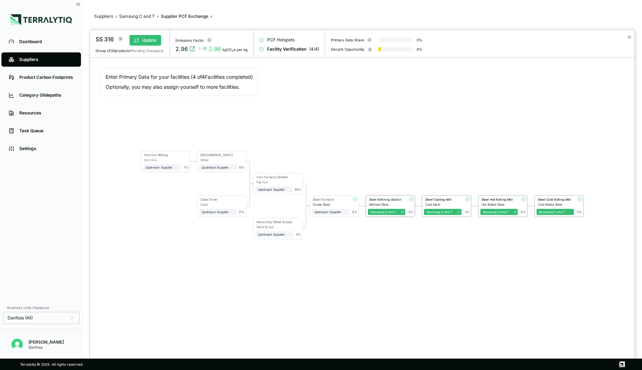
click at [397, 199] on div "Steel Refining Station" at bounding box center [386, 200] width 34 height 4
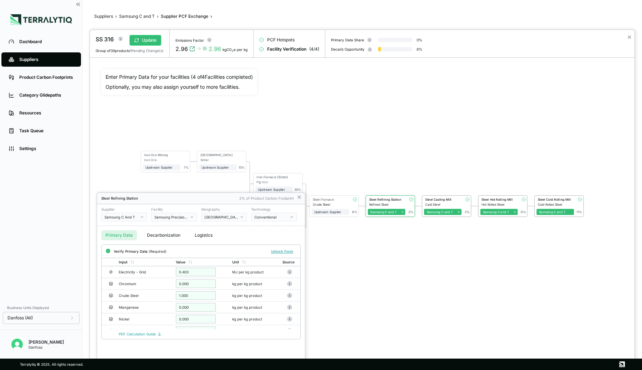
click at [173, 234] on button "Decarbonization" at bounding box center [164, 236] width 42 height 10
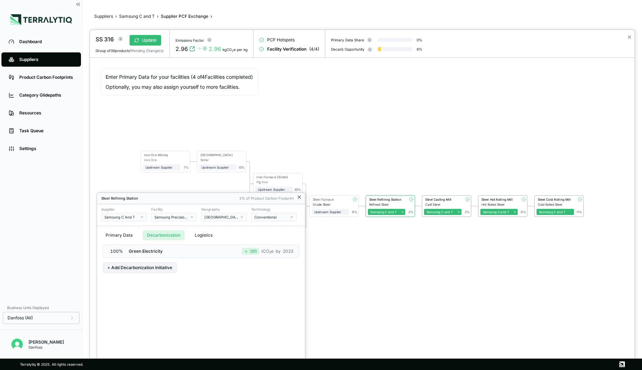
click at [299, 197] on icon at bounding box center [300, 198] width 6 height 6
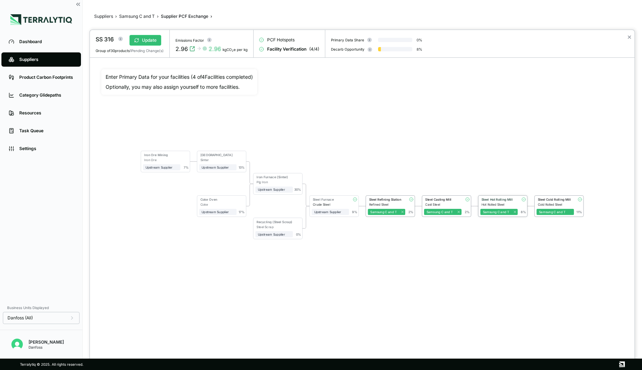
click at [494, 200] on div "Steel Hot Rolling Mill" at bounding box center [499, 200] width 34 height 4
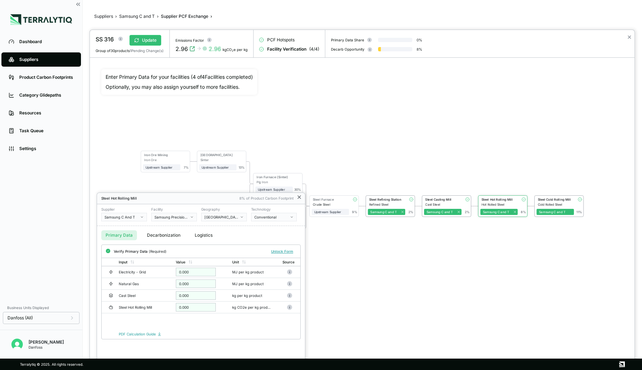
click at [298, 198] on icon at bounding box center [300, 198] width 6 height 6
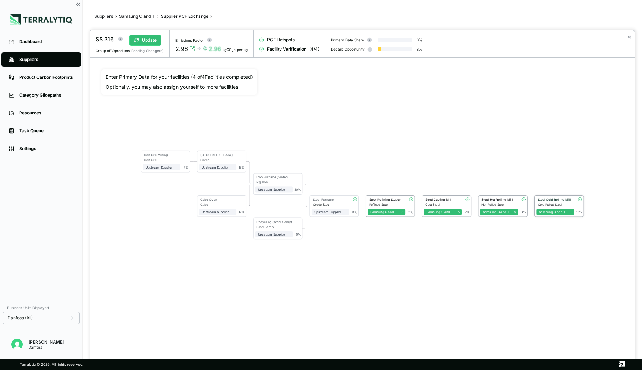
click at [547, 203] on div "Cold Rolled Steel" at bounding box center [556, 205] width 36 height 4
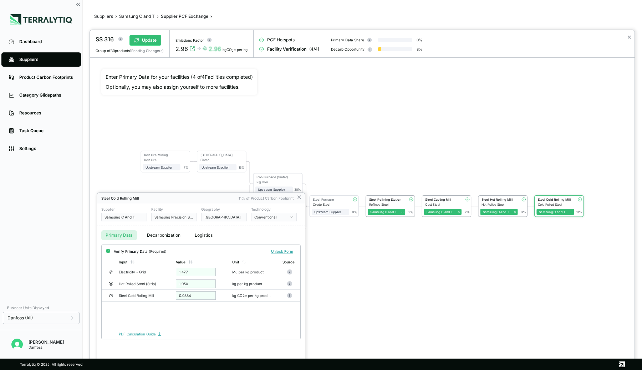
click at [495, 201] on div at bounding box center [362, 200] width 545 height 340
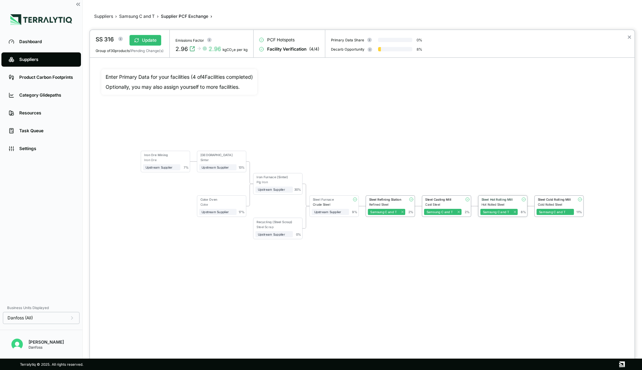
click at [497, 201] on div "Steel Hot Rolling Mill" at bounding box center [499, 200] width 34 height 4
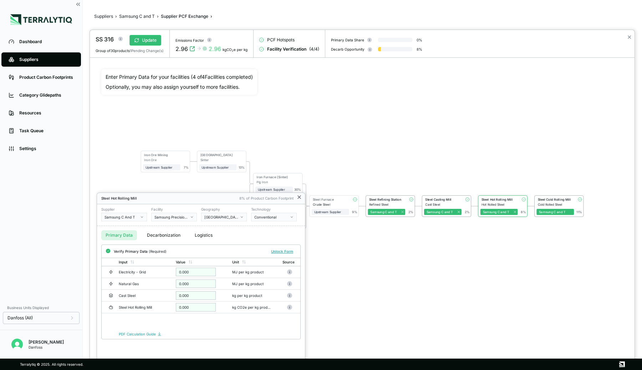
click at [301, 200] on icon at bounding box center [300, 198] width 6 height 6
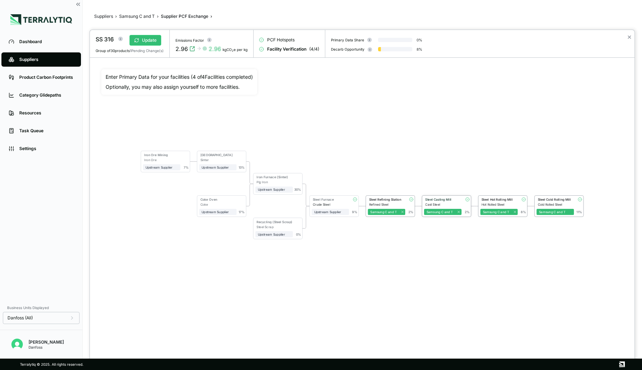
click at [451, 198] on div "Steel Casting Mill" at bounding box center [442, 200] width 34 height 4
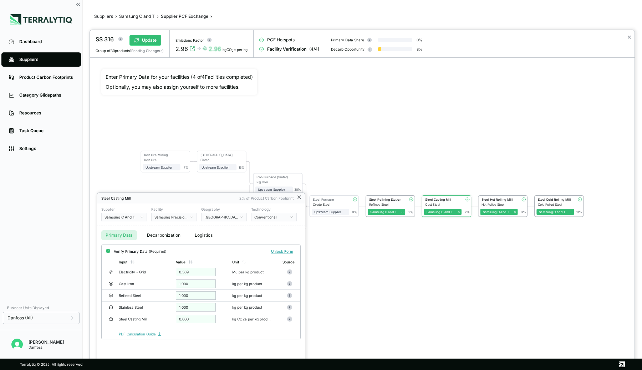
click at [298, 196] on icon at bounding box center [299, 197] width 3 height 3
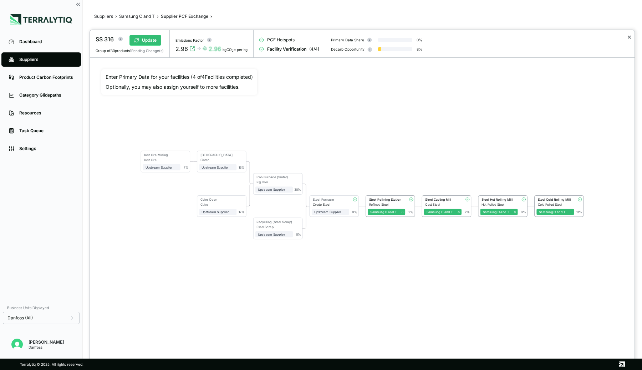
click at [632, 39] on button "✕" at bounding box center [629, 37] width 5 height 9
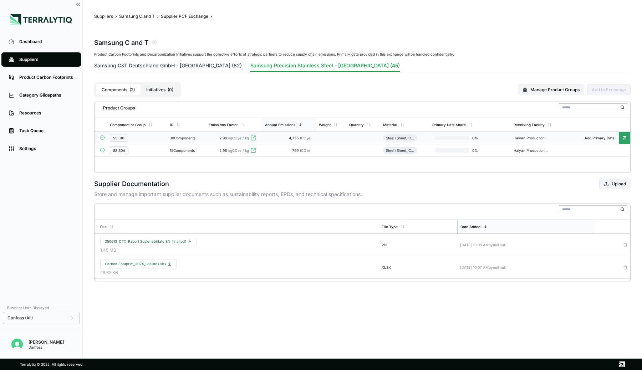
click at [182, 65] on button "Samsung C&T Deutschland GmbH - Romania (82)" at bounding box center [168, 67] width 148 height 10
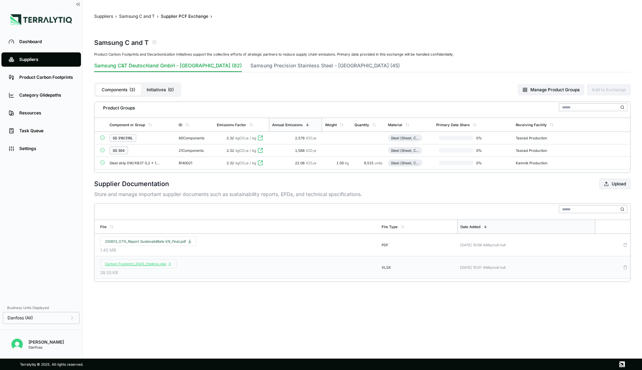
click at [141, 264] on span "Carbon Footprint_2024_Otelinox.xlsx" at bounding box center [138, 264] width 67 height 4
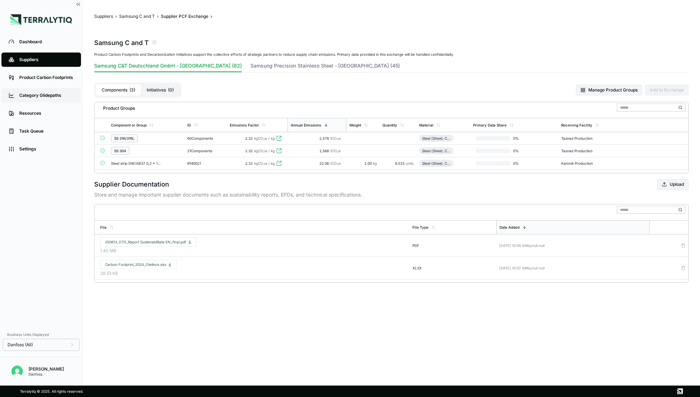
click at [45, 94] on div "Category Glidepaths" at bounding box center [46, 95] width 55 height 6
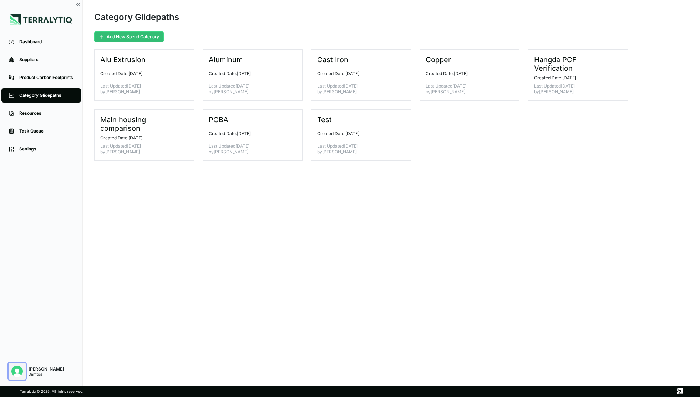
click at [20, 369] on img "Open user button" at bounding box center [16, 370] width 11 height 11
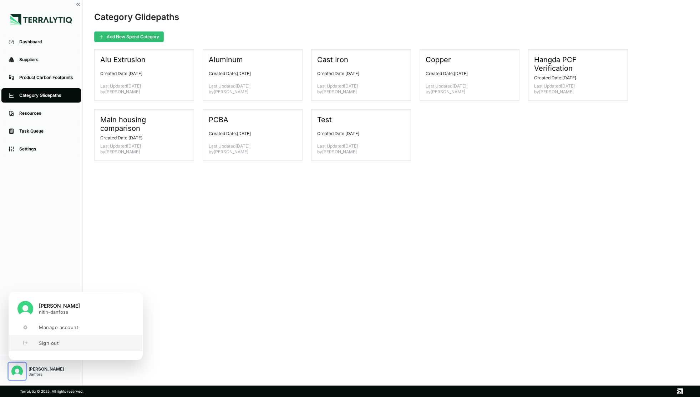
click at [37, 343] on button "Sign out" at bounding box center [75, 343] width 133 height 16
